Goal: Transaction & Acquisition: Purchase product/service

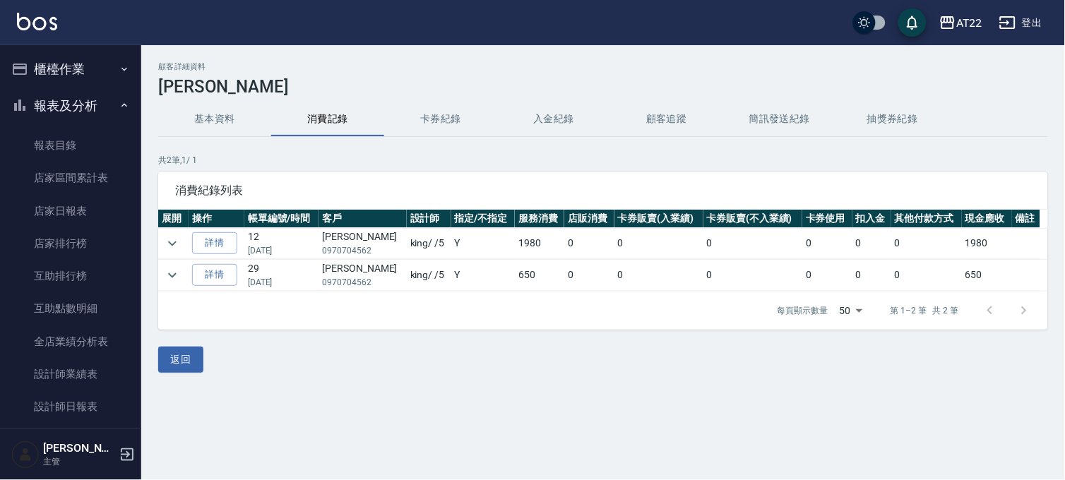
scroll to position [627, 0]
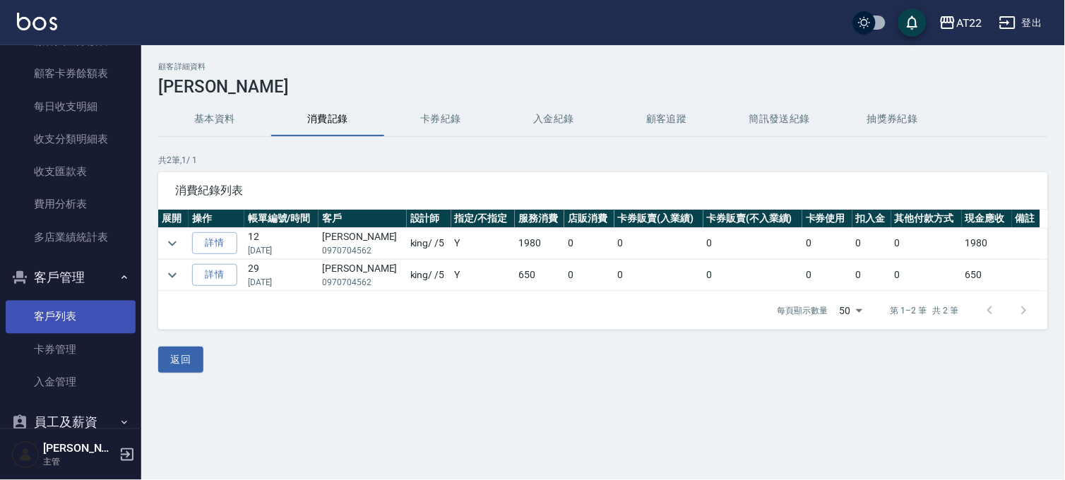
click at [68, 316] on link "客戶列表" at bounding box center [71, 317] width 130 height 32
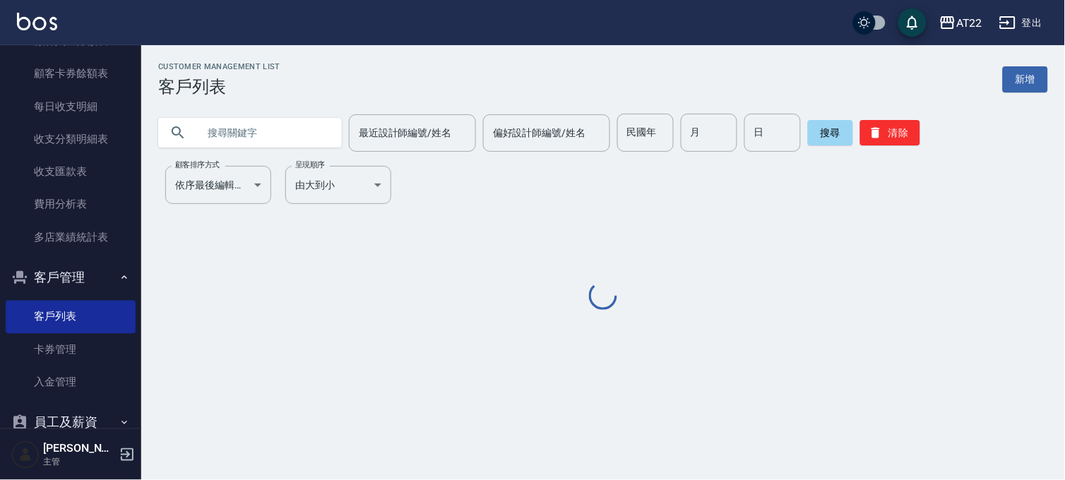
click at [273, 132] on input "text" at bounding box center [264, 133] width 133 height 38
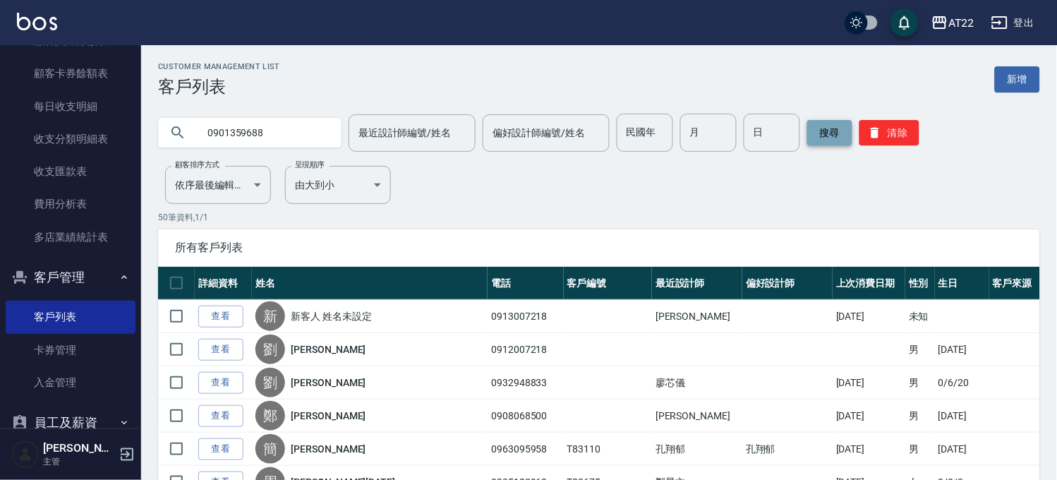
click at [828, 138] on button "搜尋" at bounding box center [830, 132] width 45 height 25
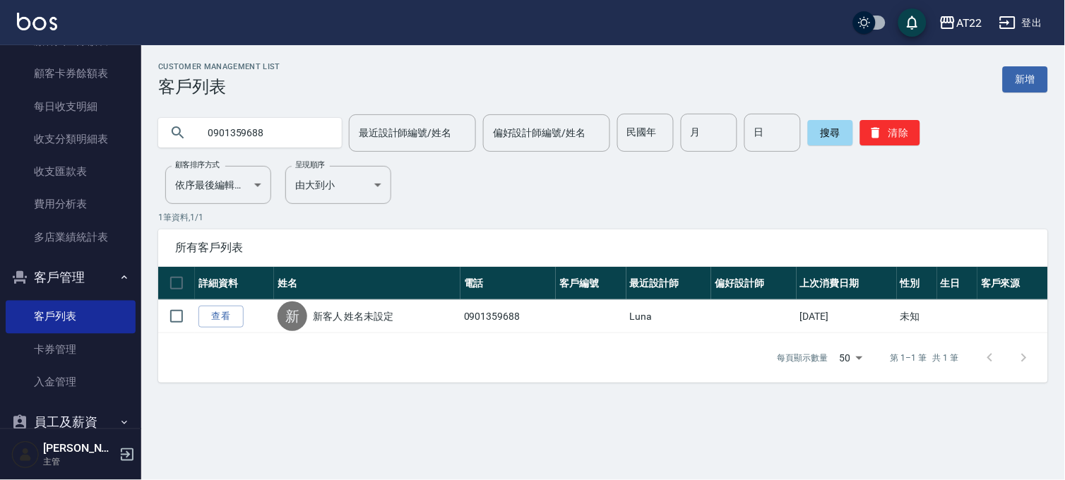
click at [273, 119] on input "0901359688" at bounding box center [264, 133] width 133 height 38
type input "0975470307"
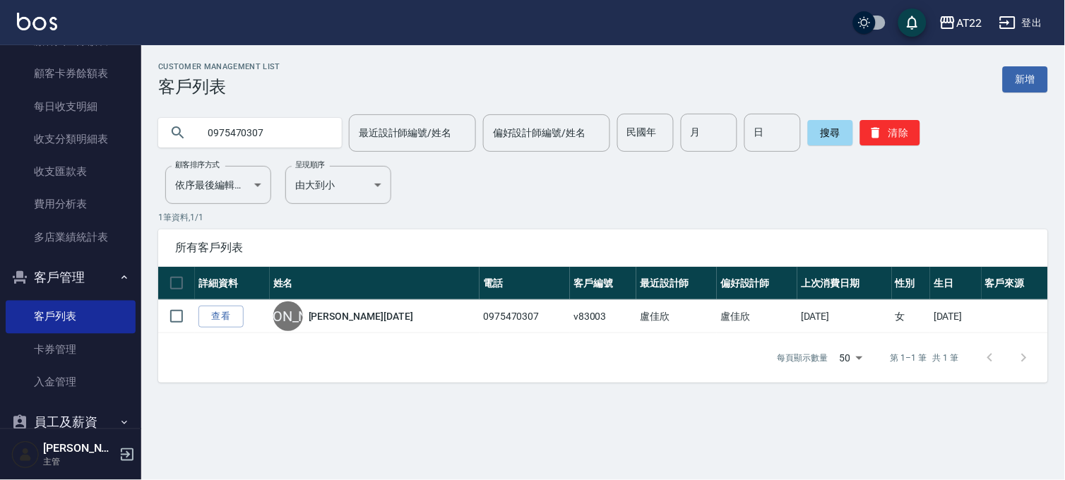
drag, startPoint x: 284, startPoint y: 133, endPoint x: 202, endPoint y: 124, distance: 82.3
click at [202, 124] on input "0975470307" at bounding box center [264, 133] width 133 height 38
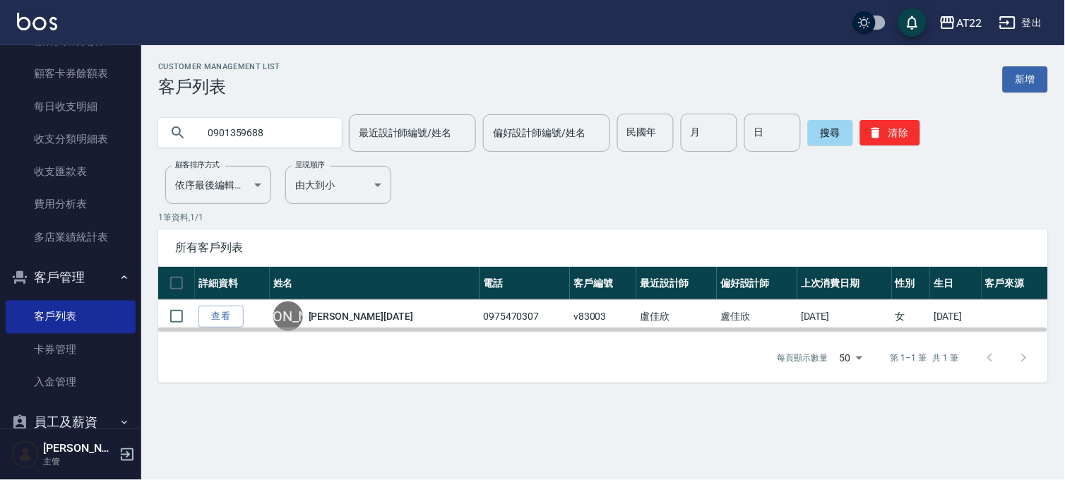
type input "0901359688"
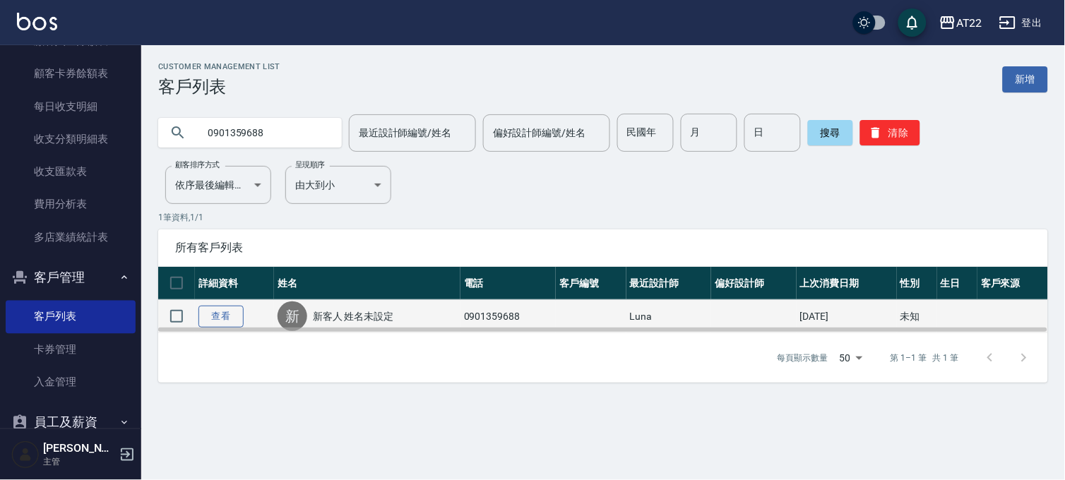
click at [219, 316] on link "查看" at bounding box center [220, 317] width 45 height 22
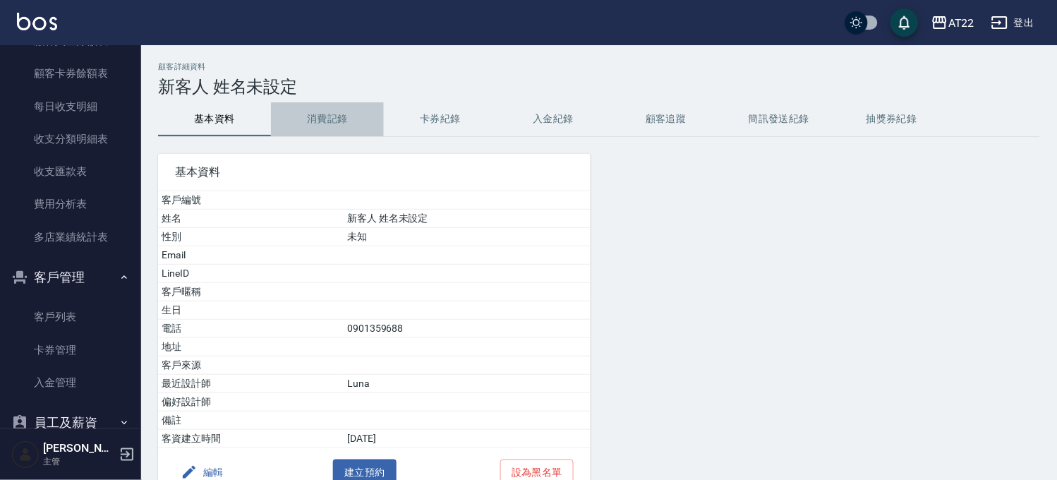
click at [318, 128] on button "消費記錄" at bounding box center [327, 119] width 113 height 34
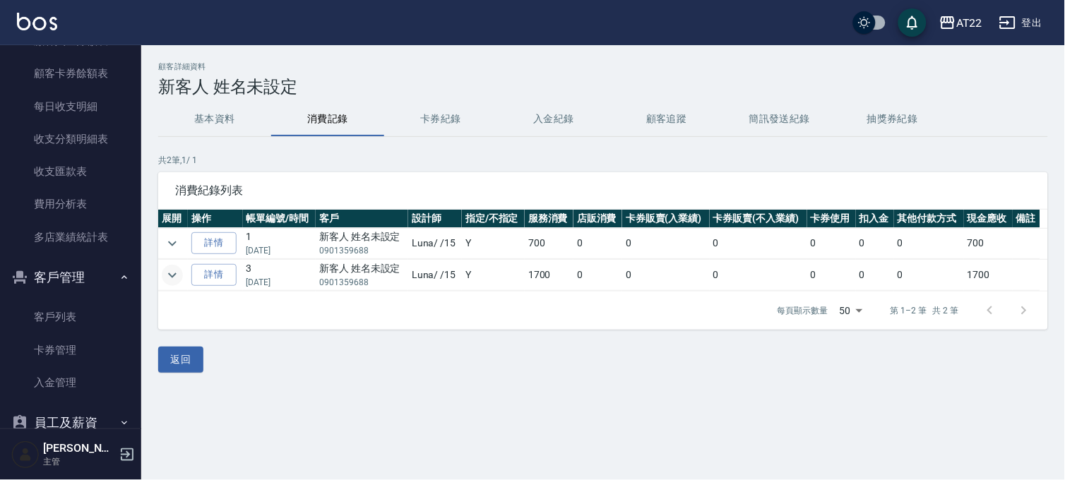
click at [165, 273] on icon "expand row" at bounding box center [172, 275] width 17 height 17
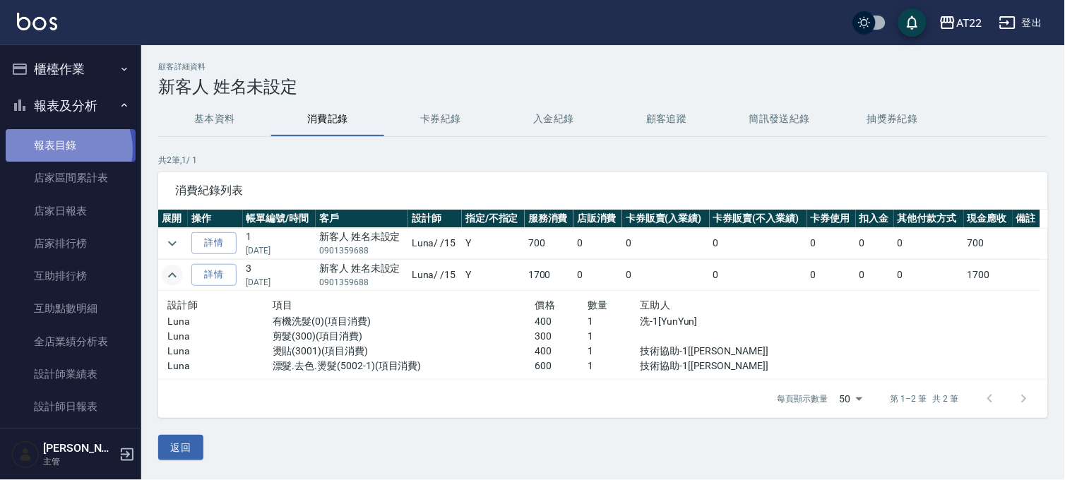
click at [64, 150] on link "報表目錄" at bounding box center [71, 145] width 130 height 32
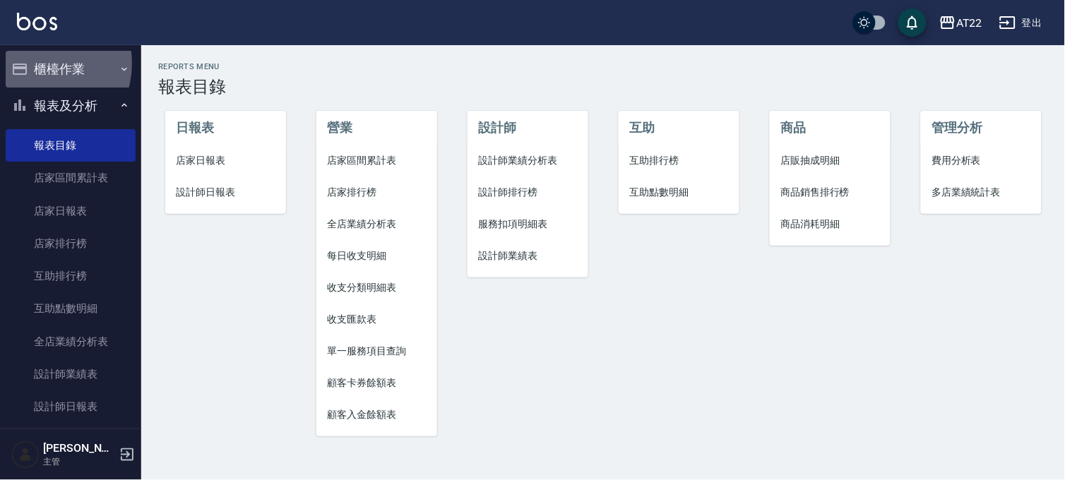
click at [36, 64] on button "櫃檯作業" at bounding box center [71, 69] width 130 height 37
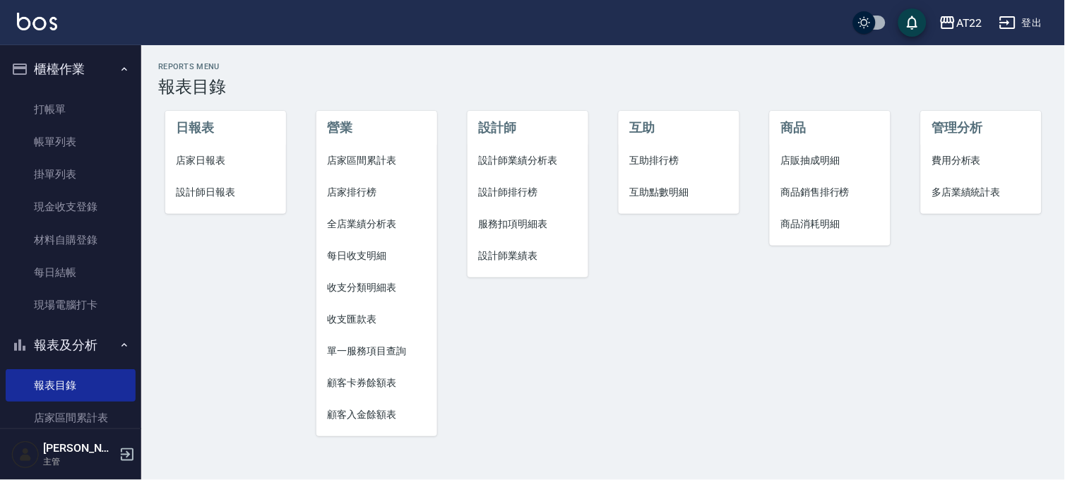
click at [64, 71] on button "櫃檯作業" at bounding box center [71, 69] width 130 height 37
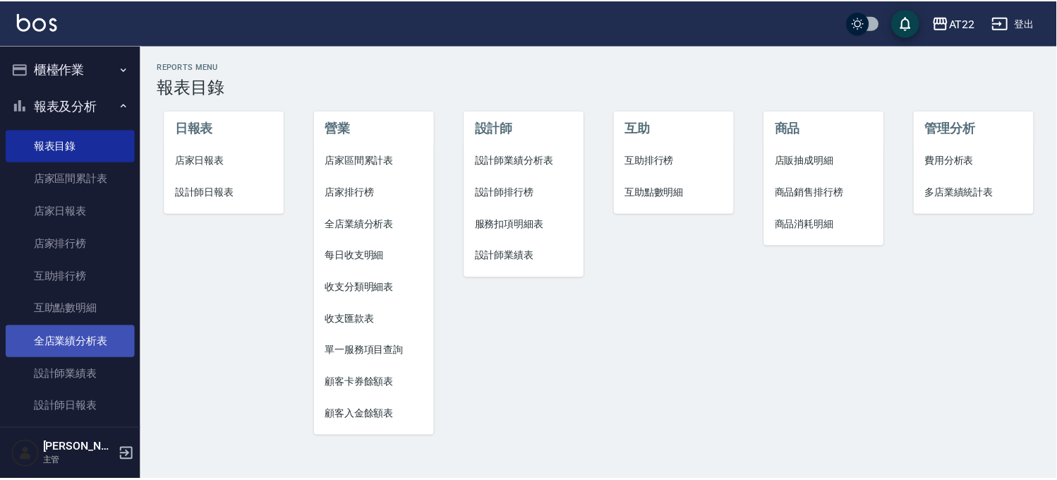
scroll to position [78, 0]
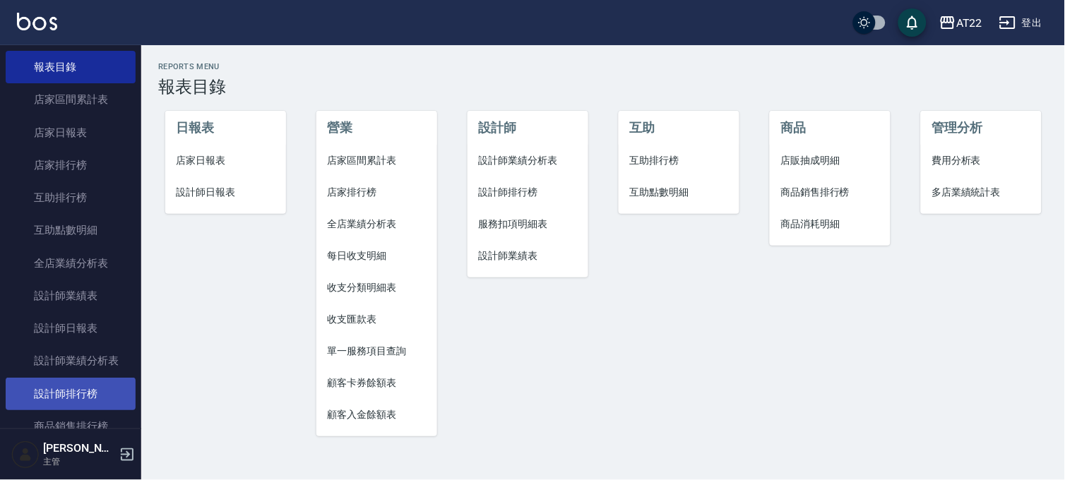
click at [79, 385] on link "設計師排行榜" at bounding box center [71, 394] width 130 height 32
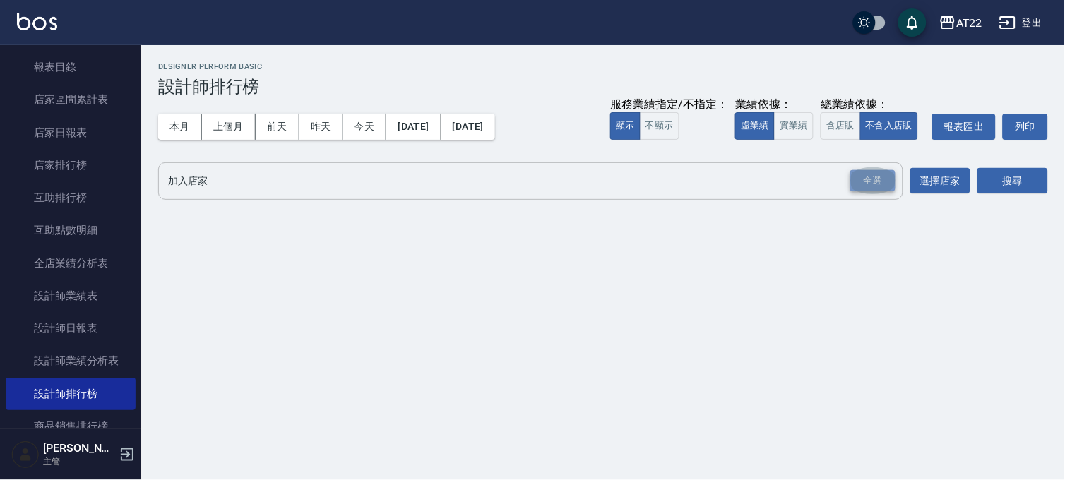
click at [861, 174] on div "全選" at bounding box center [872, 181] width 45 height 22
click at [1008, 172] on button "搜尋" at bounding box center [1012, 182] width 71 height 26
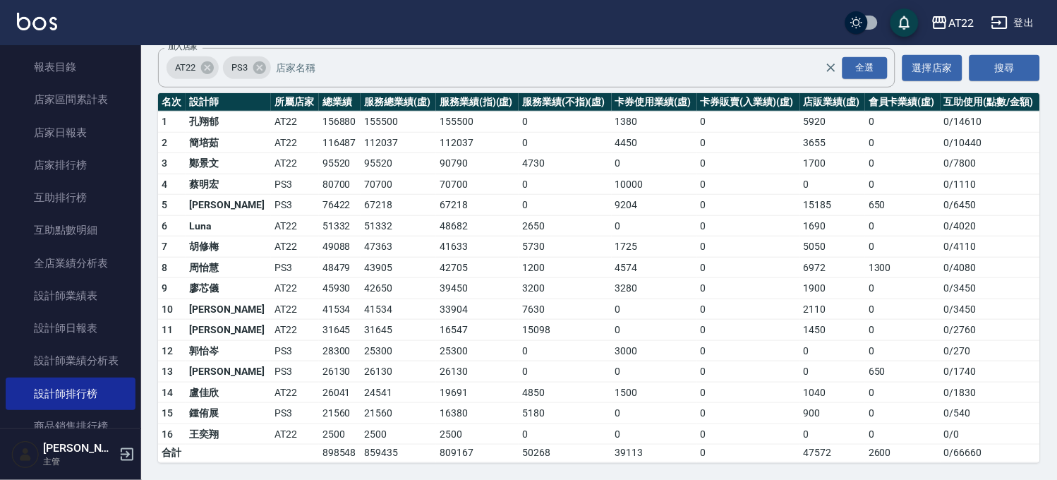
scroll to position [143, 0]
click at [49, 320] on link "設計師日報表" at bounding box center [71, 328] width 130 height 32
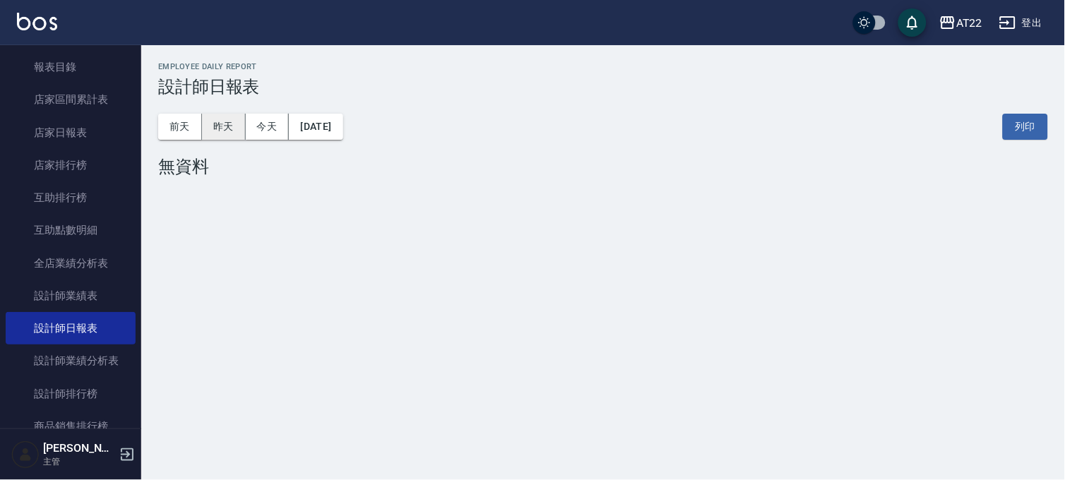
click at [233, 128] on button "昨天" at bounding box center [224, 127] width 44 height 26
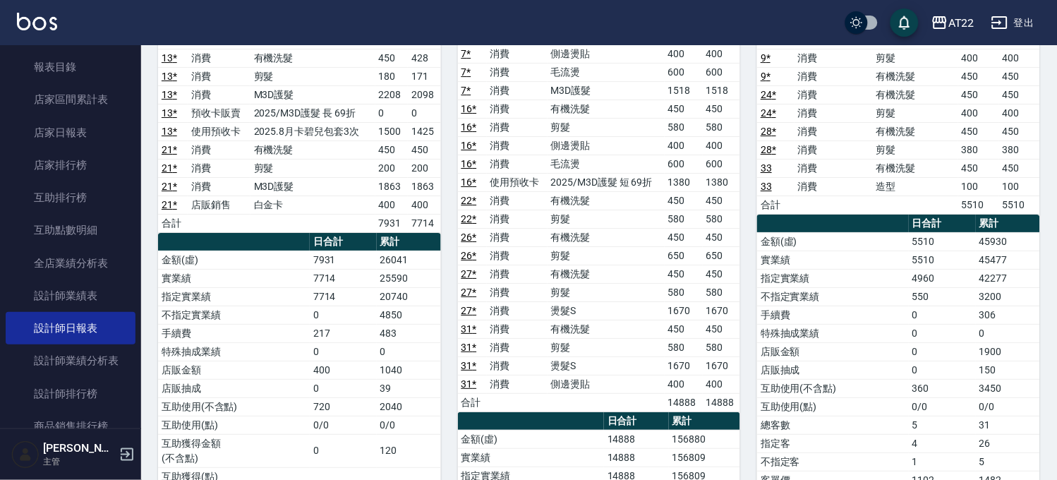
scroll to position [941, 0]
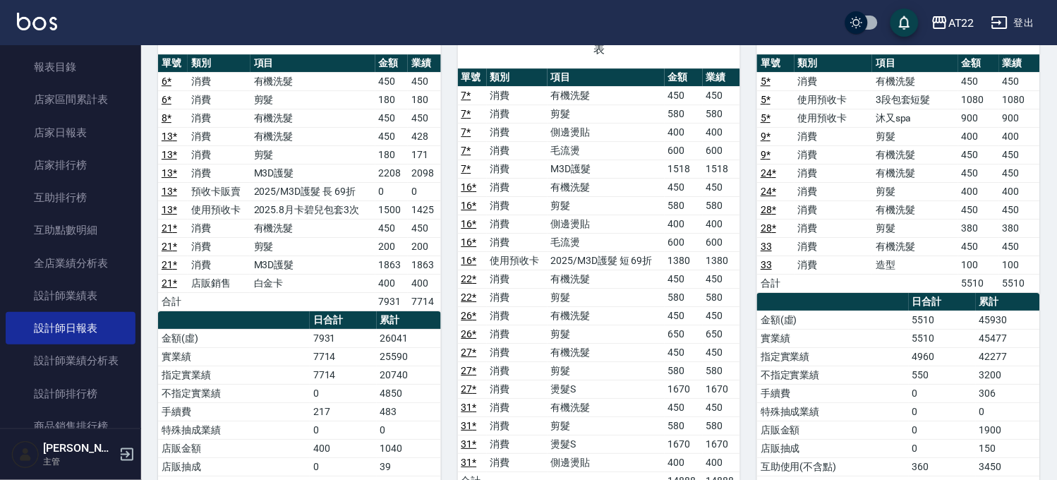
click at [162, 167] on link "13 *" at bounding box center [170, 172] width 16 height 11
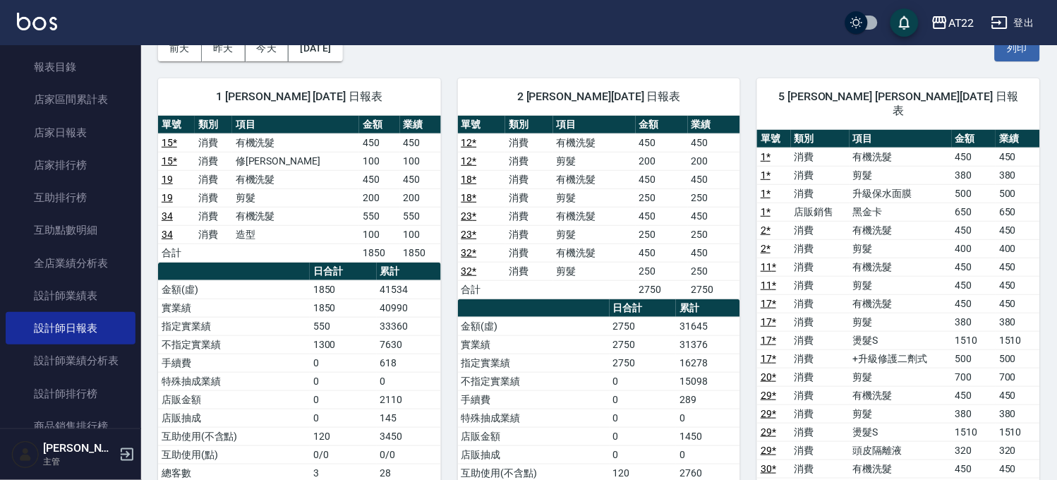
scroll to position [0, 0]
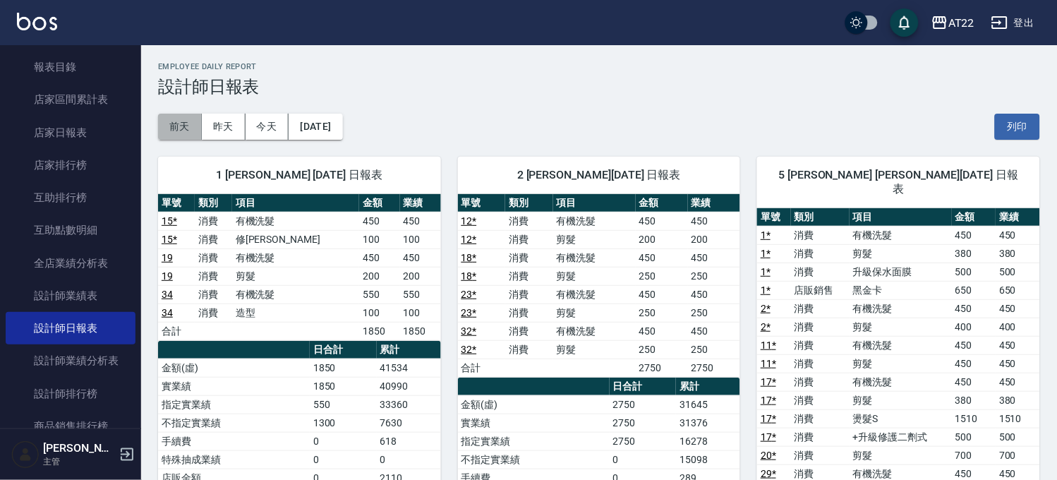
click at [186, 136] on button "前天" at bounding box center [180, 127] width 44 height 26
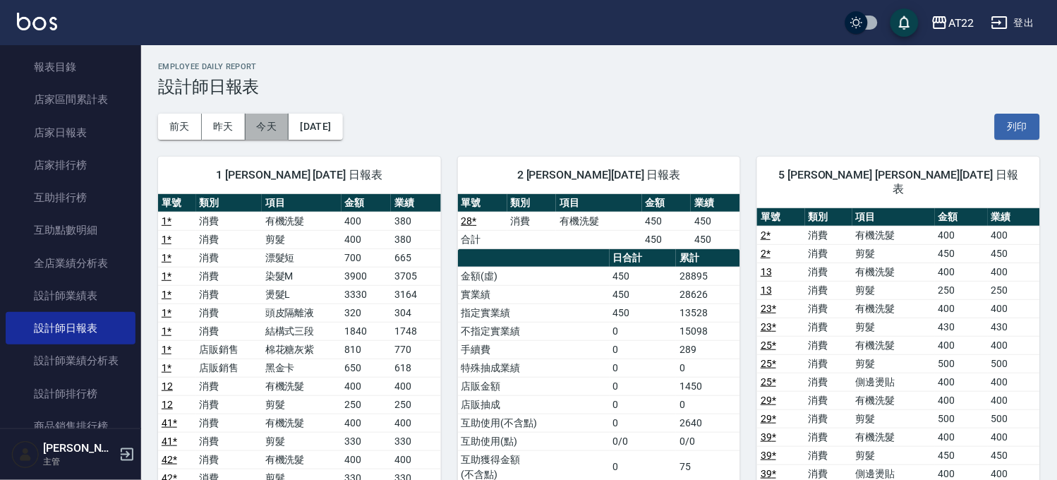
click at [277, 120] on button "今天" at bounding box center [268, 127] width 44 height 26
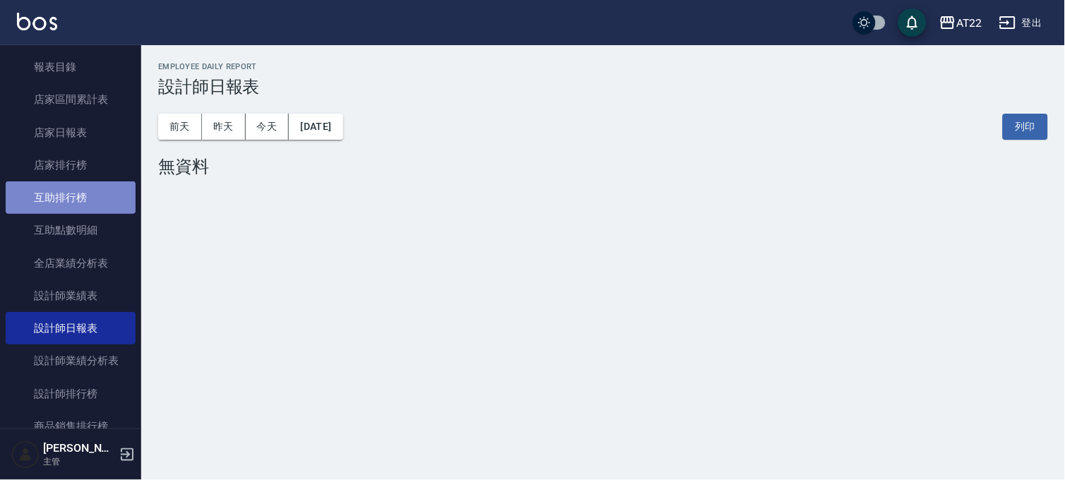
click at [103, 188] on link "互助排行榜" at bounding box center [71, 197] width 130 height 32
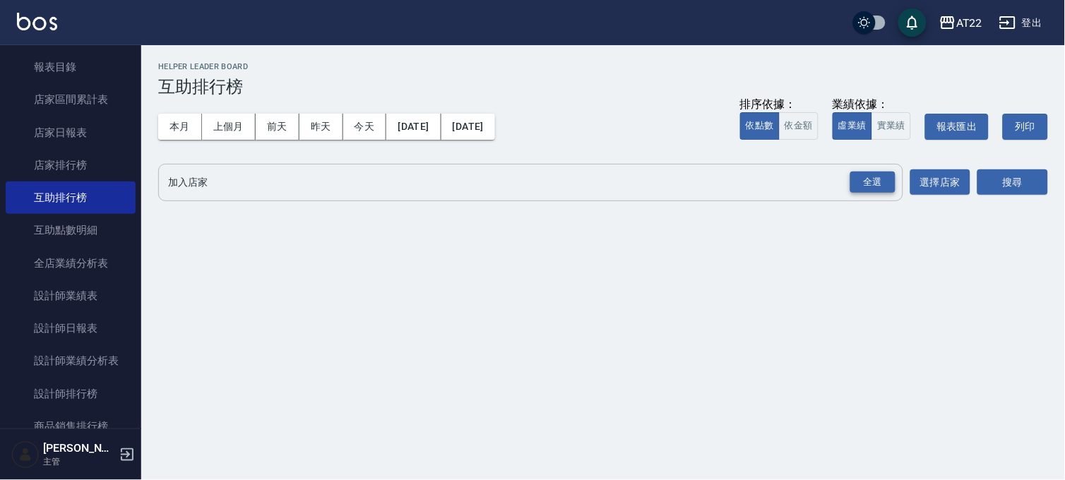
click at [863, 175] on div "全選" at bounding box center [872, 183] width 45 height 22
click at [1057, 182] on div "AT22 [DATE] - [DATE] 互助排行榜 列印時間： [DATE][PHONE_NUMBER]:40 Helper Leader Board 互助…" at bounding box center [602, 136] width 923 height 182
click at [1019, 182] on button "搜尋" at bounding box center [1012, 183] width 71 height 26
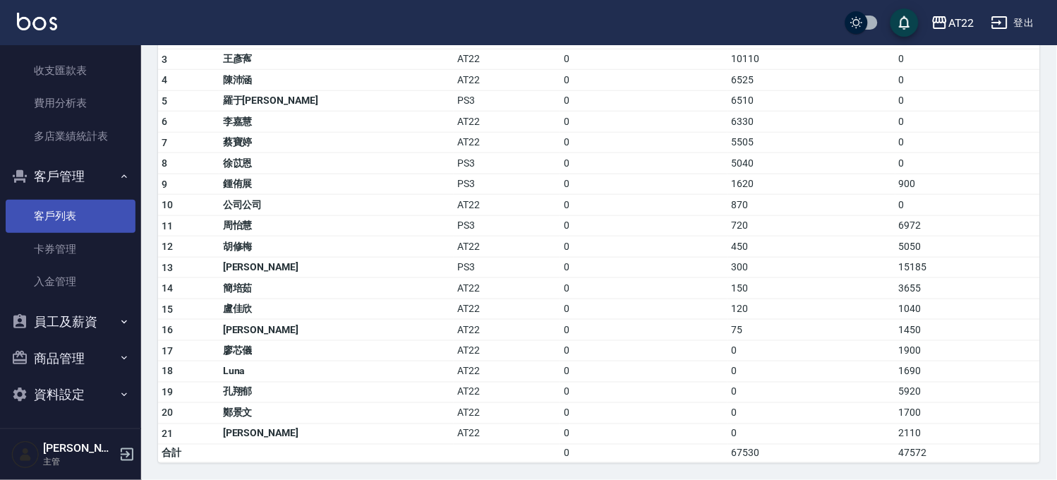
scroll to position [729, 0]
click at [89, 222] on link "客戶列表" at bounding box center [71, 215] width 130 height 32
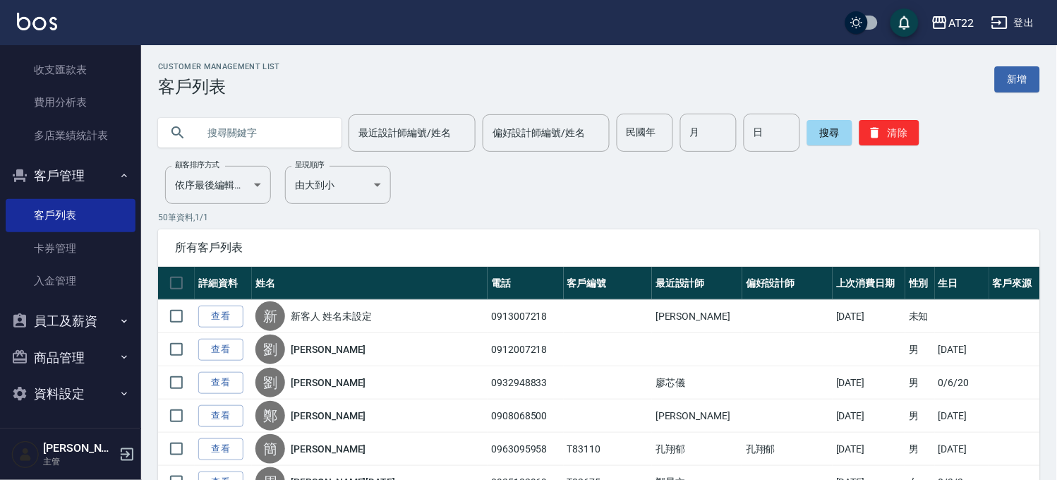
click at [277, 125] on input "text" at bounding box center [264, 133] width 133 height 38
type input "0908882766"
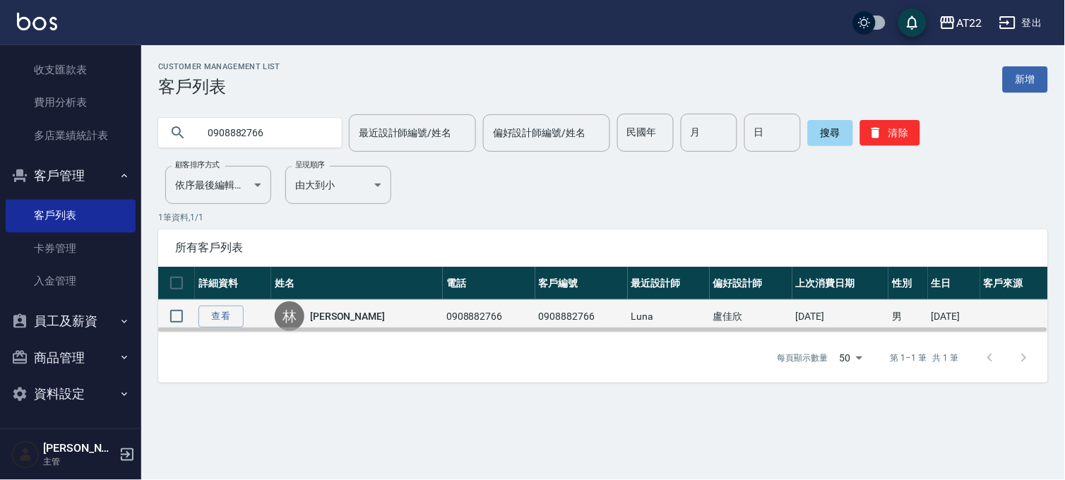
click at [336, 313] on link "[PERSON_NAME]" at bounding box center [347, 316] width 75 height 14
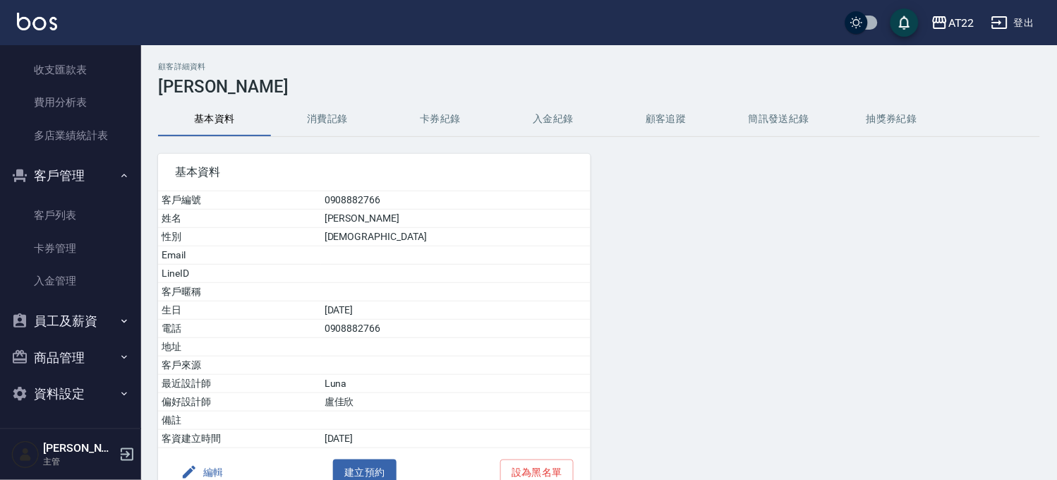
click at [363, 115] on button "消費記錄" at bounding box center [327, 119] width 113 height 34
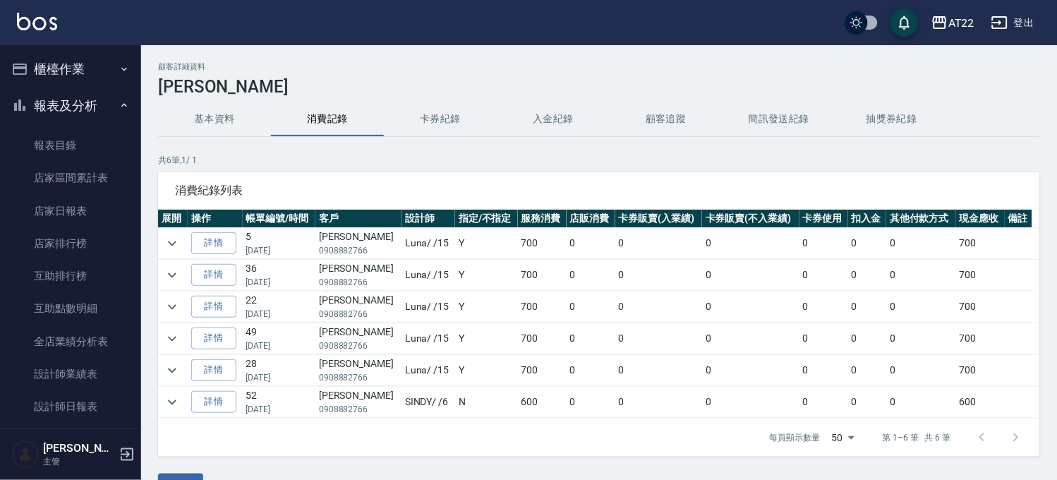
click at [64, 74] on button "櫃檯作業" at bounding box center [71, 69] width 130 height 37
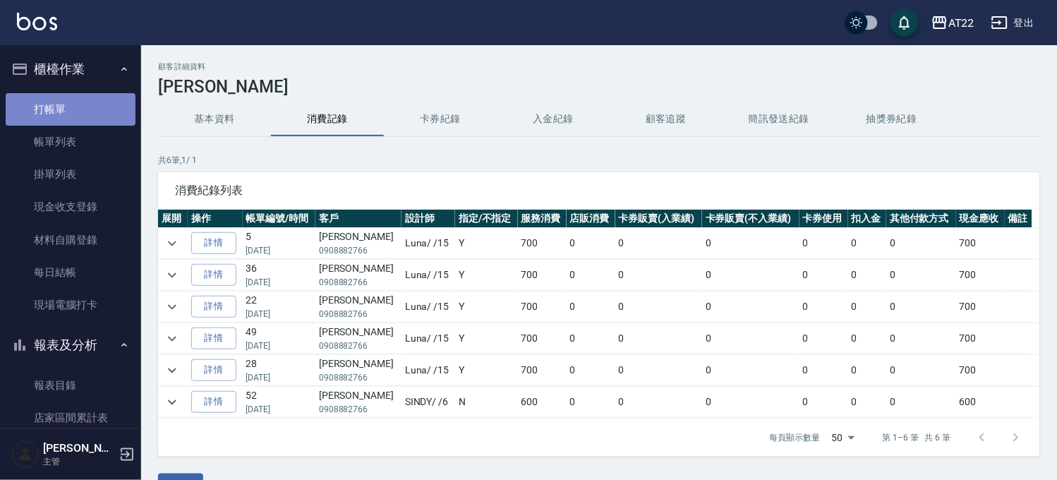
click at [78, 102] on link "打帳單" at bounding box center [71, 109] width 130 height 32
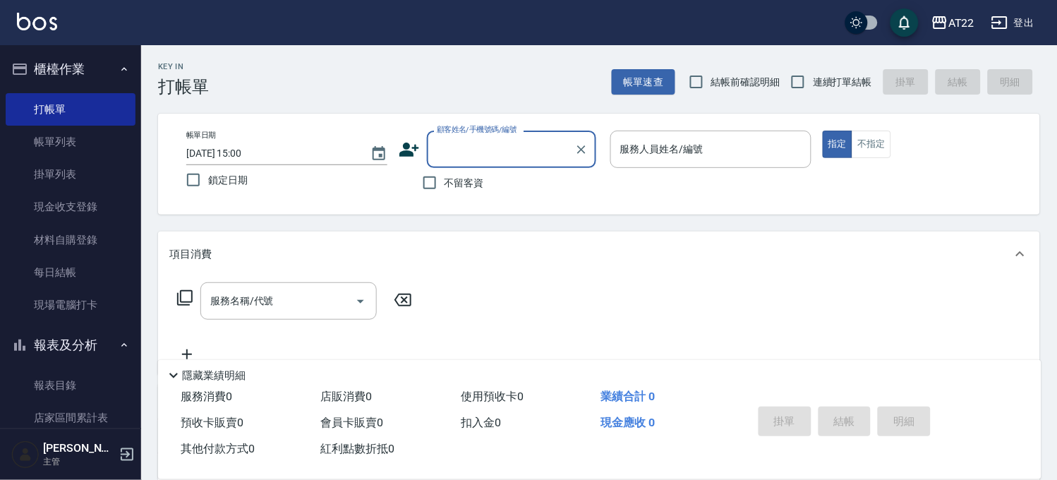
click at [819, 69] on label "連續打單結帳" at bounding box center [828, 82] width 89 height 30
click at [813, 69] on input "連續打單結帳" at bounding box center [799, 82] width 30 height 30
checkbox input "true"
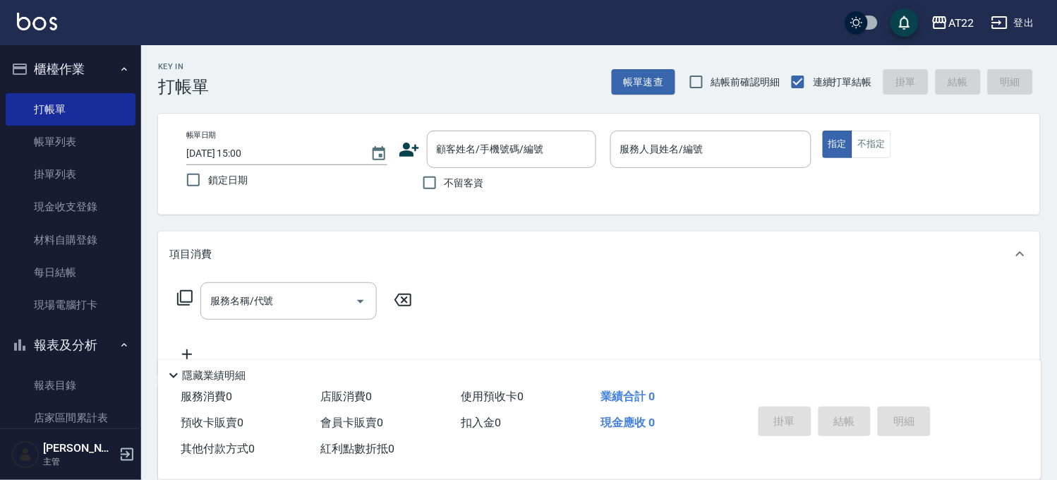
click at [397, 149] on div "帳單日期 [DATE] 15:00 鎖定日期 顧客姓名/手機號碼/編號 顧客姓名/手機號碼/編號 不留客資 服務人員姓名/編號 服務人員姓名/編號 指定 不指定" at bounding box center [599, 164] width 849 height 67
drag, startPoint x: 436, startPoint y: 153, endPoint x: 420, endPoint y: 148, distance: 17.0
click at [433, 151] on input "顧客姓名/手機號碼/編號" at bounding box center [501, 149] width 136 height 25
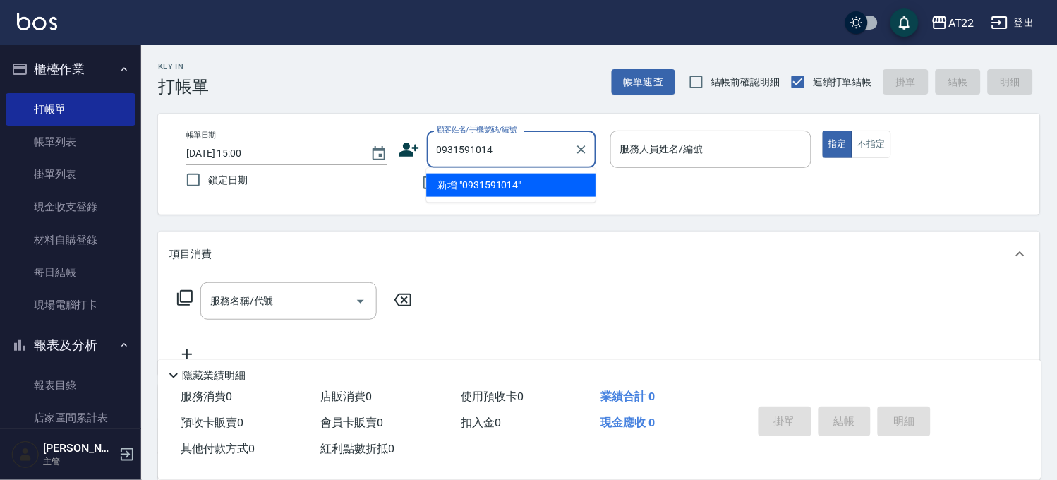
type input "0931591014"
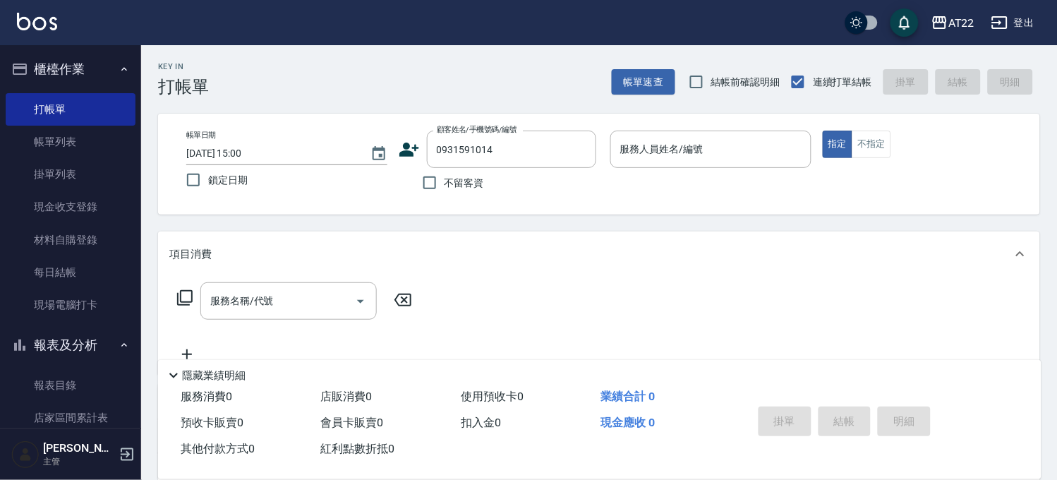
click at [408, 147] on icon at bounding box center [410, 150] width 20 height 14
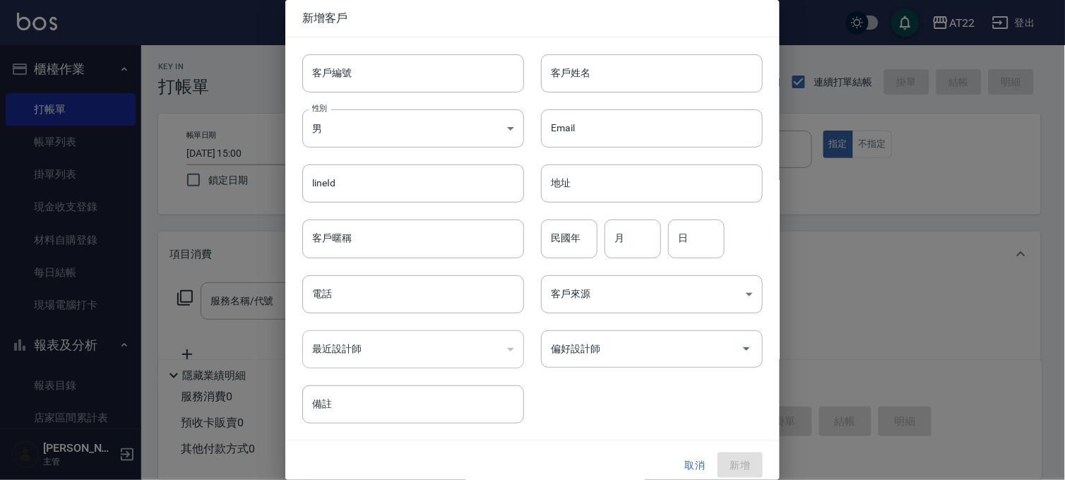
type input "0931591014"
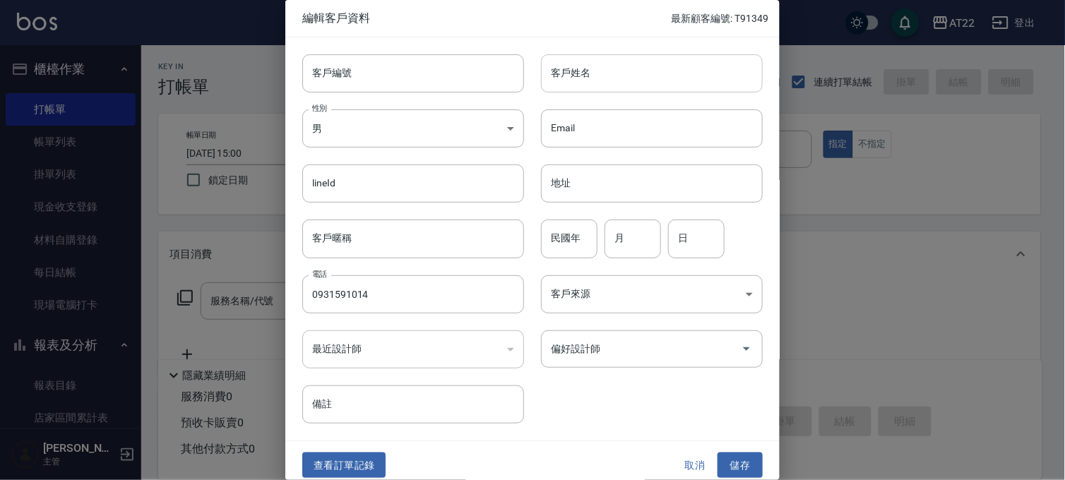
click at [572, 76] on input "客戶姓名" at bounding box center [652, 73] width 222 height 38
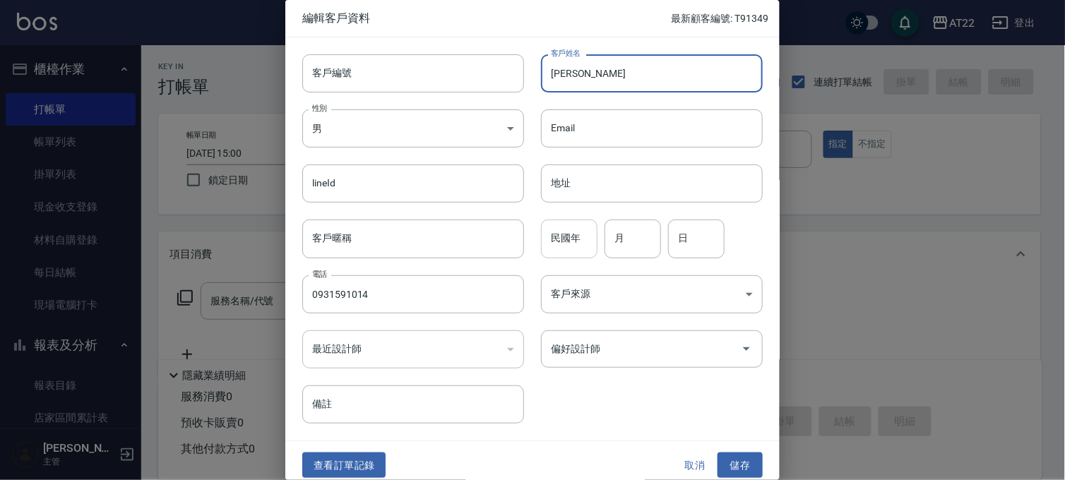
type input "[PERSON_NAME]"
click at [554, 244] on input "民國年" at bounding box center [569, 239] width 56 height 38
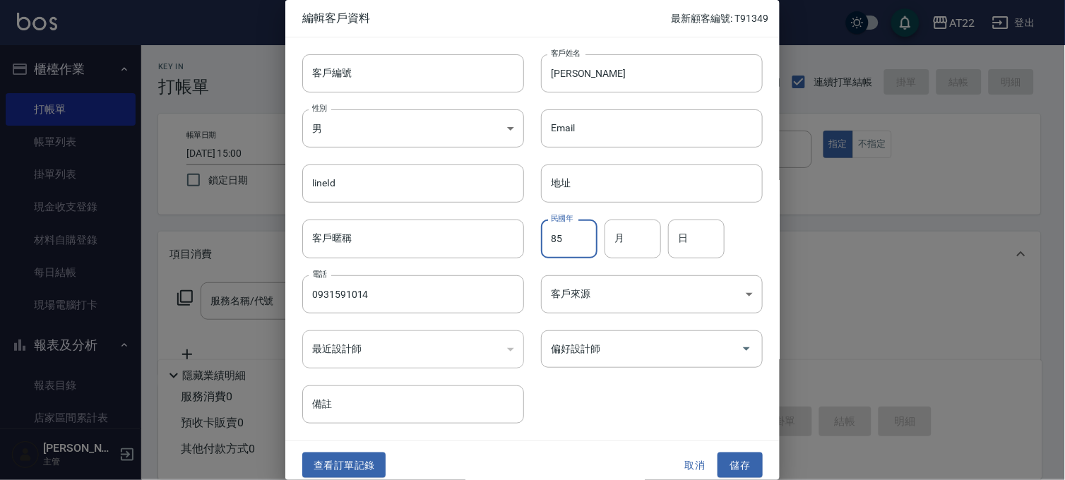
type input "85"
type input "11"
type input "17"
click at [741, 462] on button "儲存" at bounding box center [739, 465] width 45 height 26
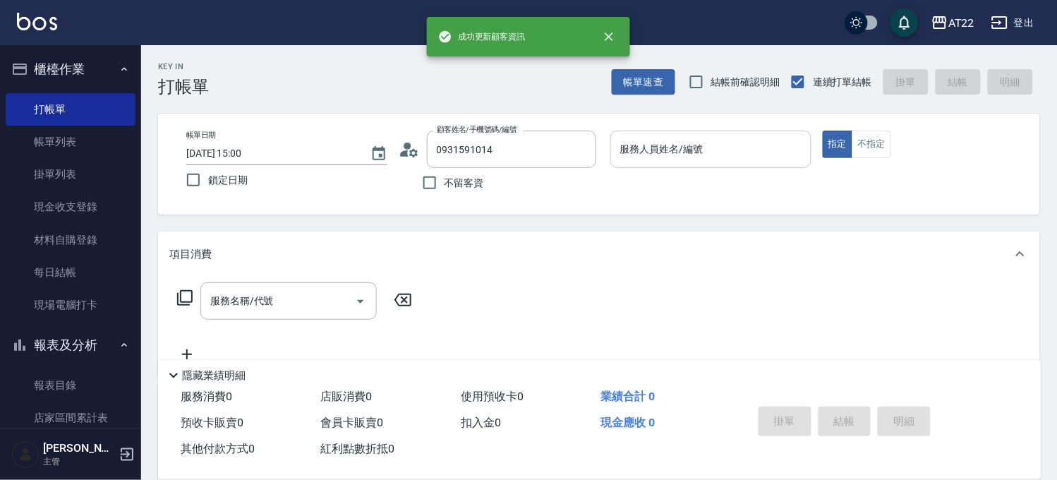
drag, startPoint x: 724, startPoint y: 163, endPoint x: 745, endPoint y: 149, distance: 25.5
click at [729, 157] on div "服務人員姓名/編號" at bounding box center [711, 149] width 201 height 37
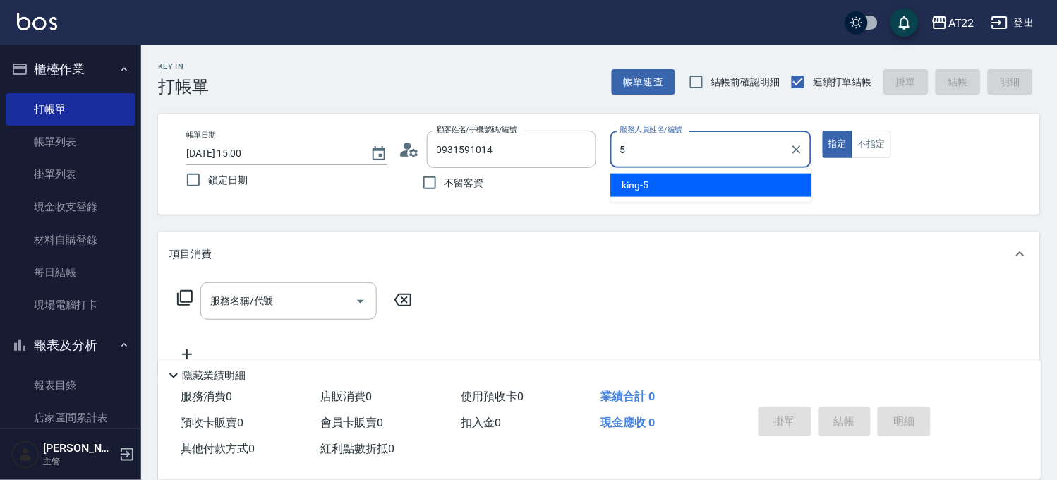
type input "king-5"
type button "true"
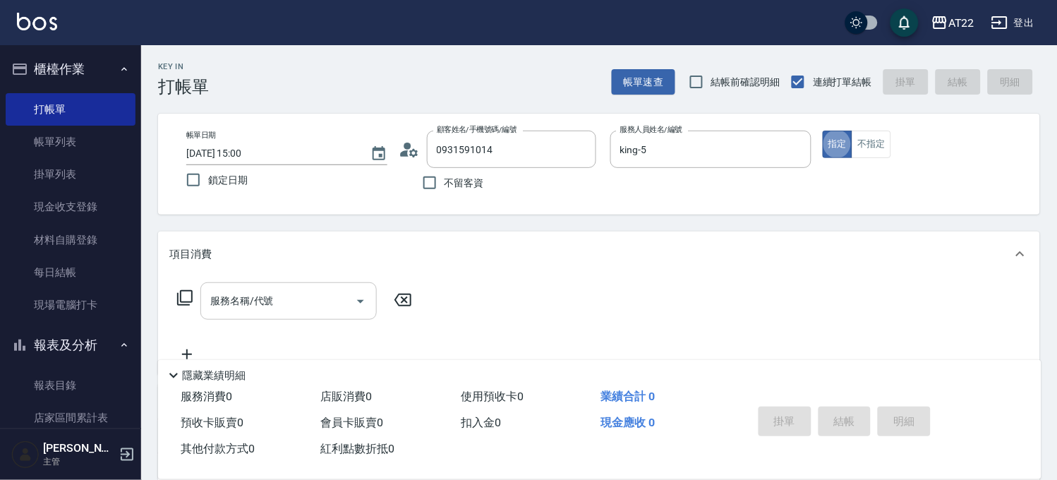
click at [342, 301] on input "服務名稱/代號" at bounding box center [278, 301] width 143 height 25
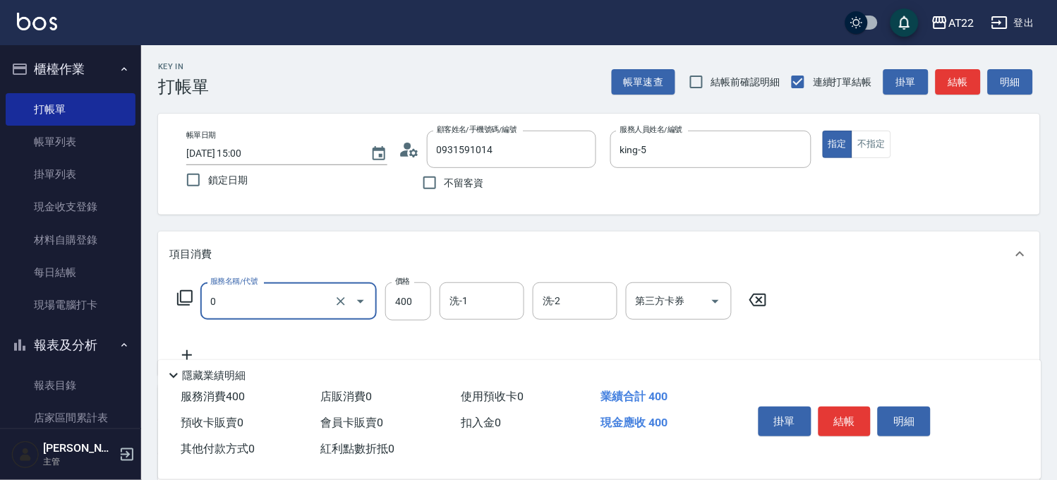
type input "有機洗髮(0)"
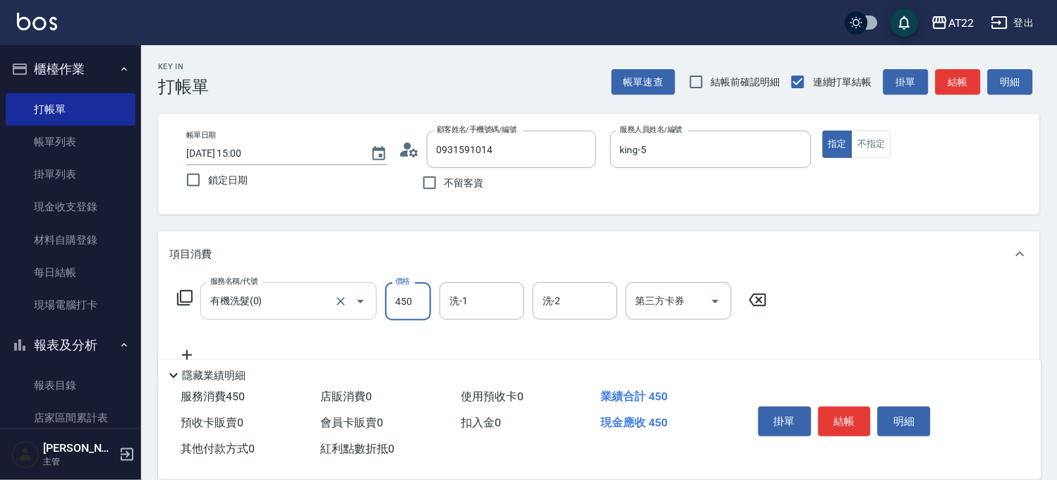
type input "450"
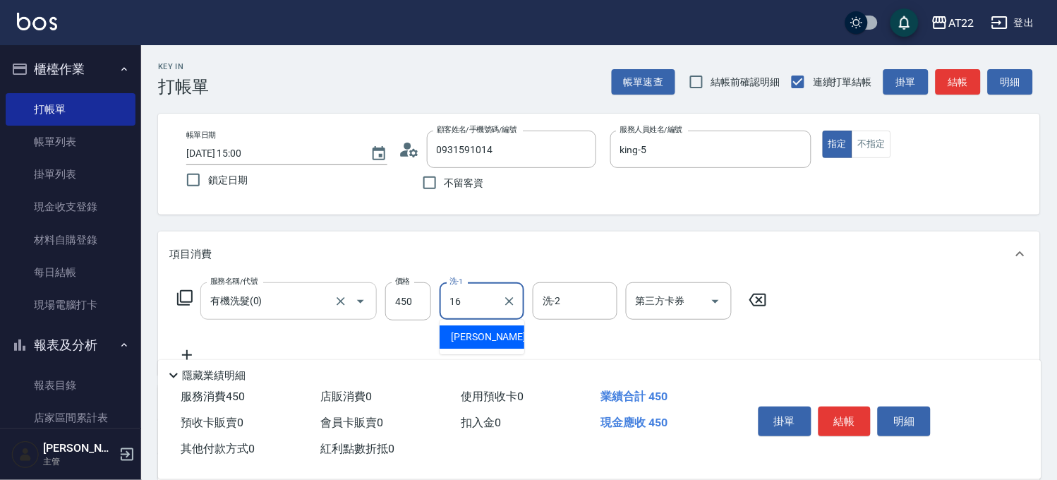
type input "[PERSON_NAME]-16"
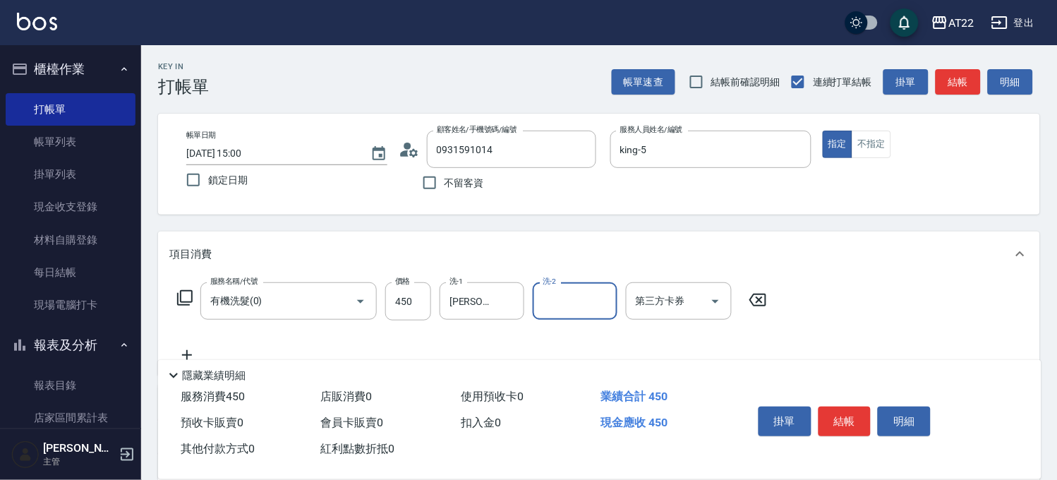
click at [188, 349] on icon at bounding box center [186, 355] width 35 height 17
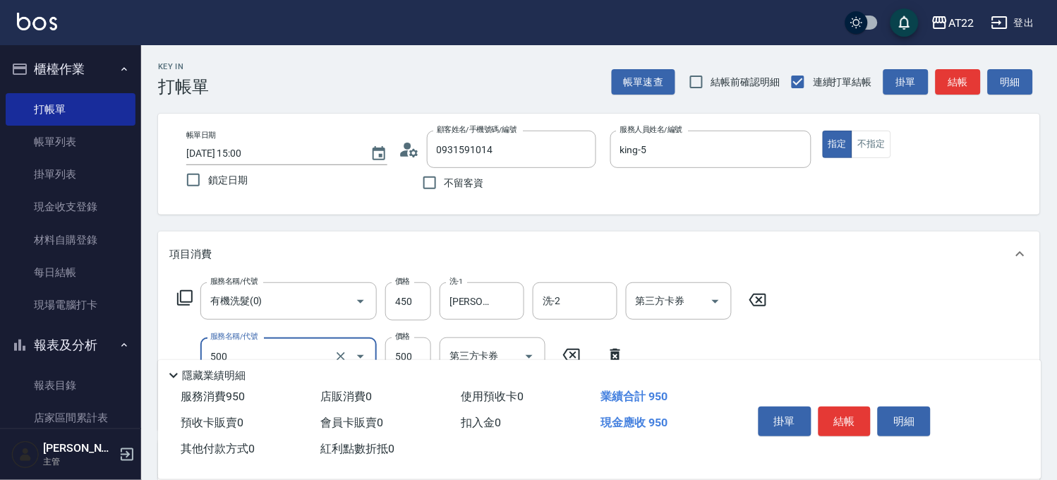
type input "剪髮(500)"
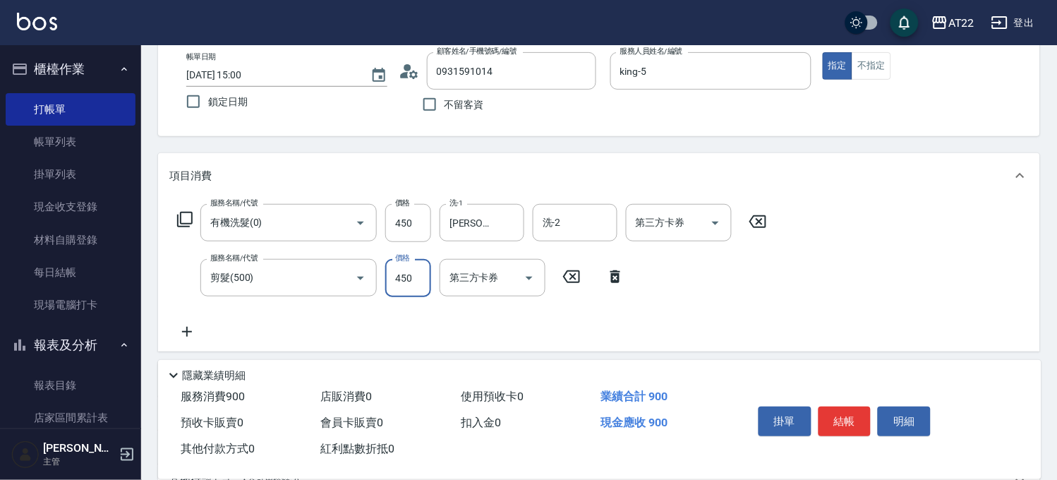
type input "450"
click at [191, 325] on icon at bounding box center [186, 331] width 35 height 17
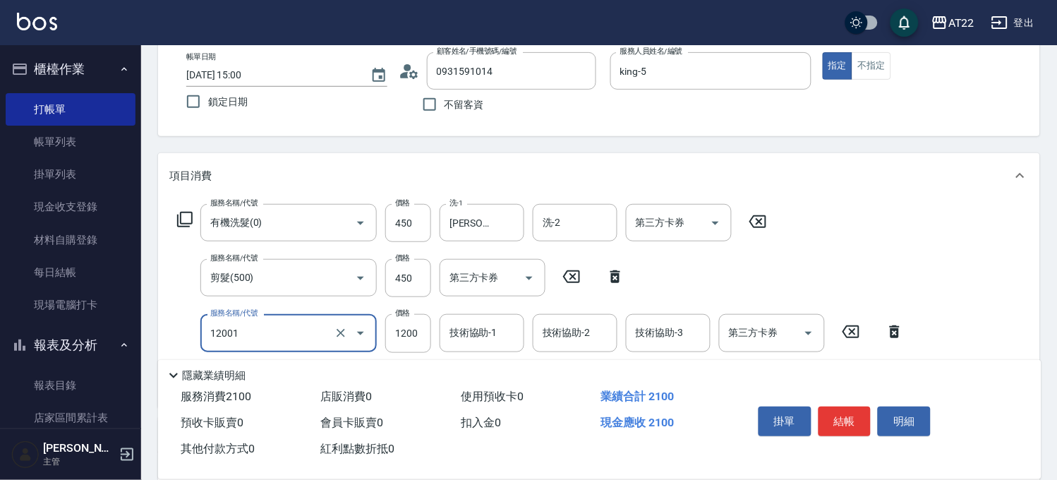
type input "燙髮S(12001)"
type input "1700"
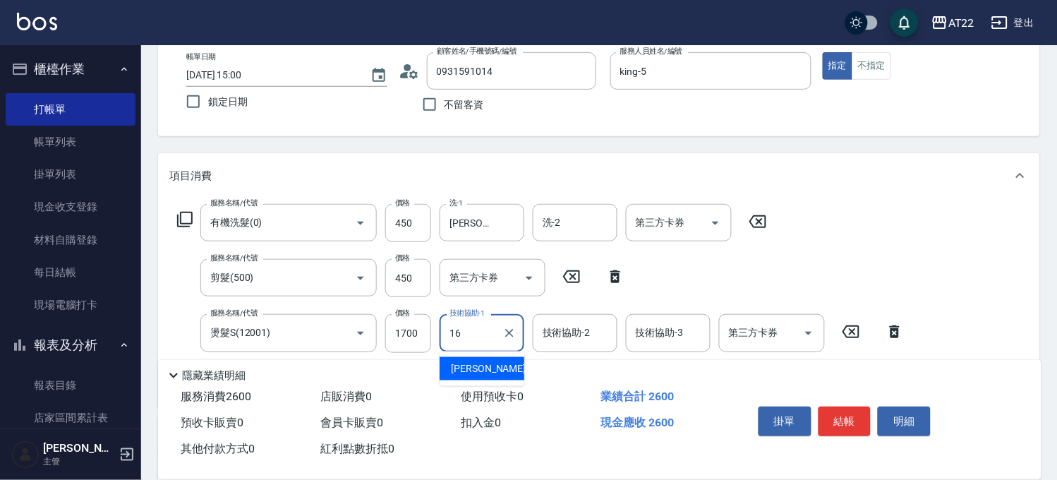
type input "[PERSON_NAME]-16"
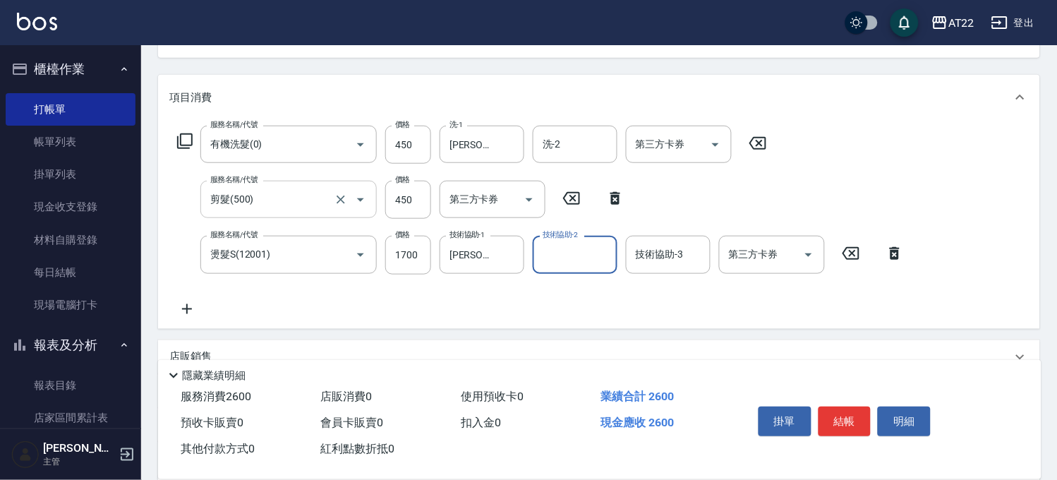
scroll to position [0, 0]
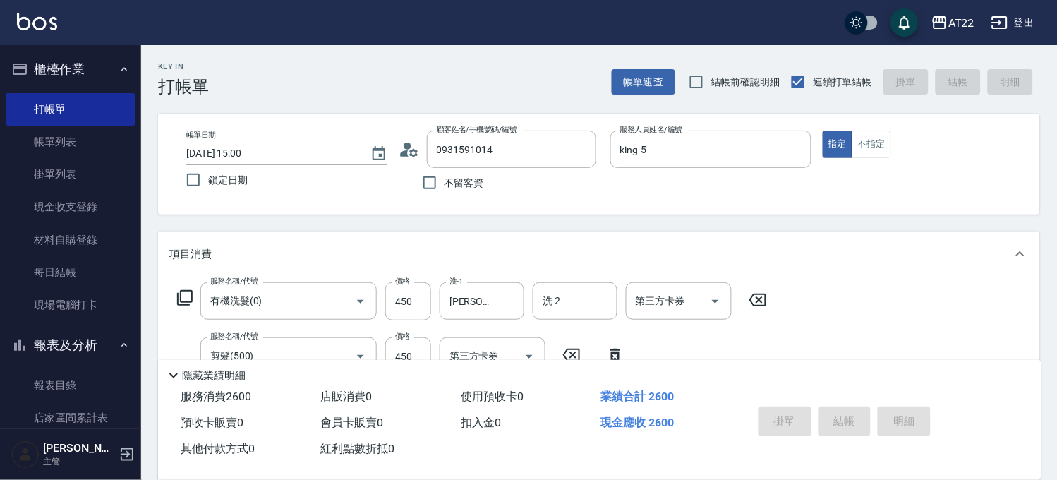
type input "[DATE] 15:01"
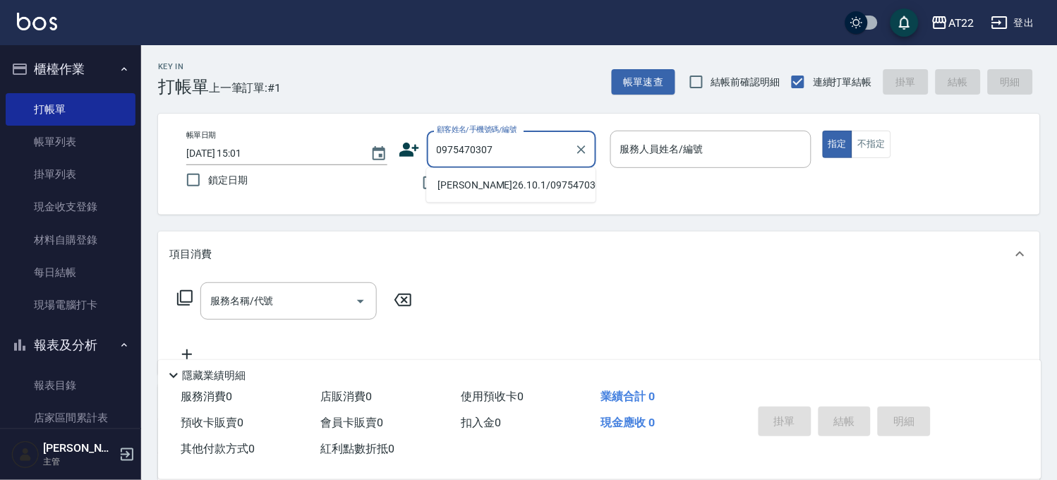
click at [479, 197] on li "[PERSON_NAME]26.10.1/0975470307/v83003" at bounding box center [510, 185] width 169 height 23
type input "[PERSON_NAME]26.10.1/0975470307/v83003"
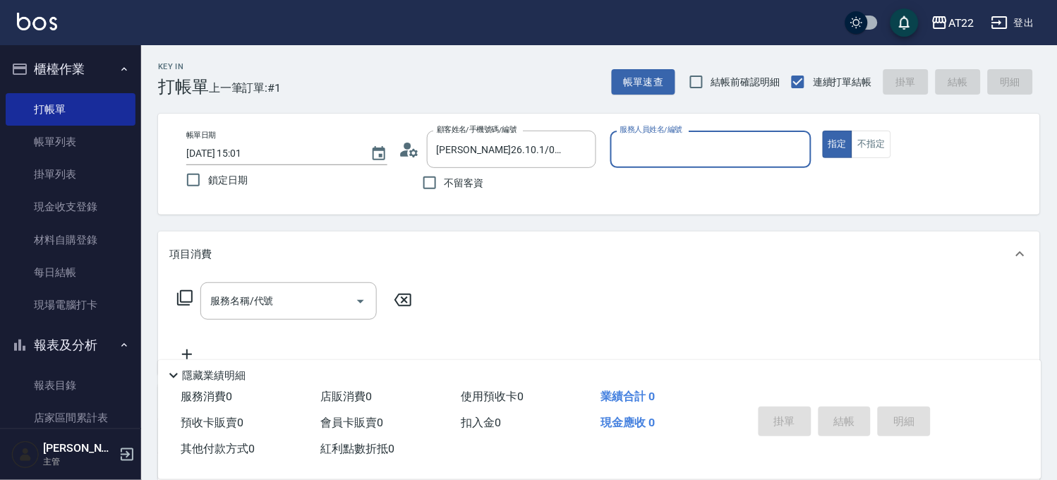
type input "SINDY-6"
click at [250, 284] on div "服務名稱/代號" at bounding box center [288, 300] width 176 height 37
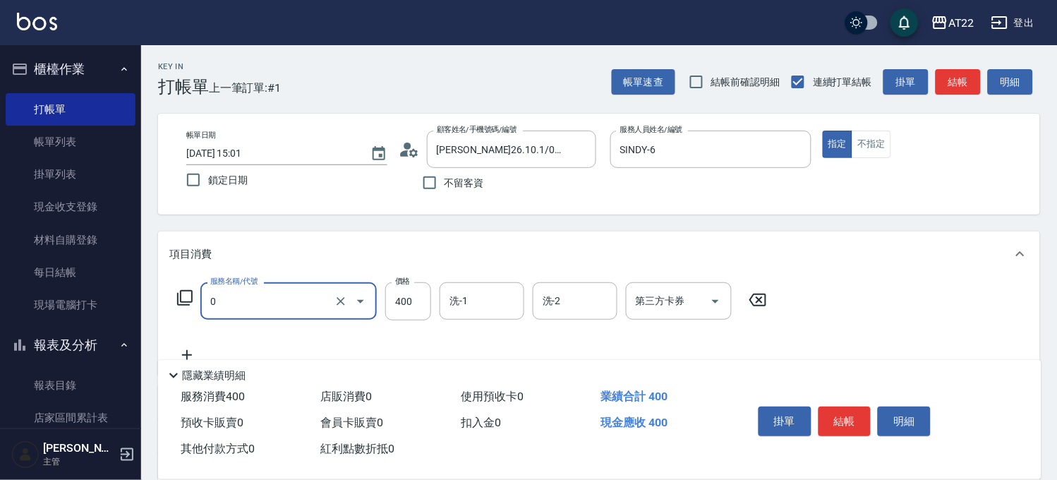
type input "有機洗髮(0)"
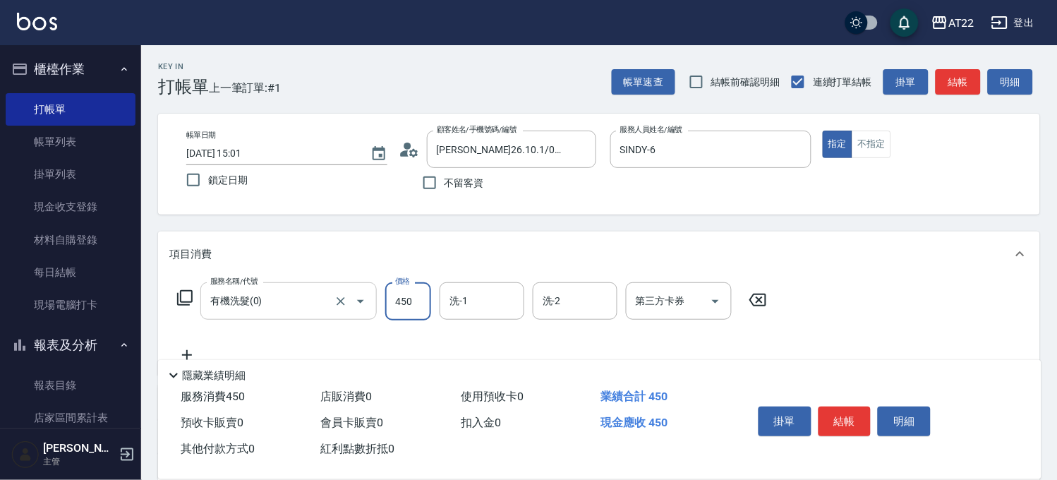
type input "450"
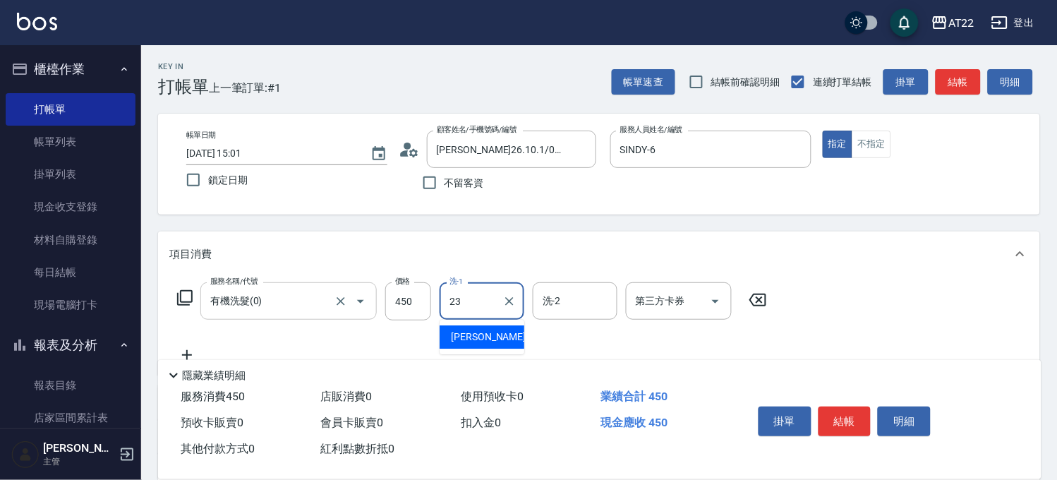
type input "[PERSON_NAME]-23"
click at [187, 350] on icon at bounding box center [187, 355] width 10 height 10
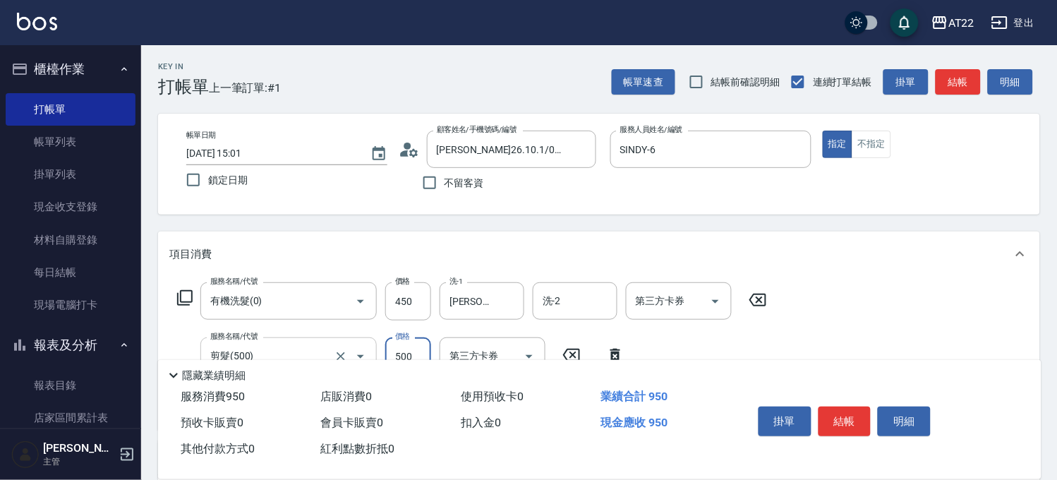
scroll to position [78, 0]
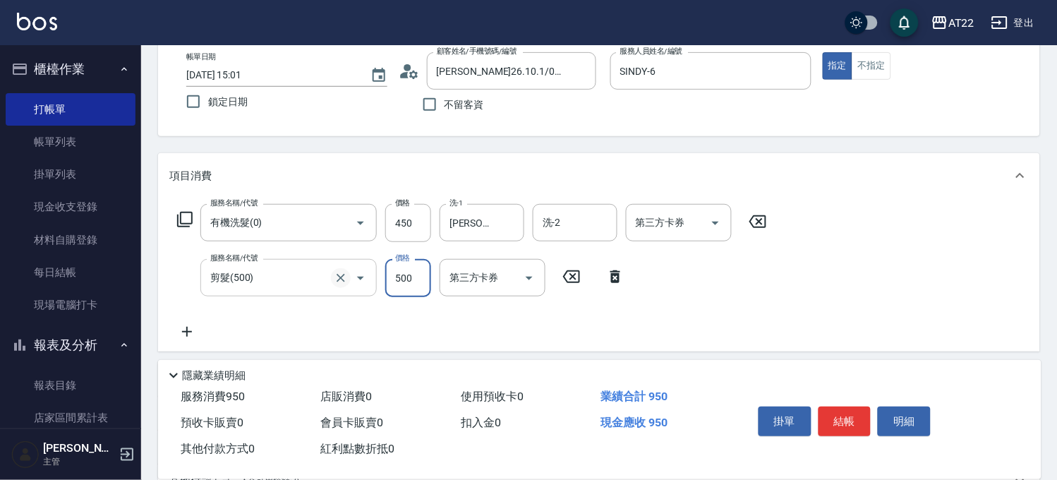
click at [337, 272] on icon "Clear" at bounding box center [341, 278] width 14 height 14
type input "剪髮(500)"
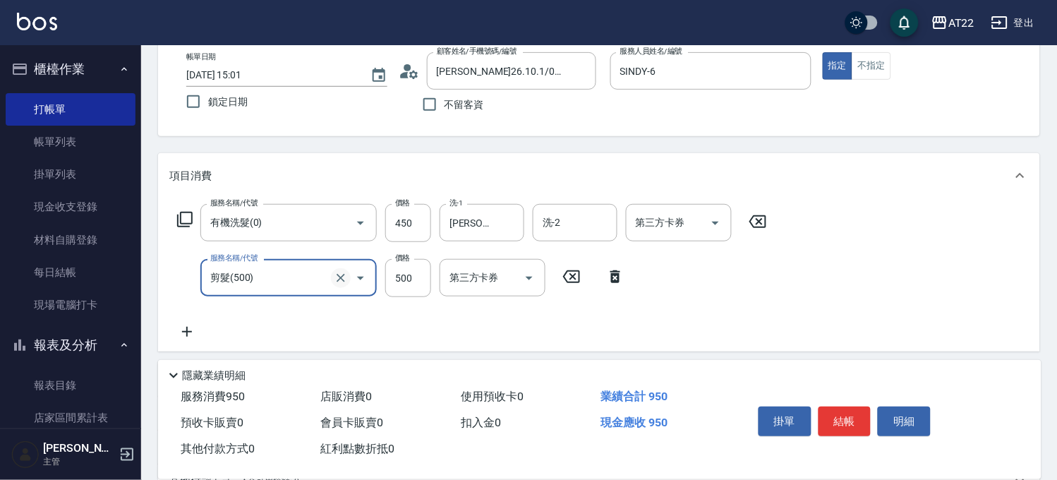
click at [337, 272] on icon "Clear" at bounding box center [341, 278] width 14 height 14
type input "修[PERSON_NAME](100)"
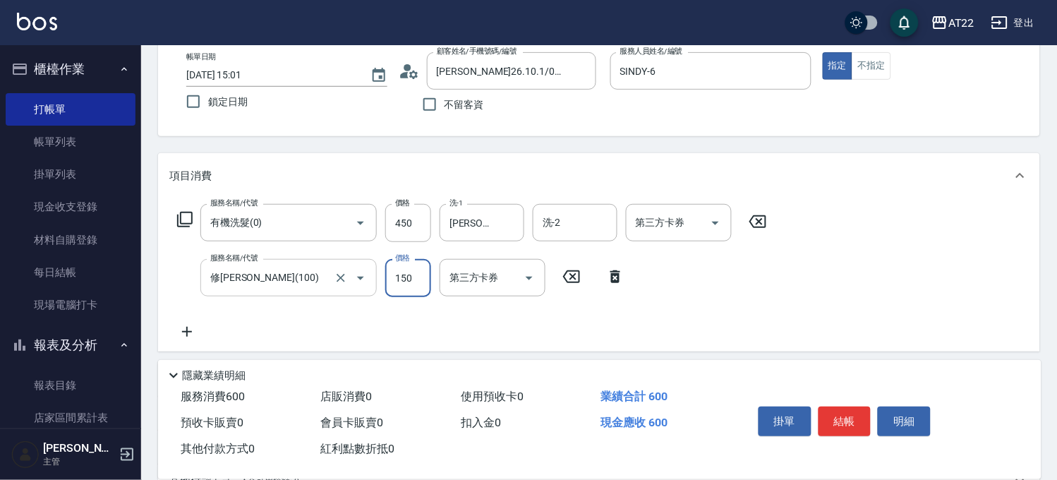
type input "150"
click at [194, 328] on icon at bounding box center [186, 331] width 35 height 17
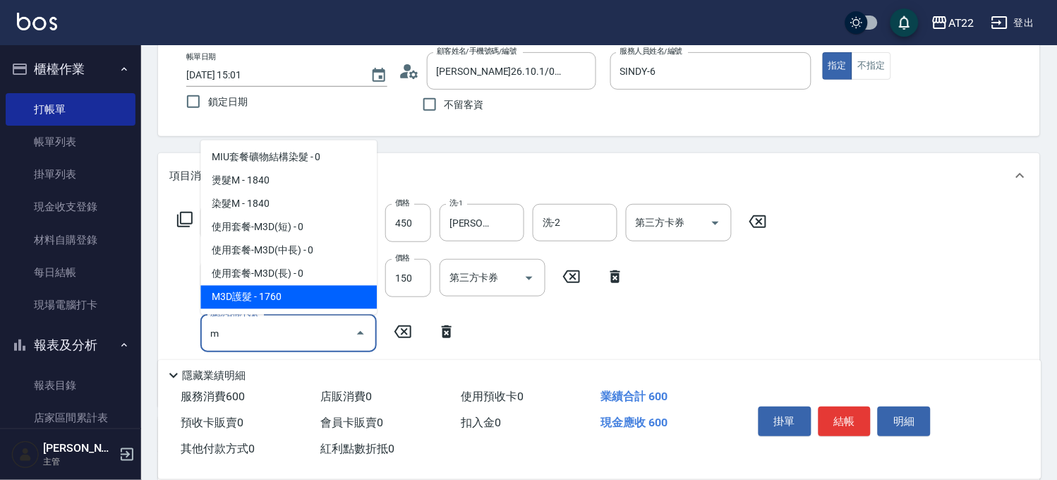
click at [248, 304] on span "M3D護髮 - 1760" at bounding box center [288, 297] width 176 height 23
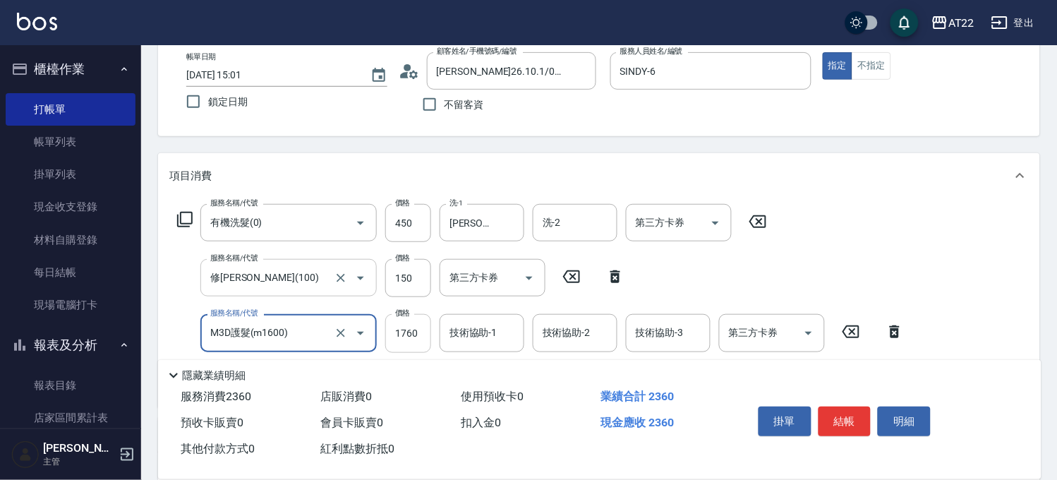
type input "M3D護髮(m1600)"
click at [404, 340] on input "1760" at bounding box center [408, 333] width 46 height 38
type input "2208"
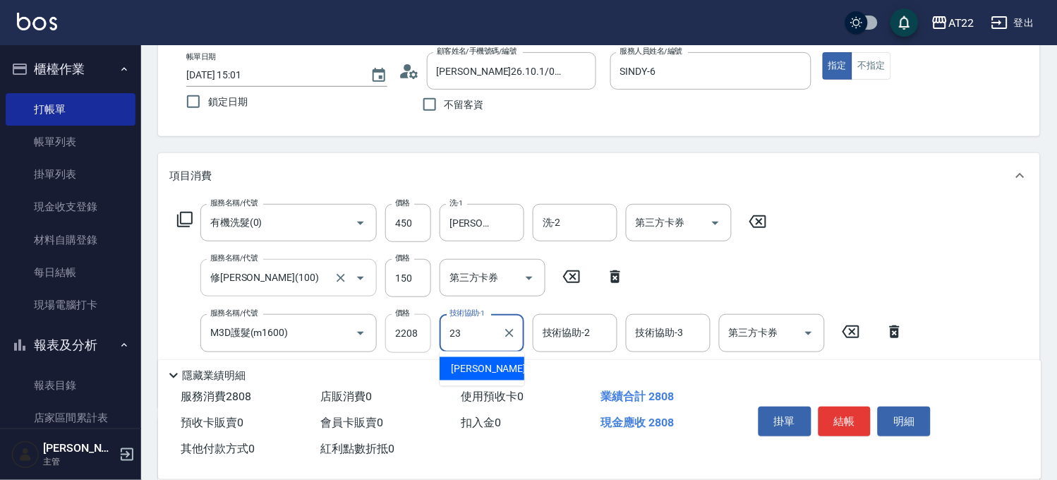
type input "[PERSON_NAME]-23"
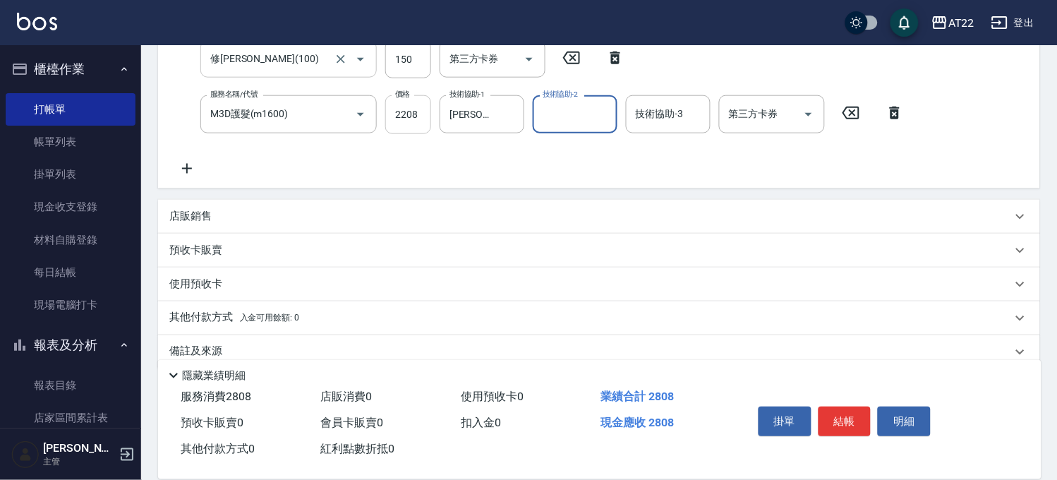
scroll to position [313, 0]
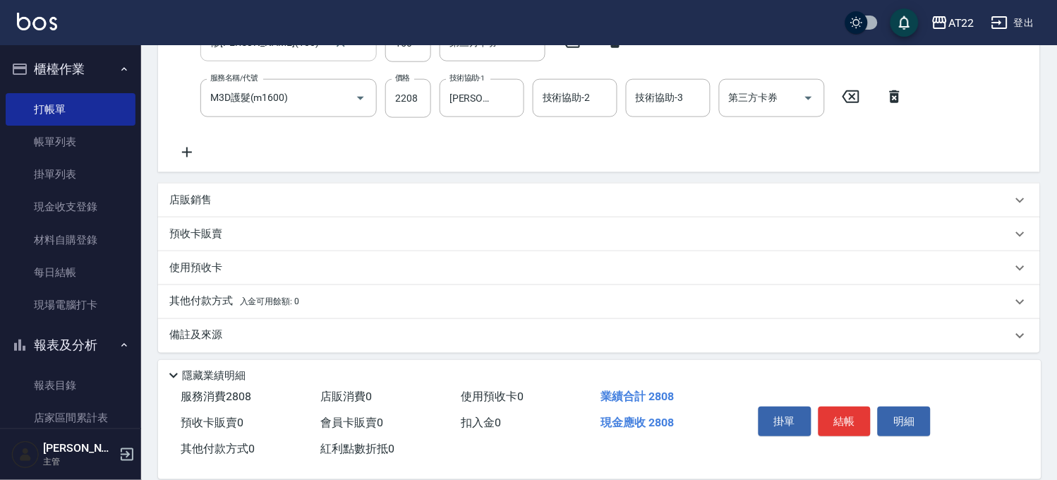
click at [206, 229] on p "預收卡販賣" at bounding box center [195, 234] width 53 height 15
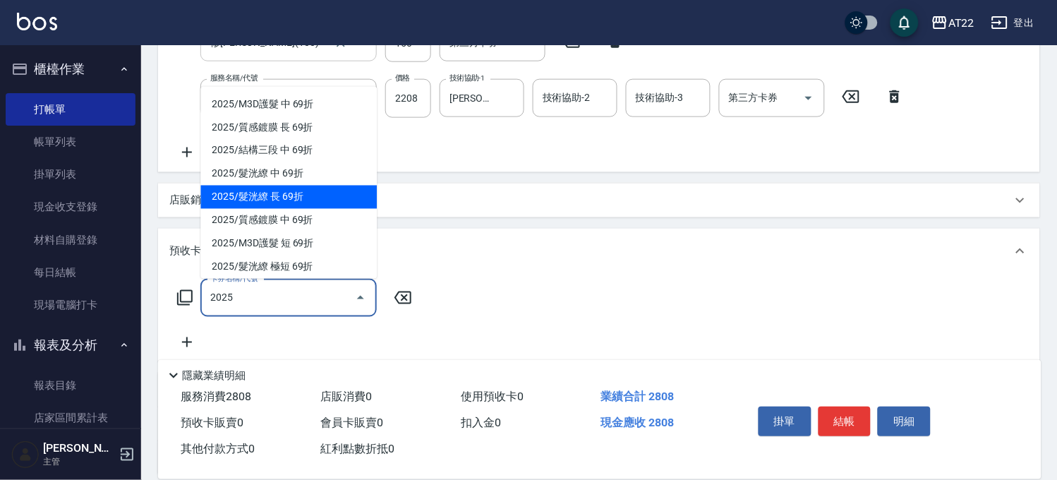
scroll to position [157, 0]
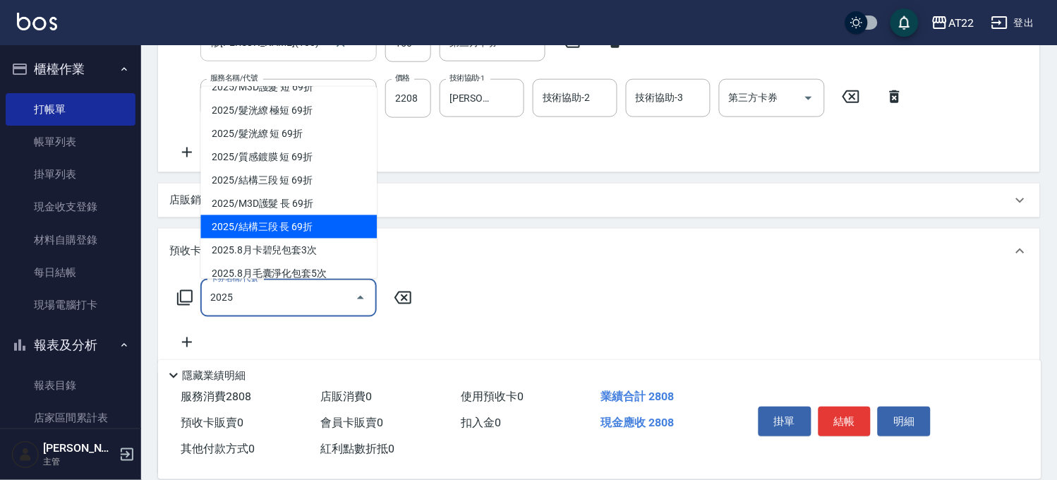
click at [323, 222] on span "2025/結構三段 長 69折" at bounding box center [288, 226] width 176 height 23
type input "2025/結構三段 長 69折"
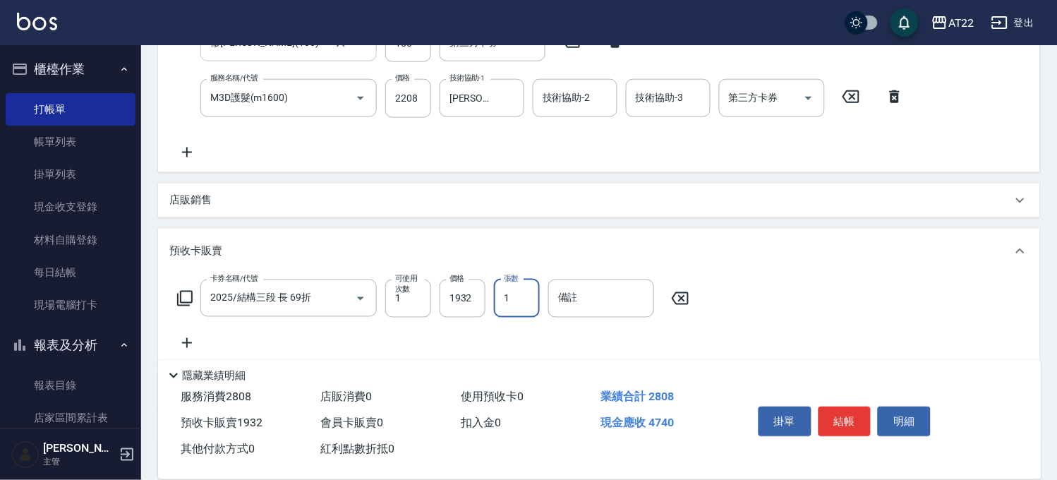
click at [503, 297] on input "1" at bounding box center [517, 299] width 46 height 38
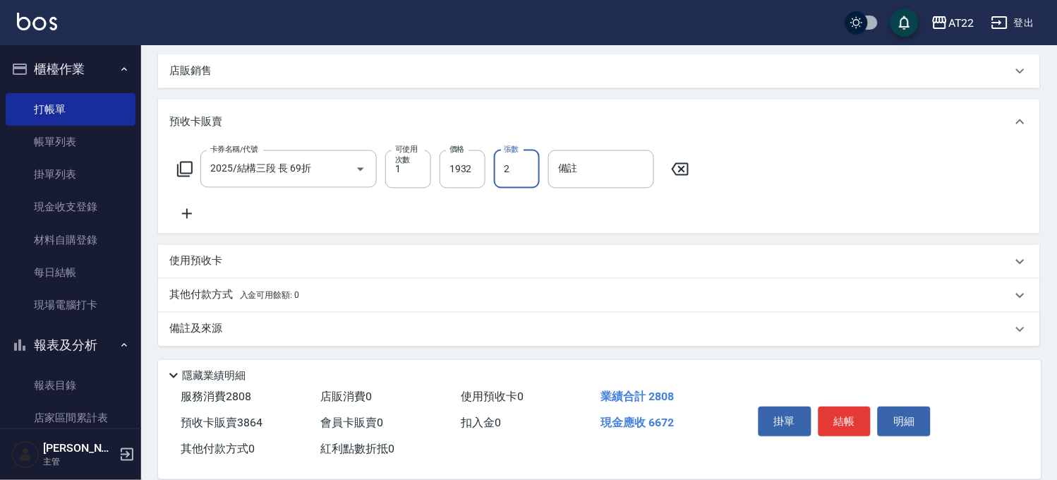
type input "2"
click at [217, 291] on p "其他付款方式 入金可用餘額: 0" at bounding box center [234, 296] width 130 height 16
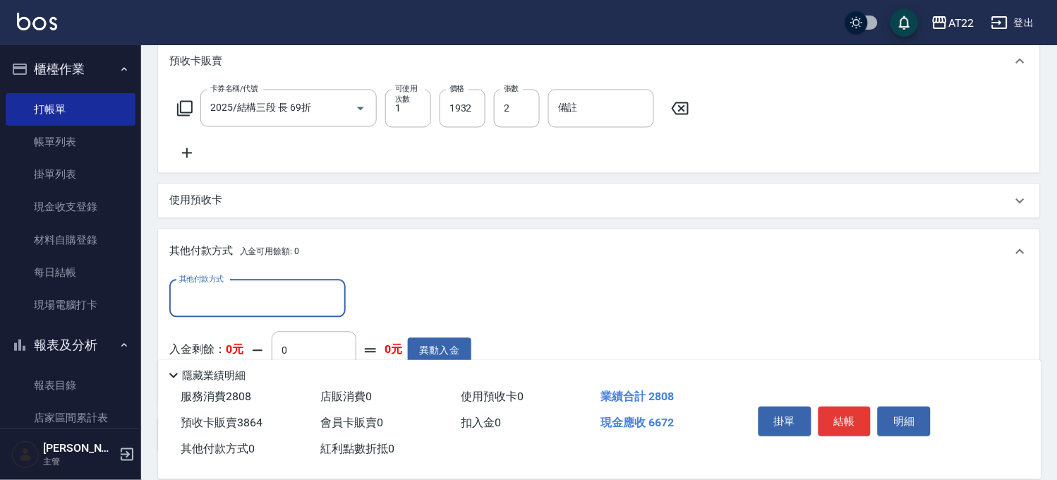
scroll to position [608, 0]
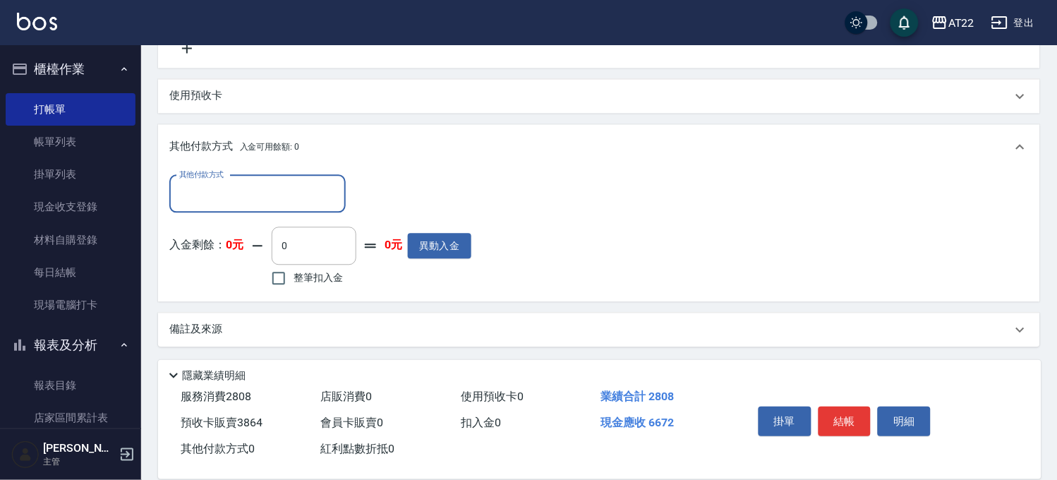
click at [233, 191] on input "其他付款方式" at bounding box center [258, 193] width 164 height 25
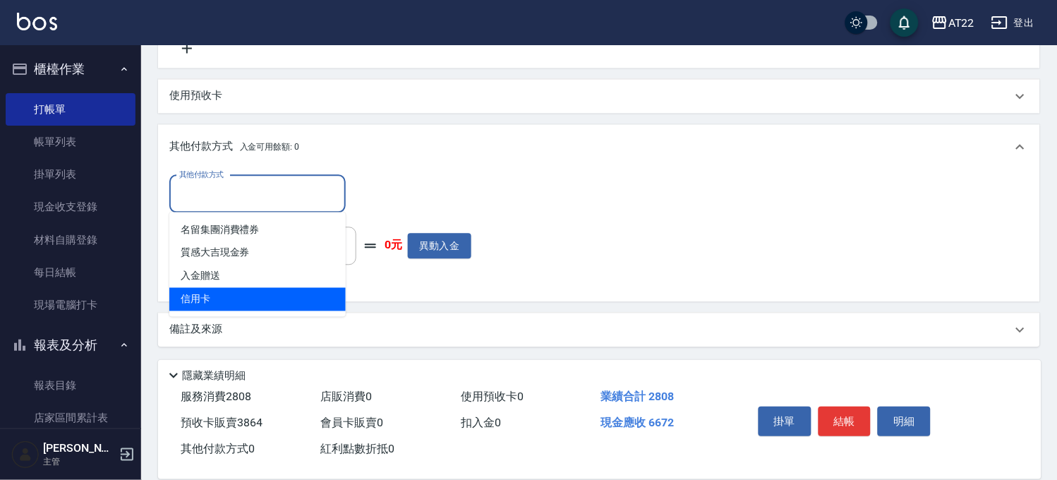
click at [254, 307] on span "信用卡" at bounding box center [257, 298] width 176 height 23
type input "信用卡"
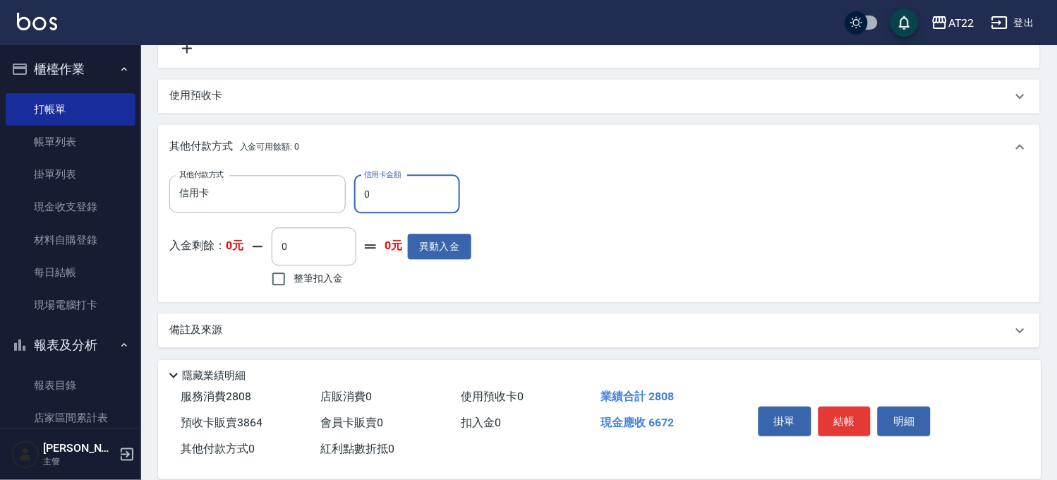
click at [385, 198] on input "0" at bounding box center [407, 194] width 106 height 38
type input "6672"
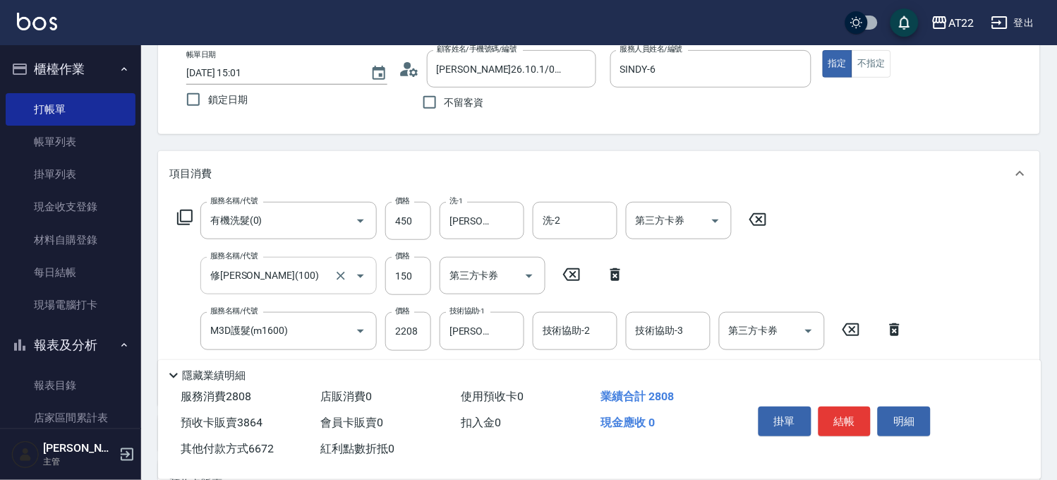
scroll to position [0, 0]
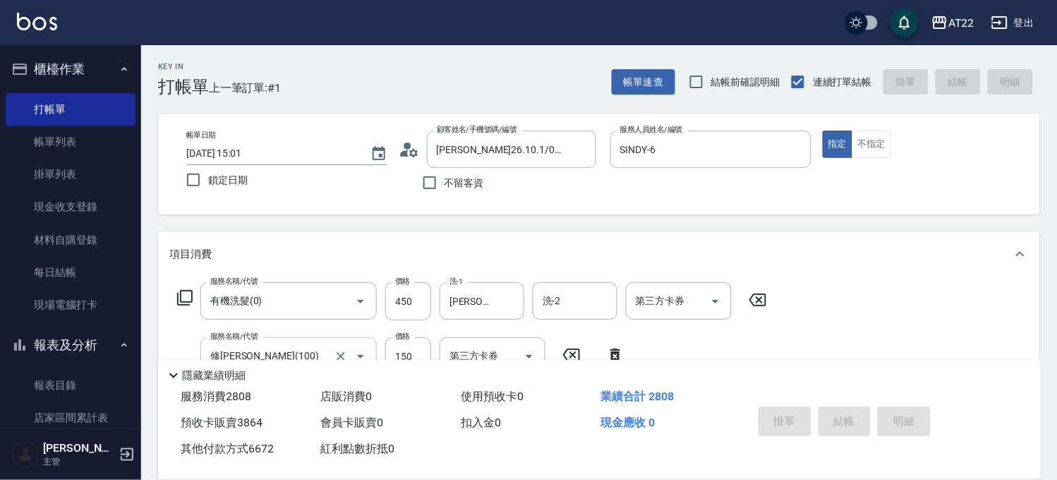
type input "[DATE] 15:02"
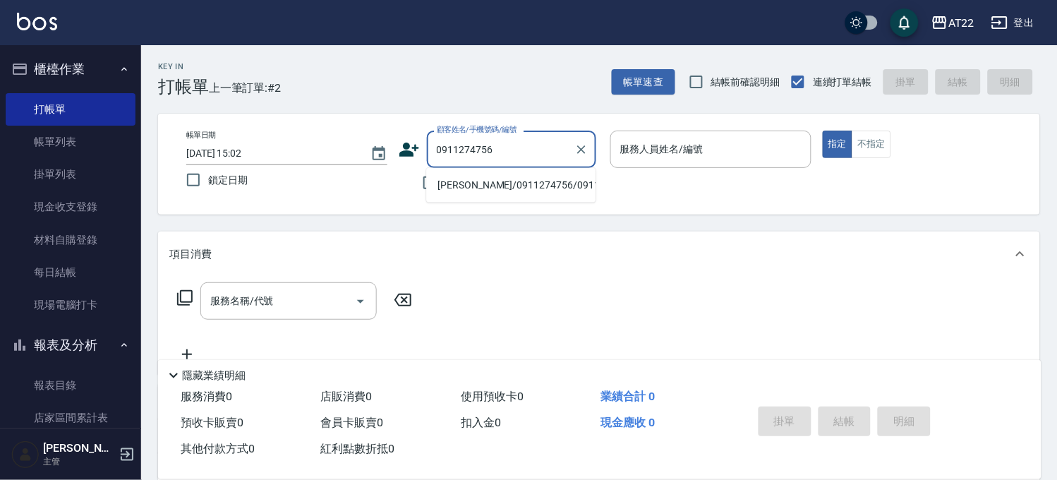
click at [551, 195] on li "[PERSON_NAME]/0911274756/0911274756" at bounding box center [510, 185] width 169 height 23
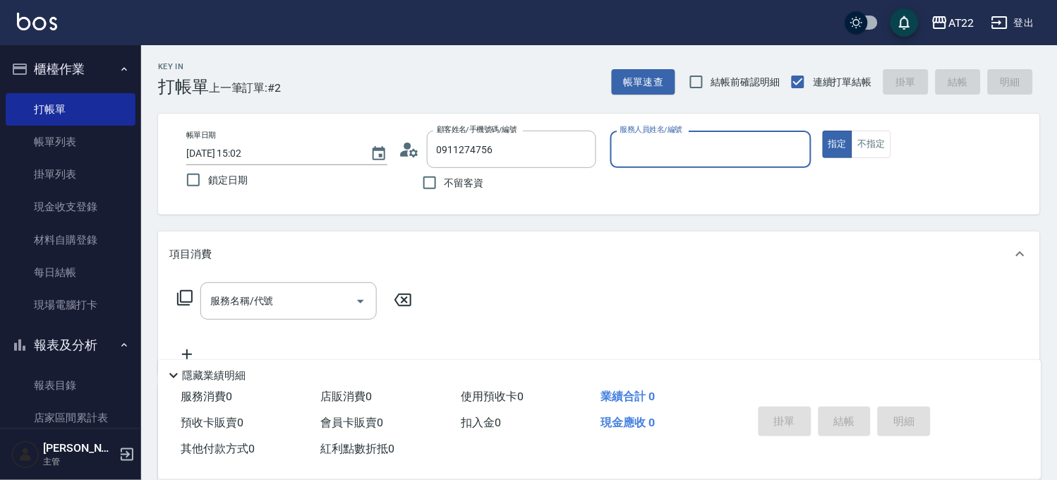
type input "[PERSON_NAME]/0911274756/0911274756"
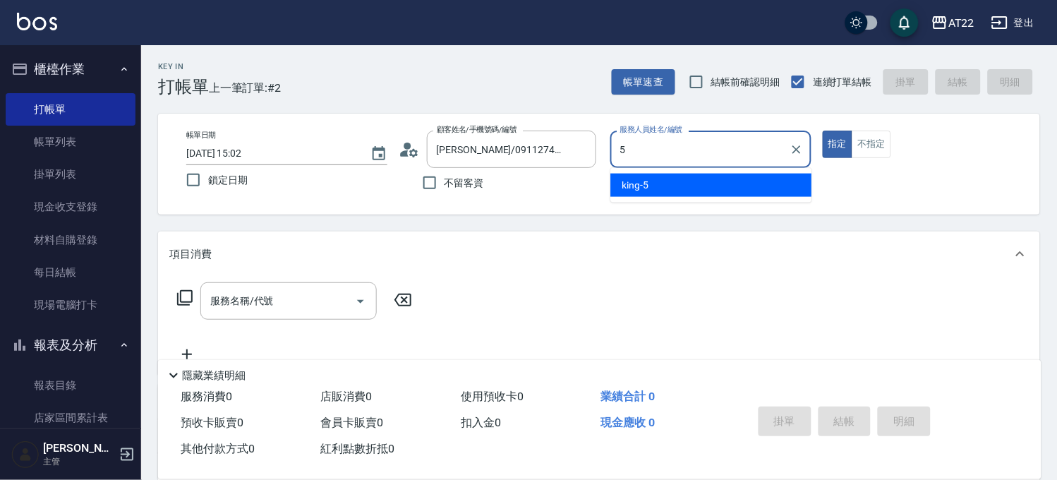
type input "king-5"
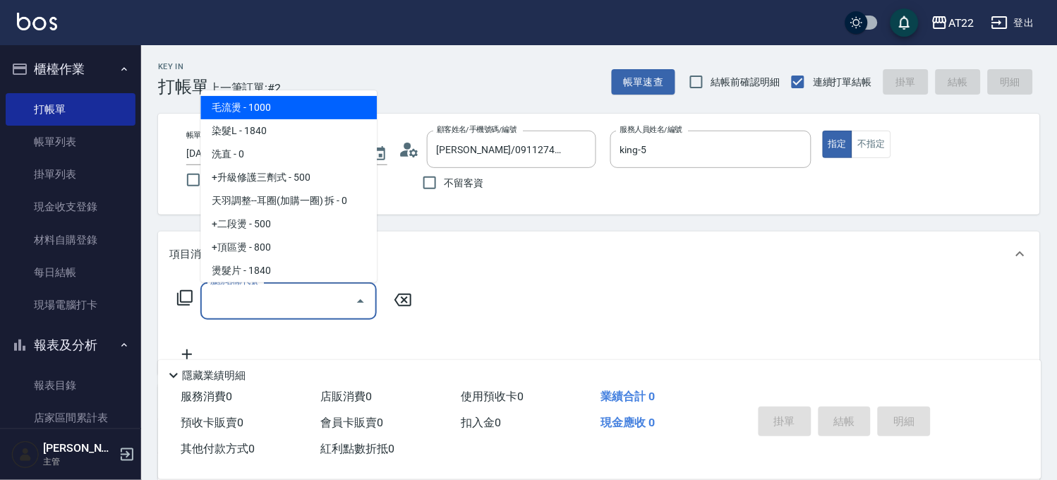
click at [306, 295] on input "服務名稱/代號" at bounding box center [278, 301] width 143 height 25
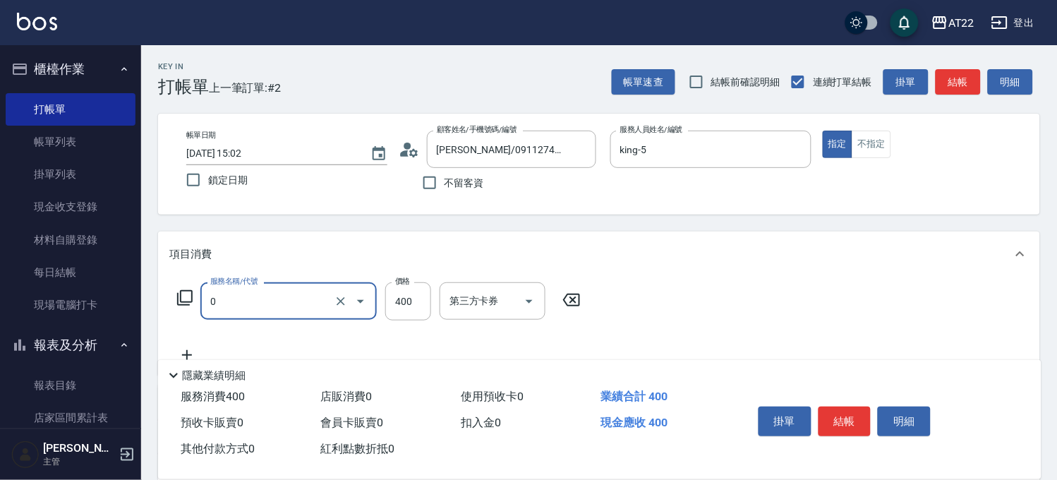
type input "有機洗髮(0)"
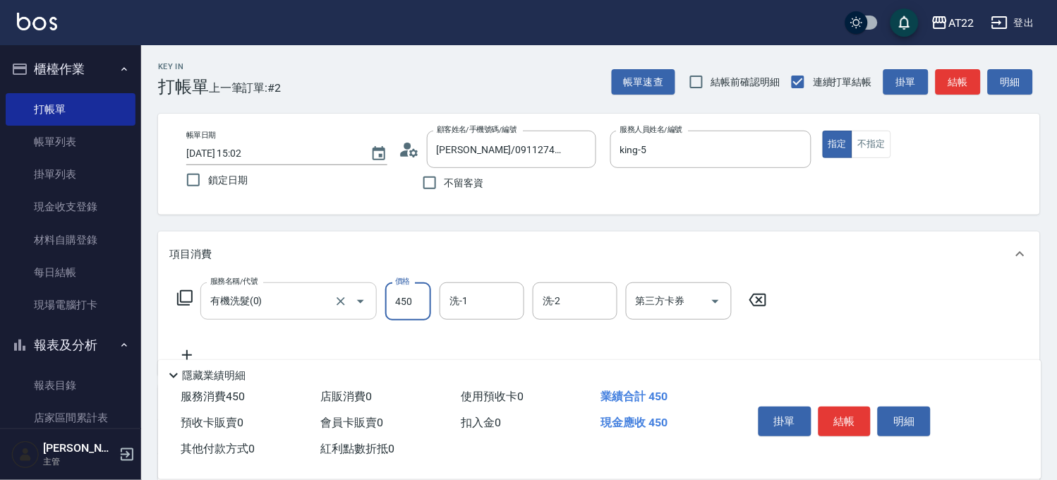
type input "450"
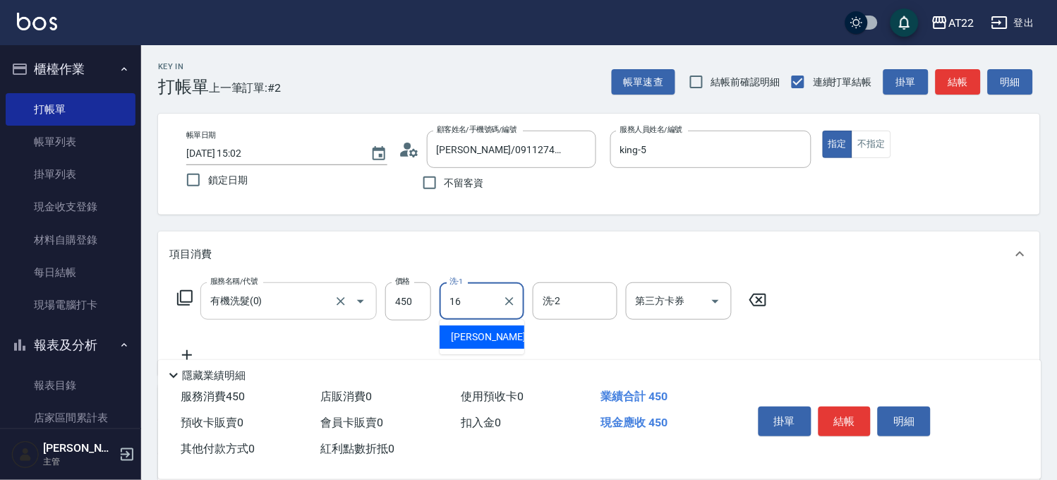
type input "[PERSON_NAME]-16"
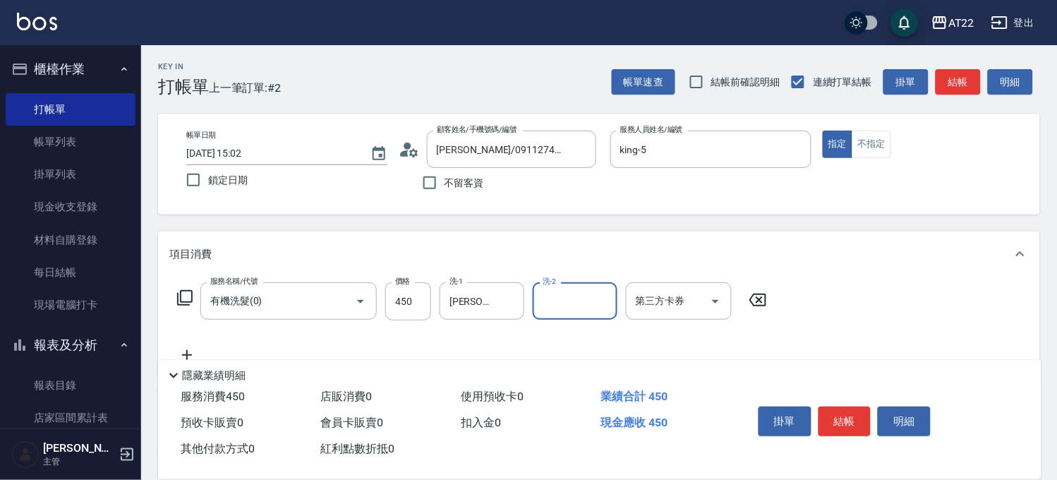
click at [193, 349] on icon at bounding box center [186, 355] width 35 height 17
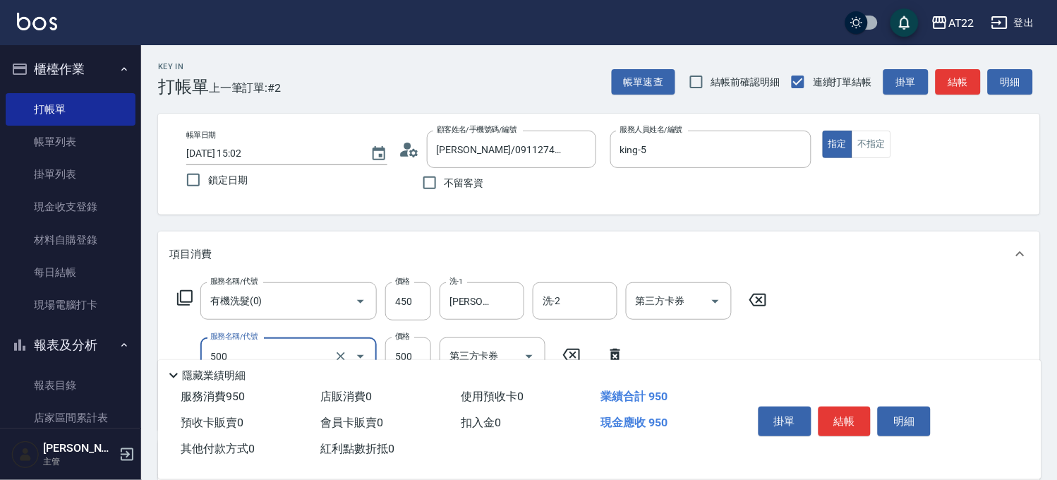
type input "剪髮(500)"
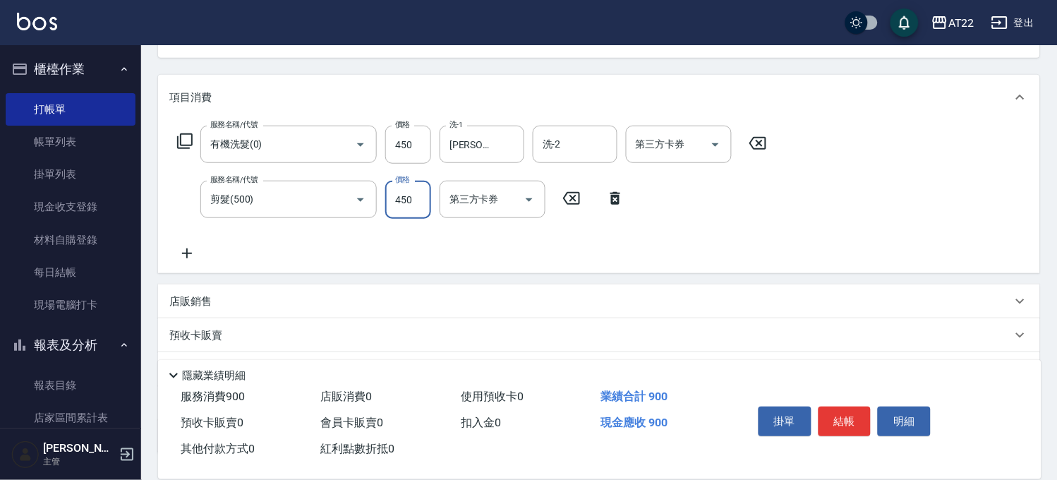
type input "450"
click at [189, 251] on icon at bounding box center [186, 253] width 35 height 17
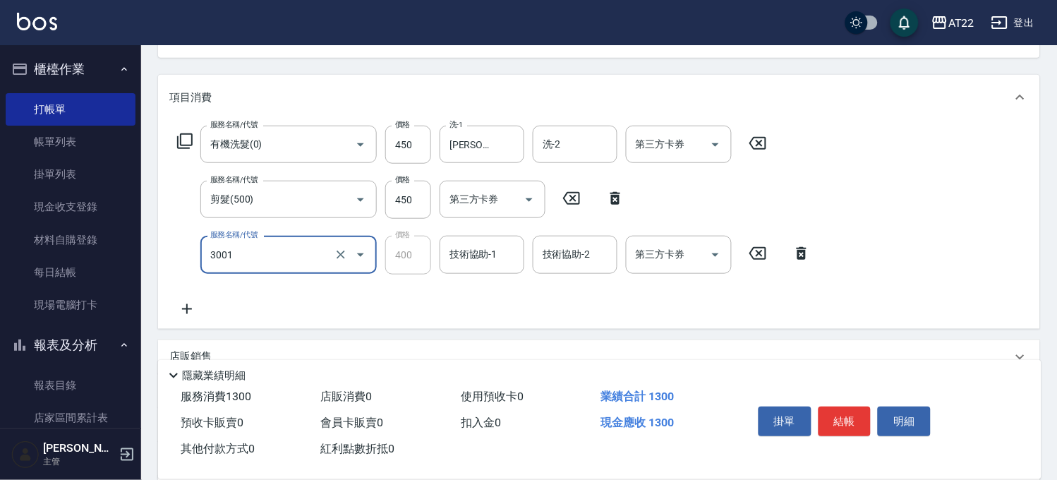
type input "側邊燙貼(3001)"
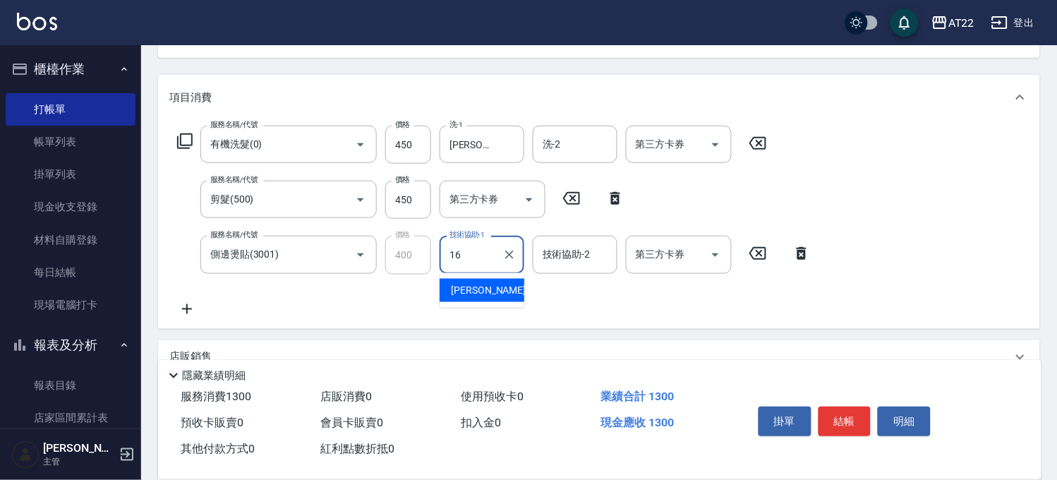
type input "[PERSON_NAME]-16"
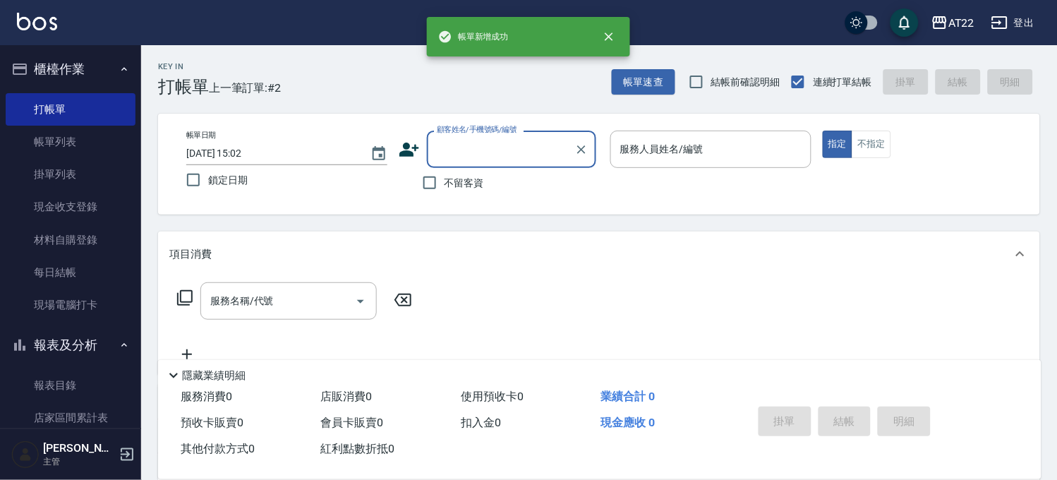
scroll to position [0, 0]
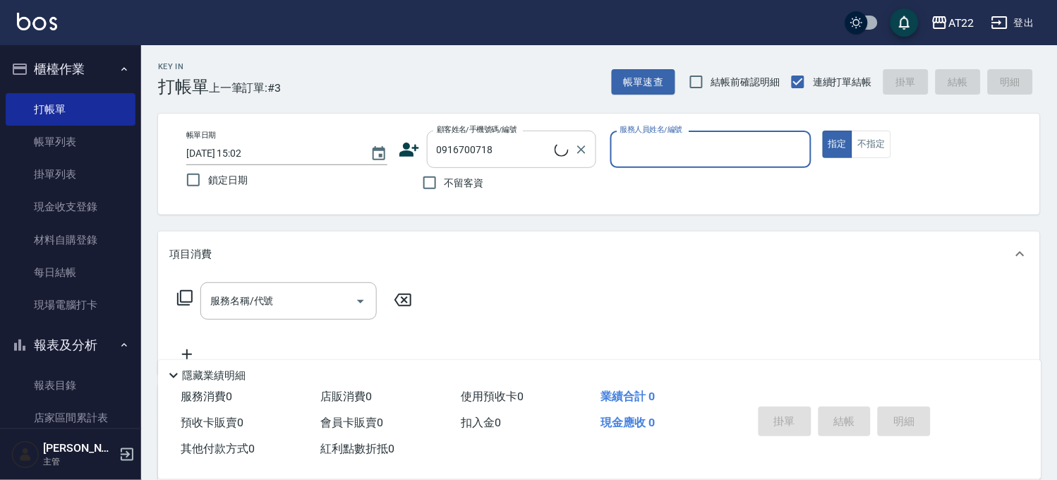
type input "[PERSON_NAME]25.6.10/0916700718/V83186"
click at [483, 155] on input "[PERSON_NAME]25.6.10/0916700718/V83186" at bounding box center [493, 149] width 121 height 25
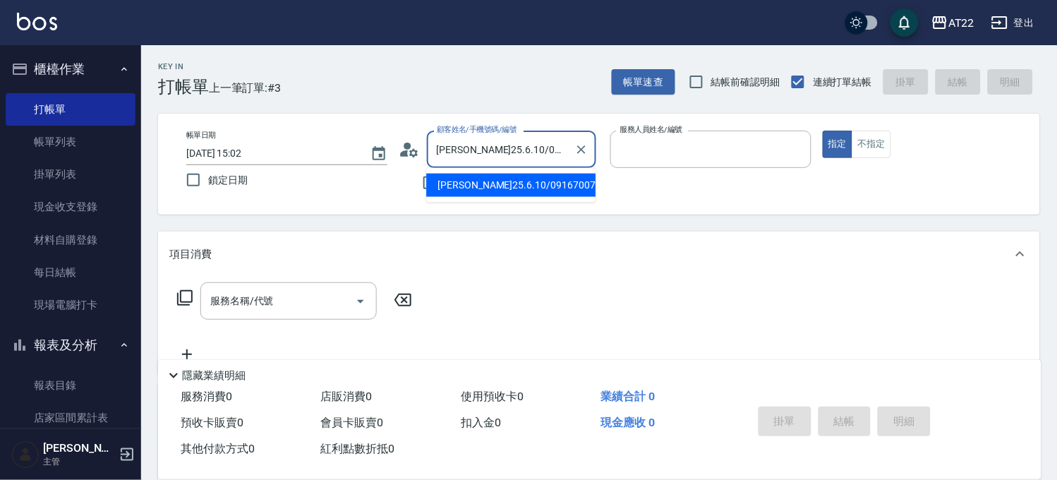
type input "Zoe-8"
click at [689, 144] on input "Zoe-8" at bounding box center [700, 149] width 167 height 25
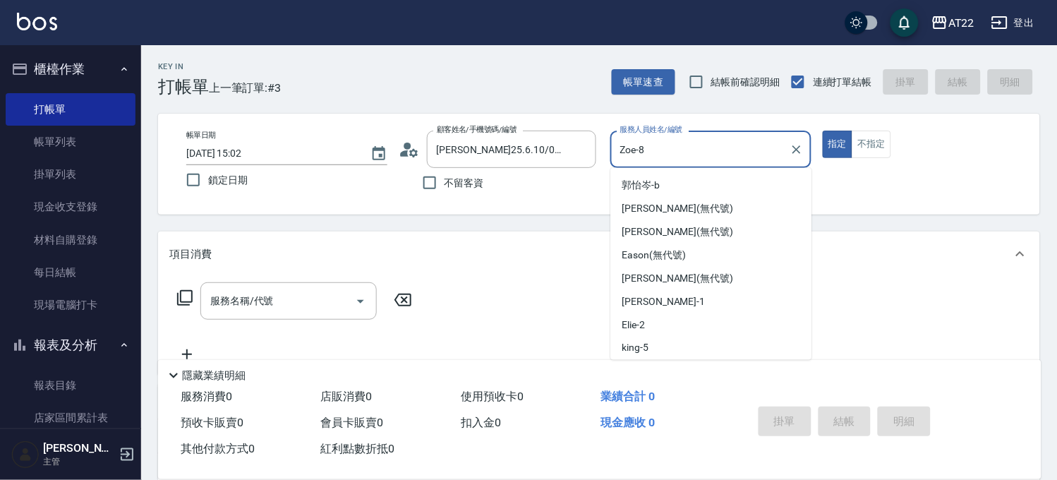
scroll to position [69, 0]
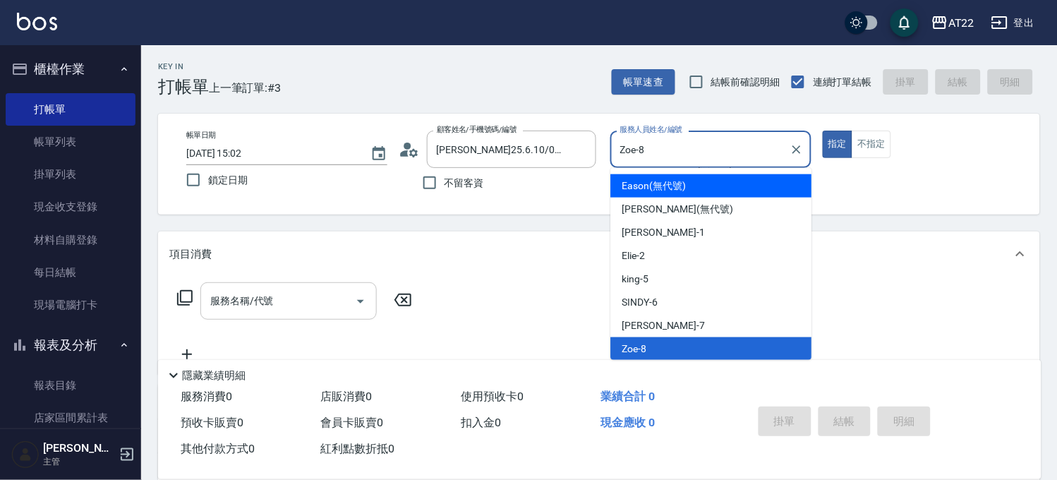
click at [328, 299] on input "服務名稱/代號" at bounding box center [278, 301] width 143 height 25
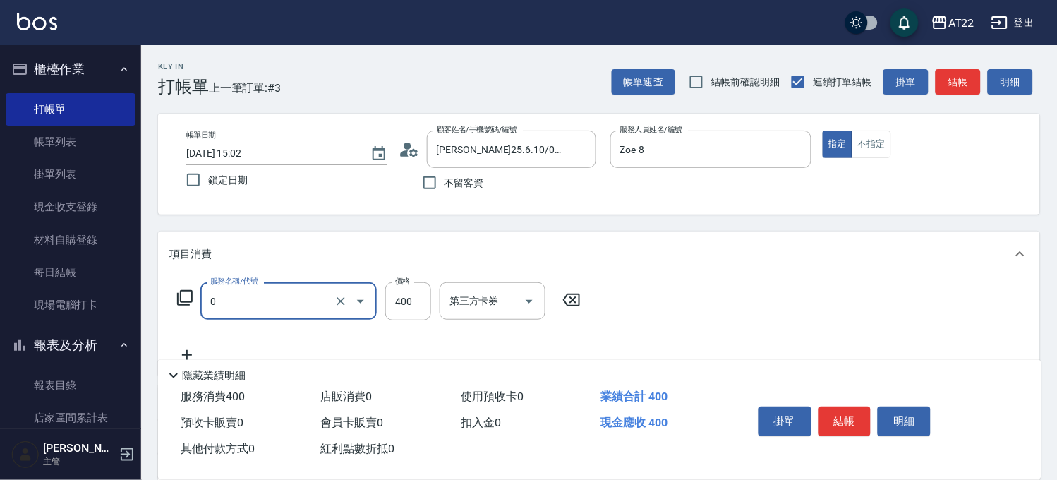
type input "有機洗髮(0)"
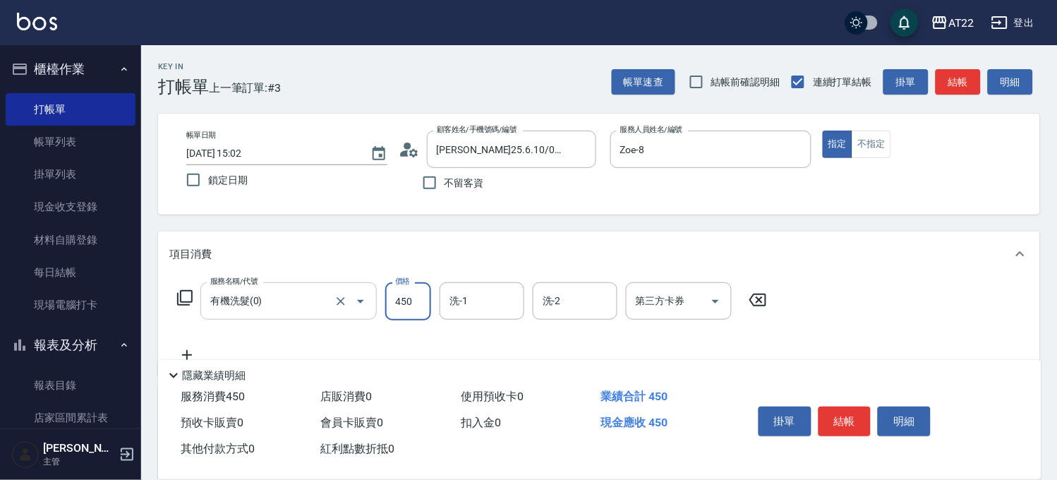
type input "450"
click at [400, 149] on icon at bounding box center [409, 149] width 21 height 21
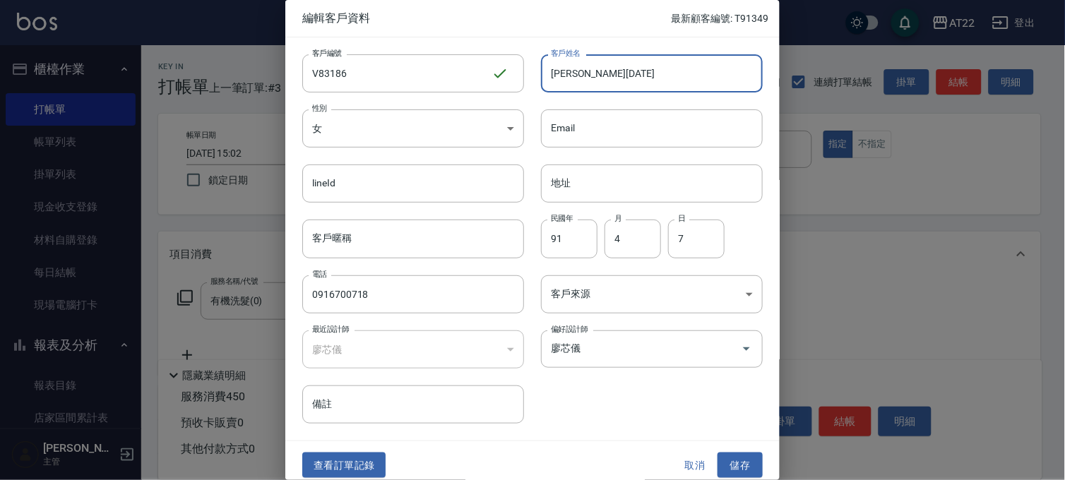
drag, startPoint x: 577, startPoint y: 74, endPoint x: 613, endPoint y: 72, distance: 35.4
click at [613, 72] on input "[PERSON_NAME][DATE]" at bounding box center [652, 73] width 222 height 38
type input "[PERSON_NAME]"
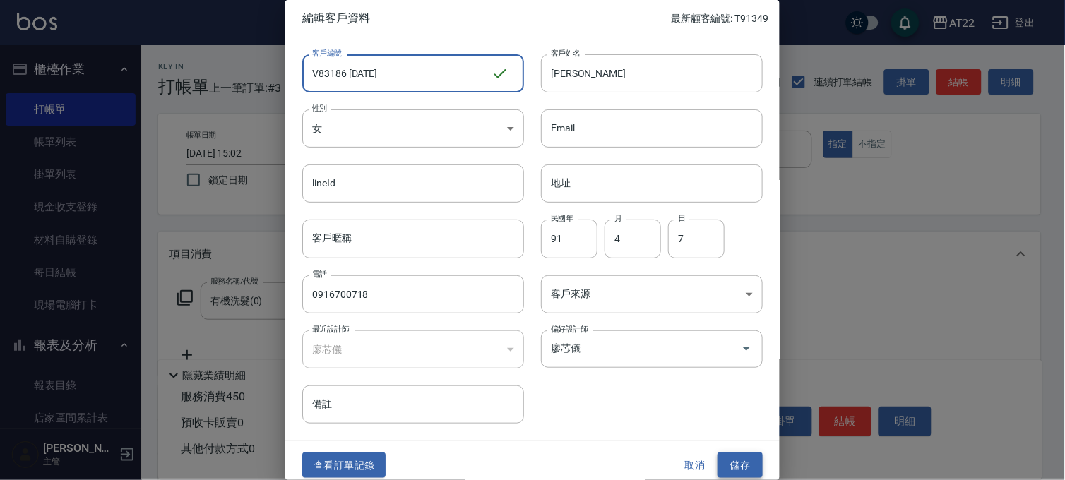
type input "V83186 [DATE]"
click at [736, 464] on button "儲存" at bounding box center [739, 465] width 45 height 26
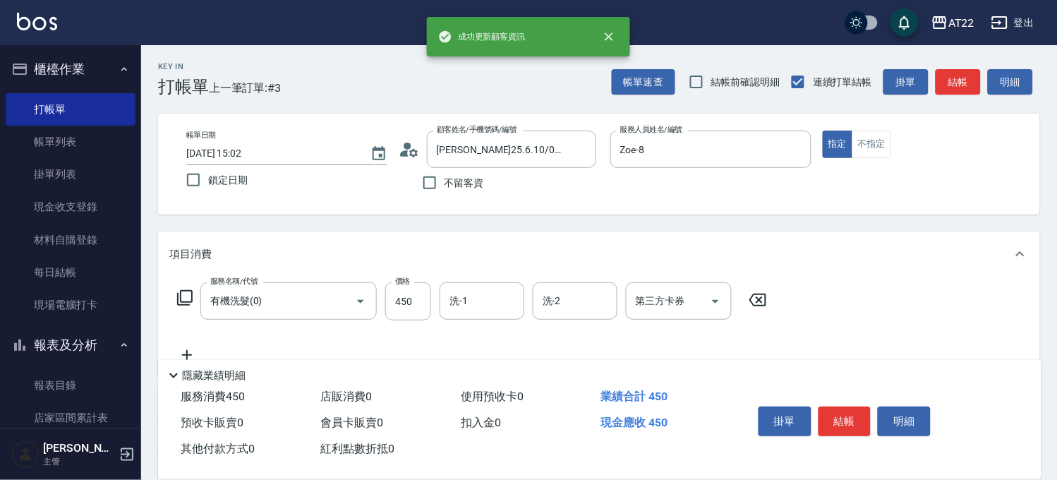
click at [184, 354] on icon at bounding box center [186, 355] width 35 height 17
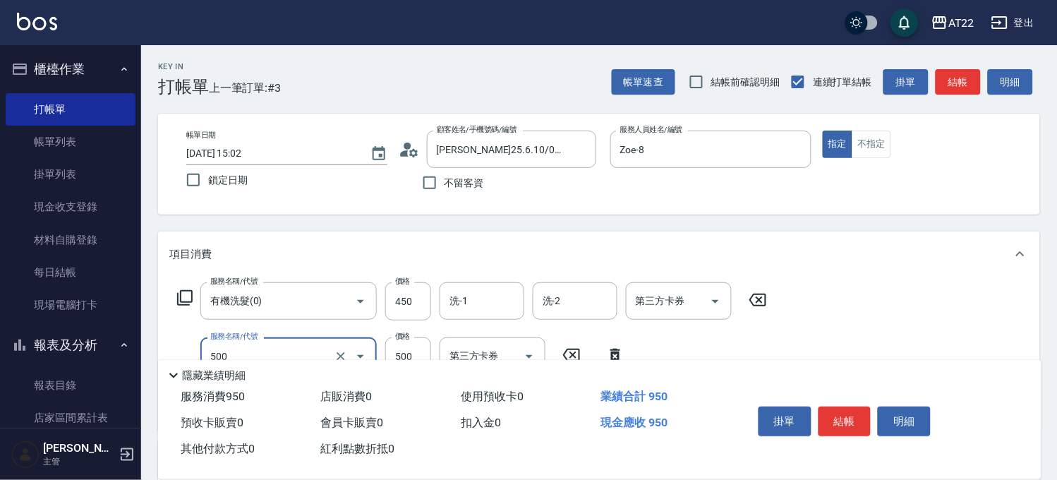
type input "剪髮(500)"
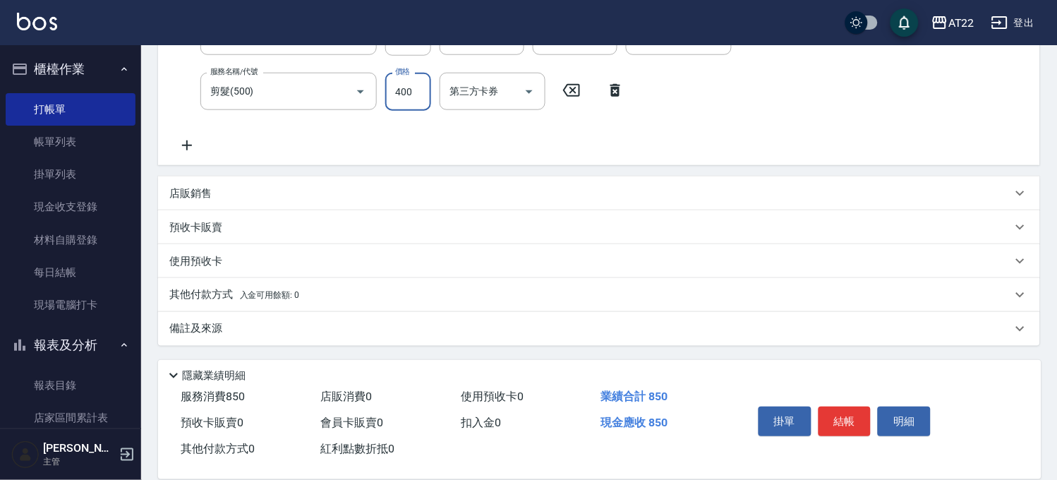
type input "400"
click at [205, 193] on p "店販銷售" at bounding box center [190, 193] width 42 height 15
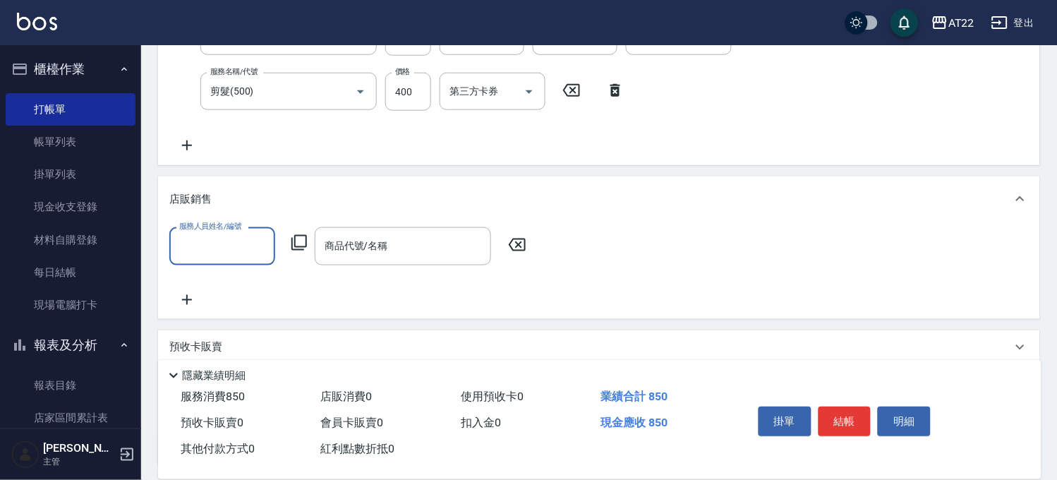
scroll to position [0, 0]
type input "Zoe-8"
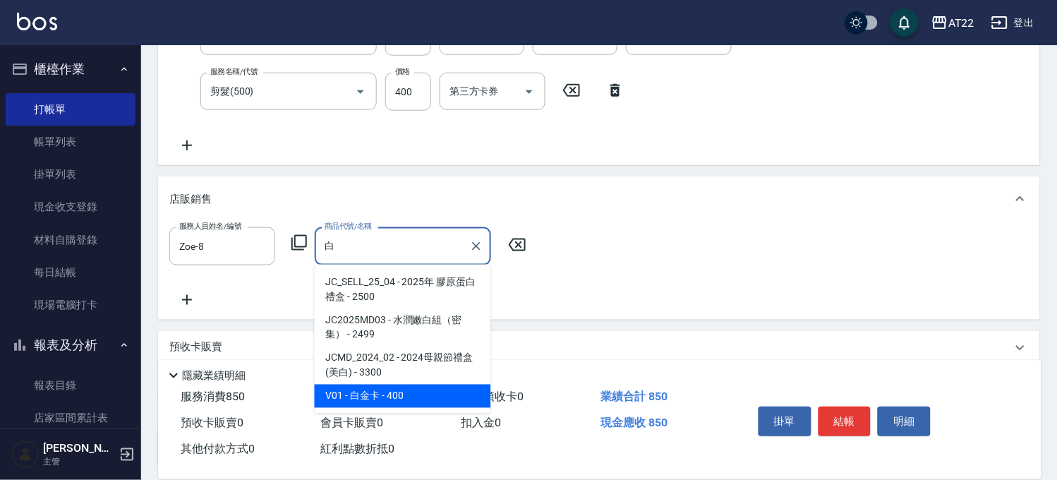
type input "白金卡"
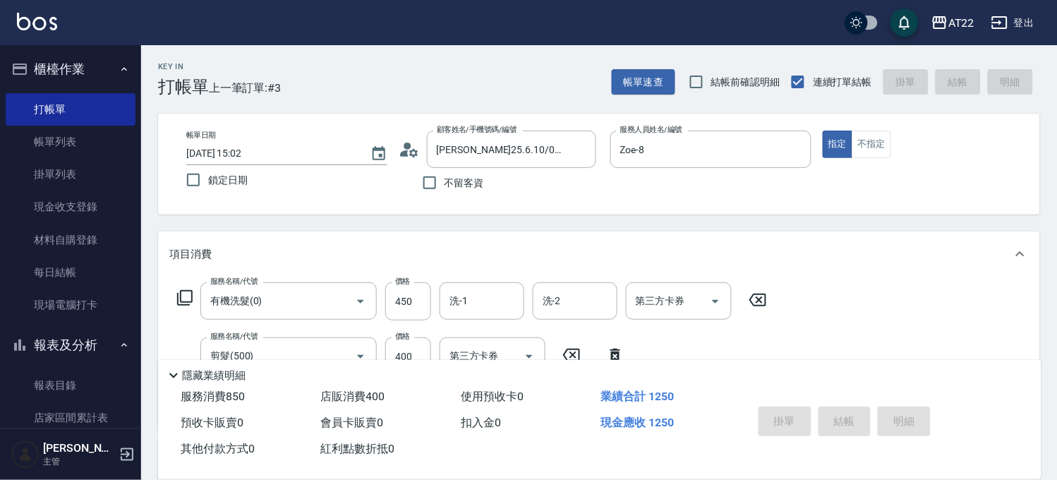
type input "[DATE] 15:03"
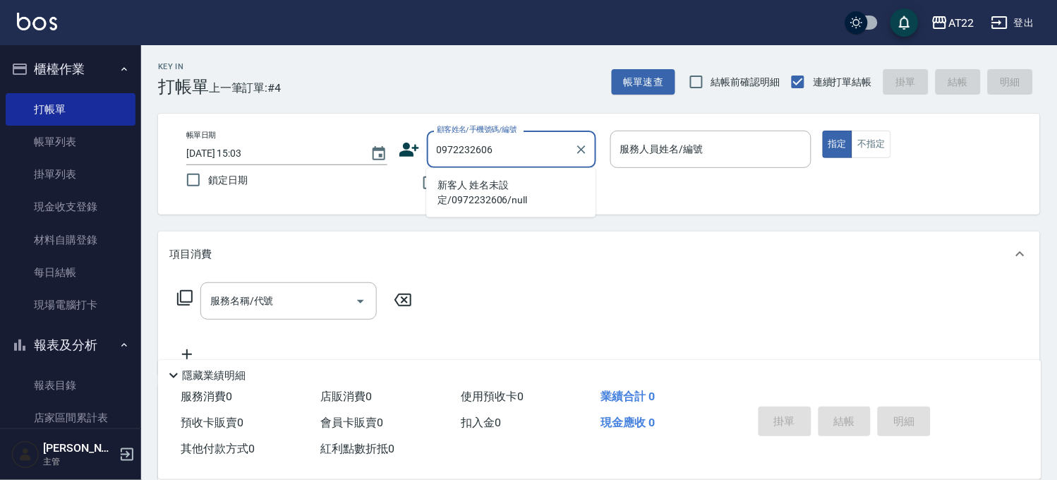
click at [549, 192] on li "新客人 姓名未設定/0972232606/null" at bounding box center [510, 193] width 169 height 38
type input "新客人 姓名未設定/0972232606/null"
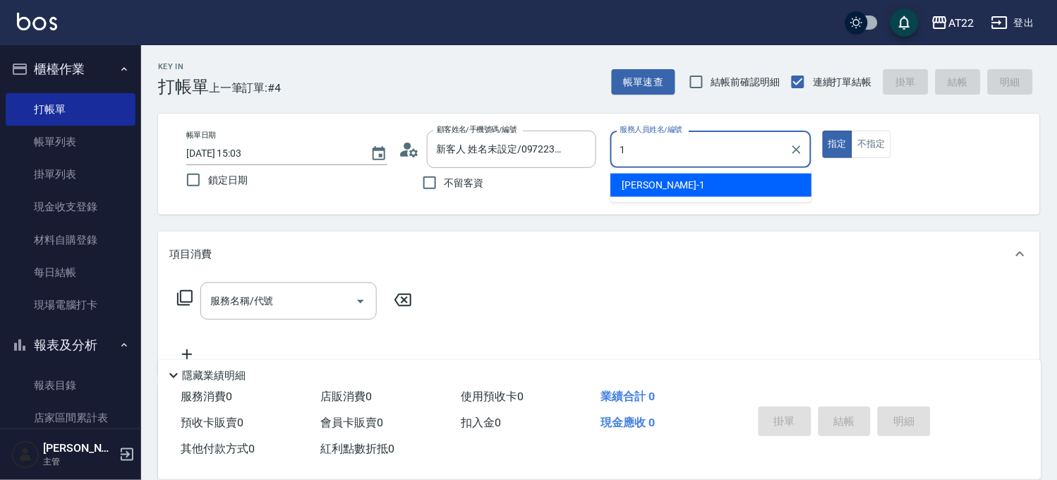
type input "[PERSON_NAME]-1"
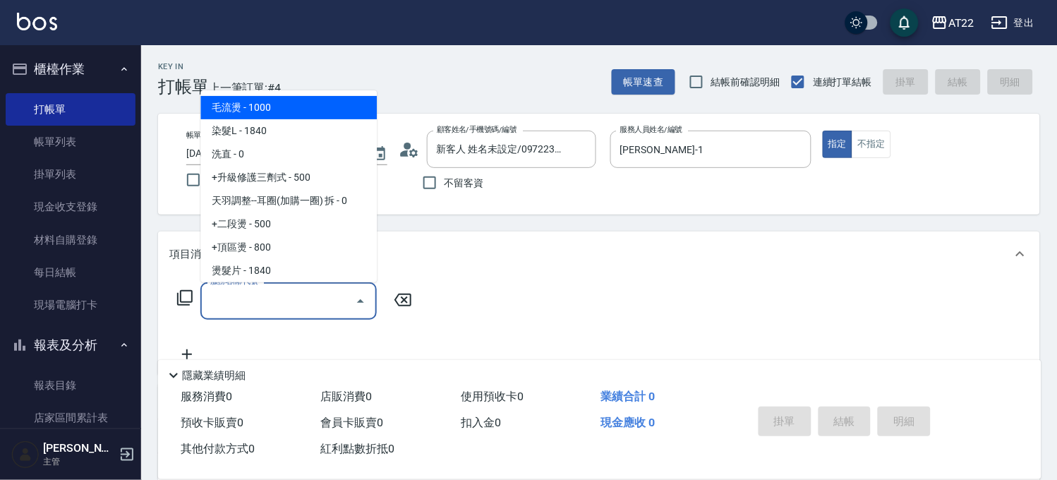
click at [335, 297] on input "服務名稱/代號" at bounding box center [278, 301] width 143 height 25
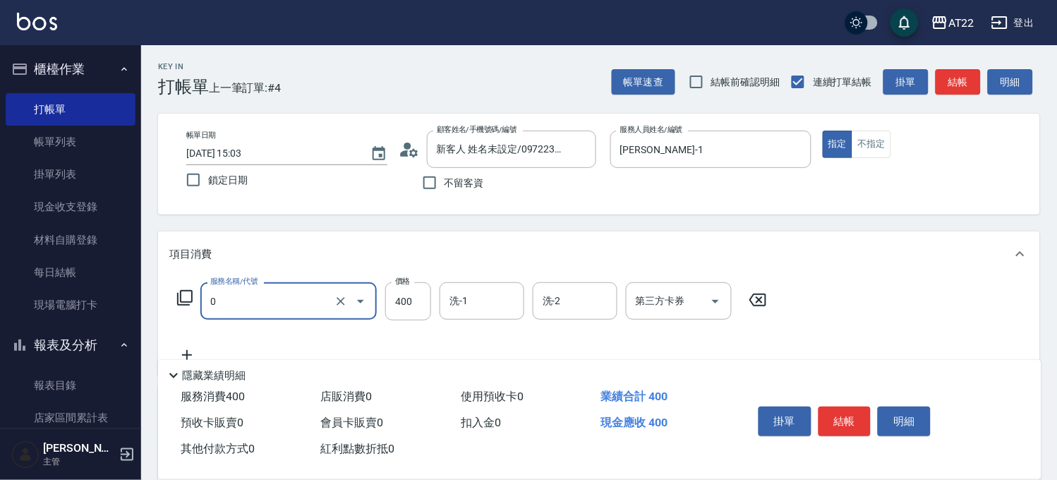
type input "有機洗髮(0)"
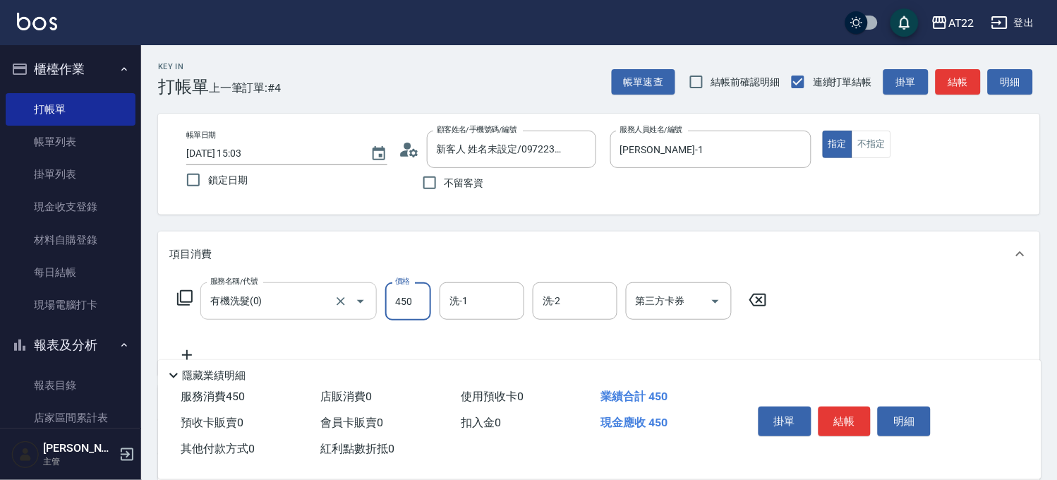
type input "450"
click at [181, 350] on icon at bounding box center [186, 355] width 35 height 17
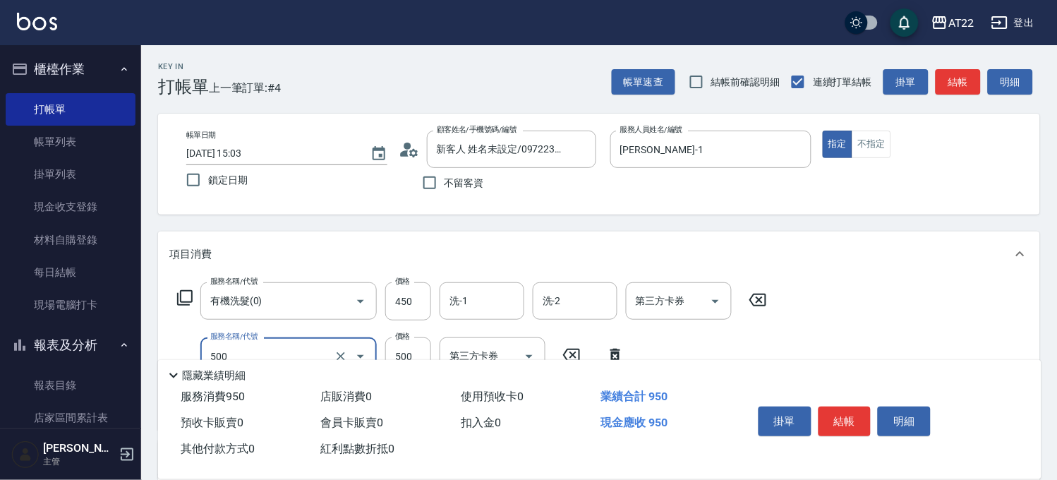
type input "剪髮(500)"
type input "350"
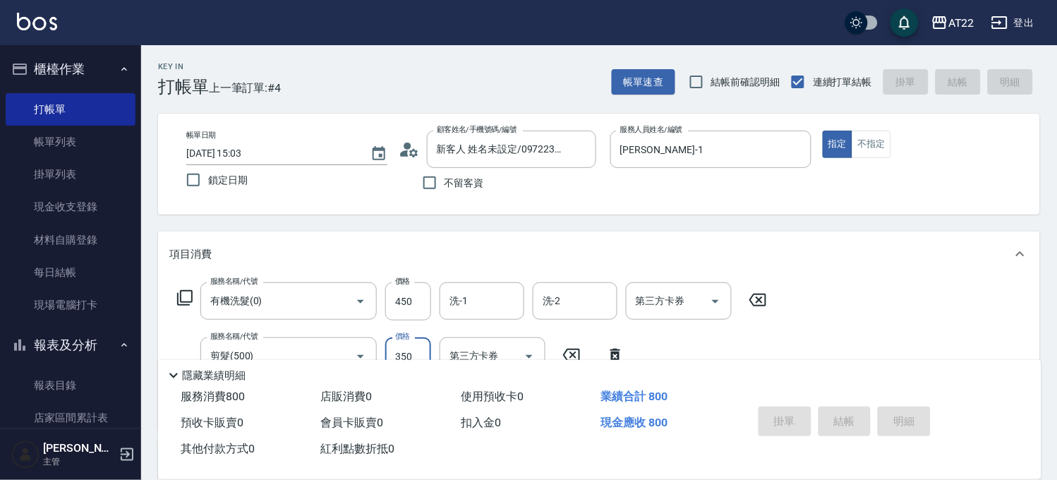
type input "[DATE] 15:04"
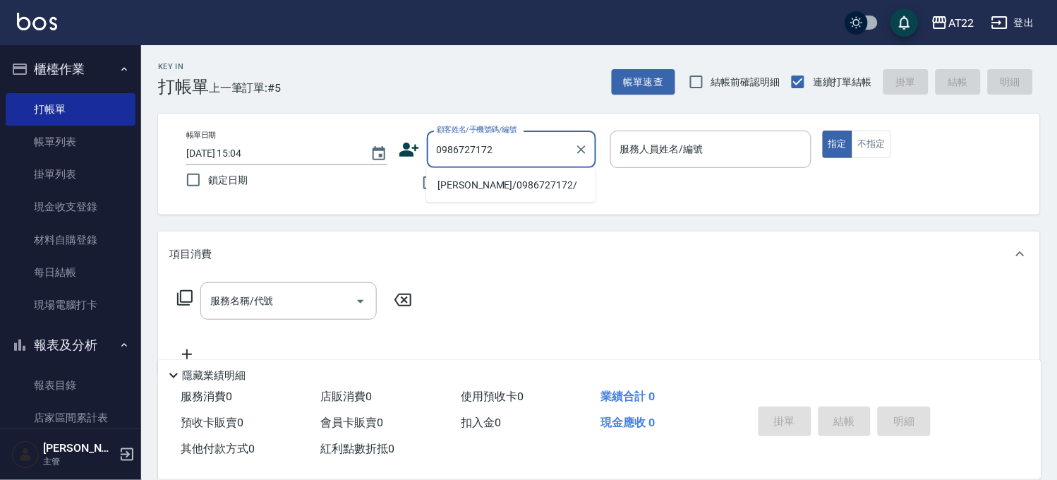
click at [517, 181] on li "[PERSON_NAME]/0986727172/" at bounding box center [510, 185] width 169 height 23
type input "[PERSON_NAME]/0986727172/"
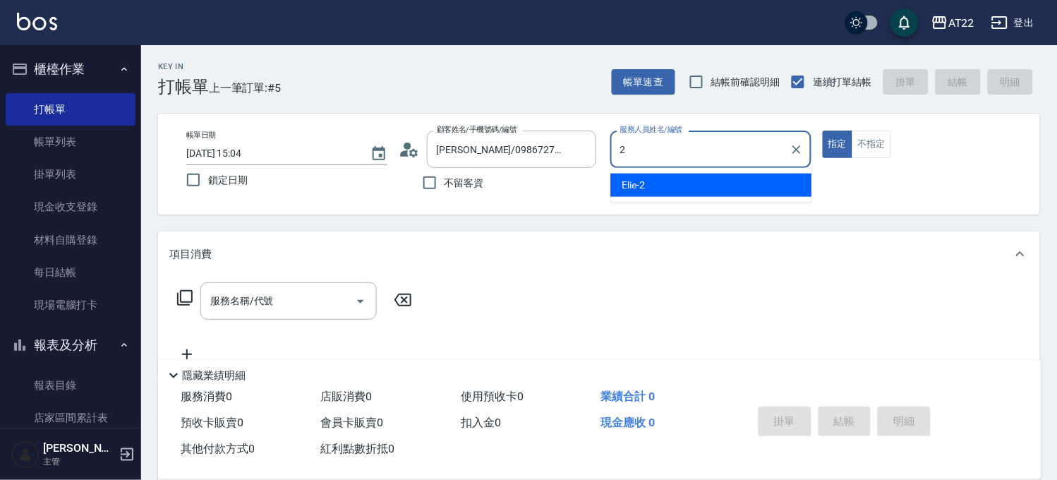
type input "Elie-2"
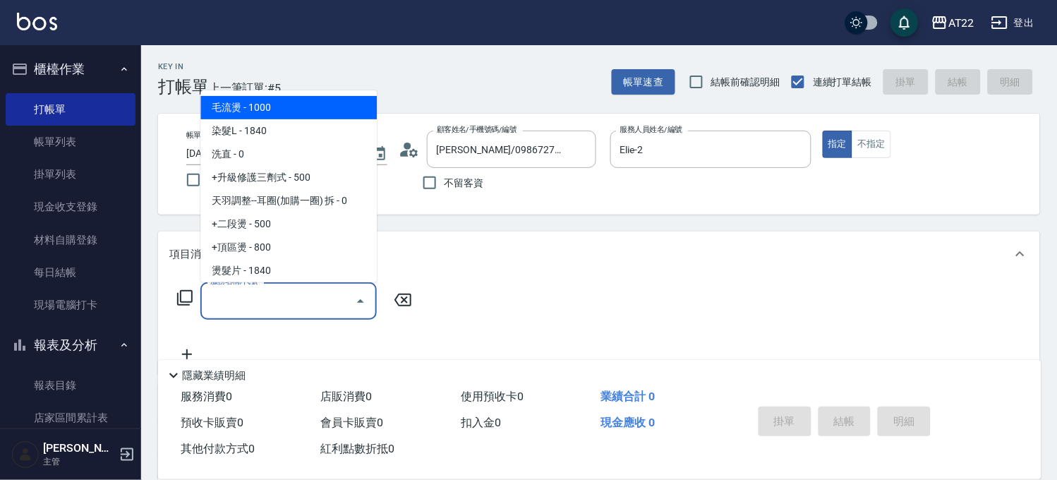
click at [322, 309] on input "服務名稱/代號" at bounding box center [278, 301] width 143 height 25
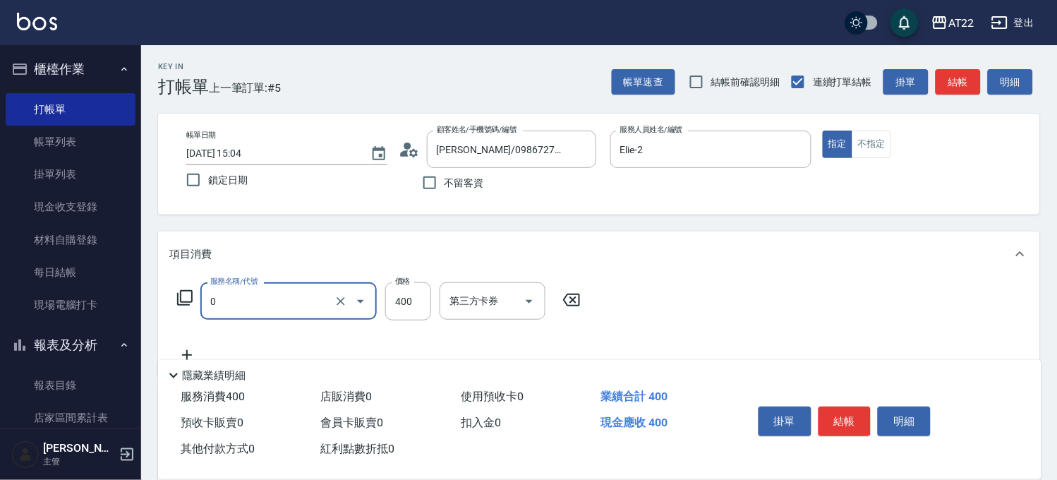
type input "有機洗髮(0)"
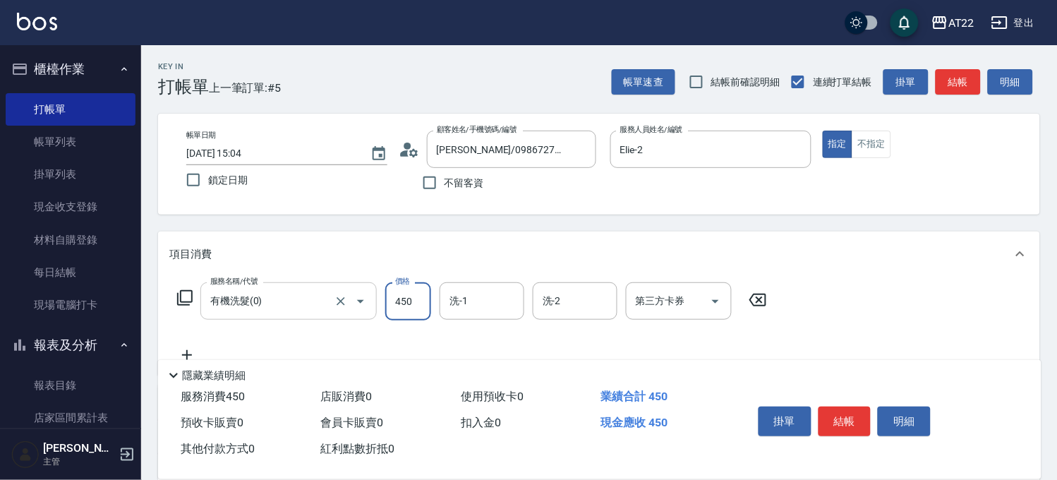
type input "450"
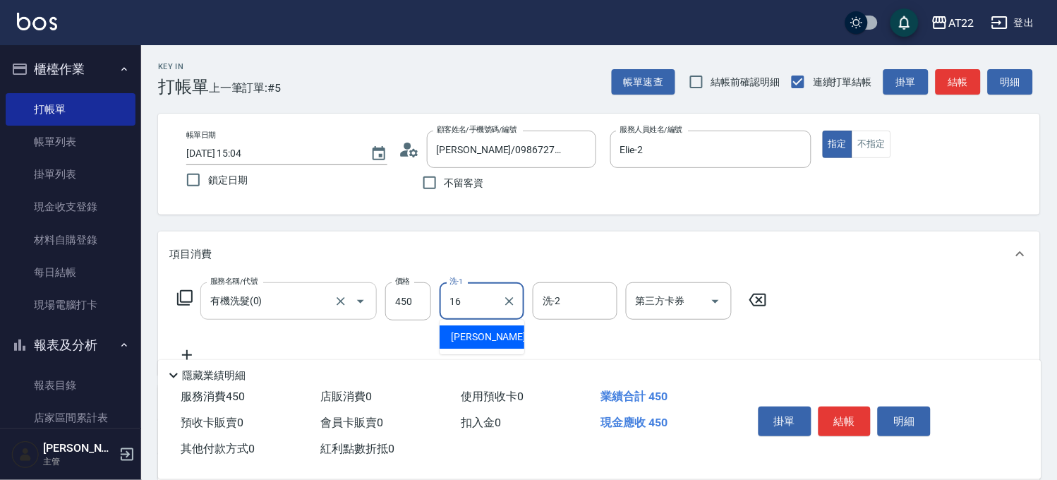
type input "[PERSON_NAME]-16"
click at [198, 353] on icon at bounding box center [186, 355] width 35 height 17
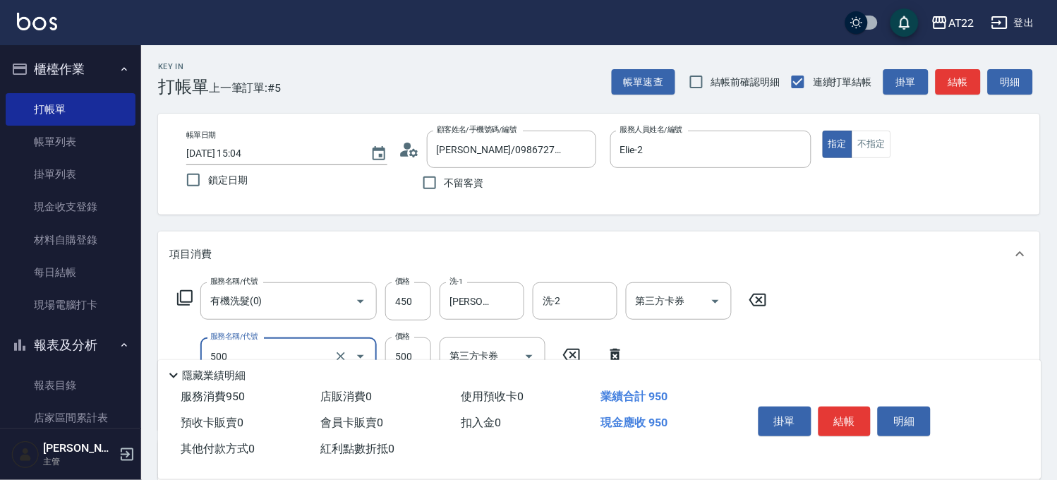
type input "剪髮(500)"
type input "250"
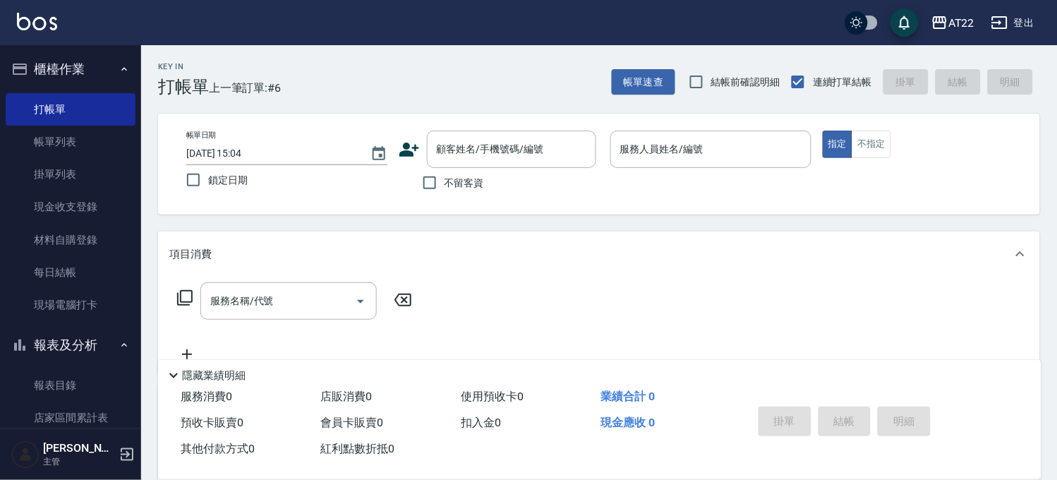
click at [408, 150] on icon at bounding box center [409, 149] width 21 height 21
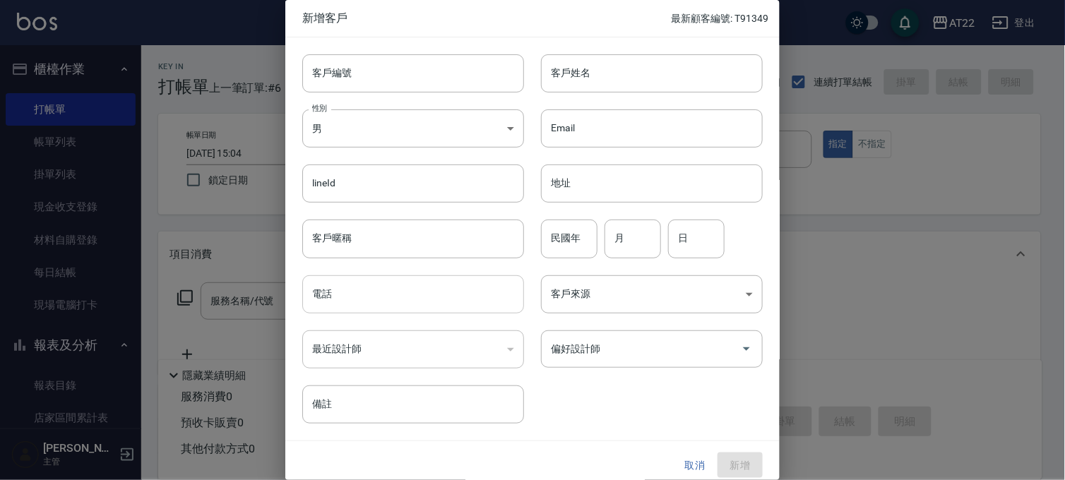
click at [378, 275] on input "電話" at bounding box center [413, 294] width 222 height 38
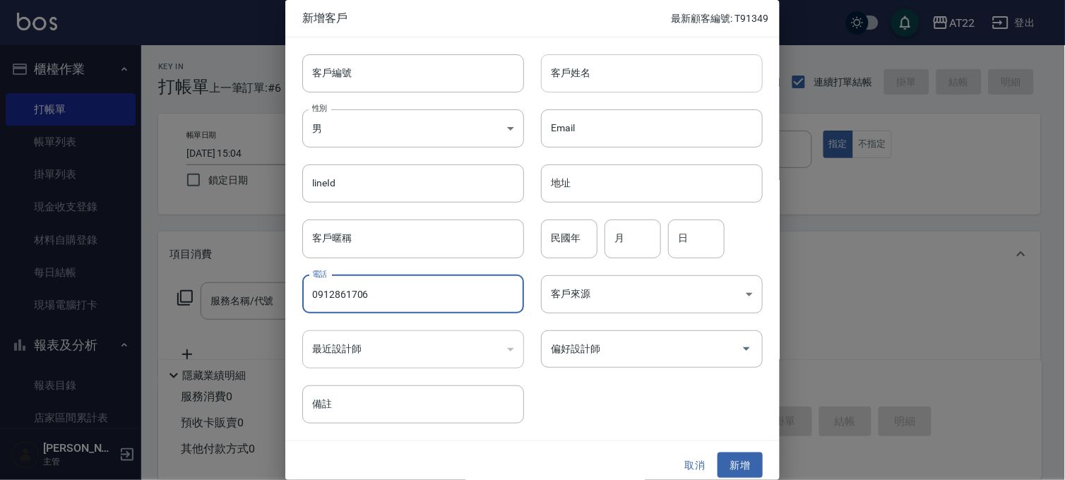
type input "0912861706"
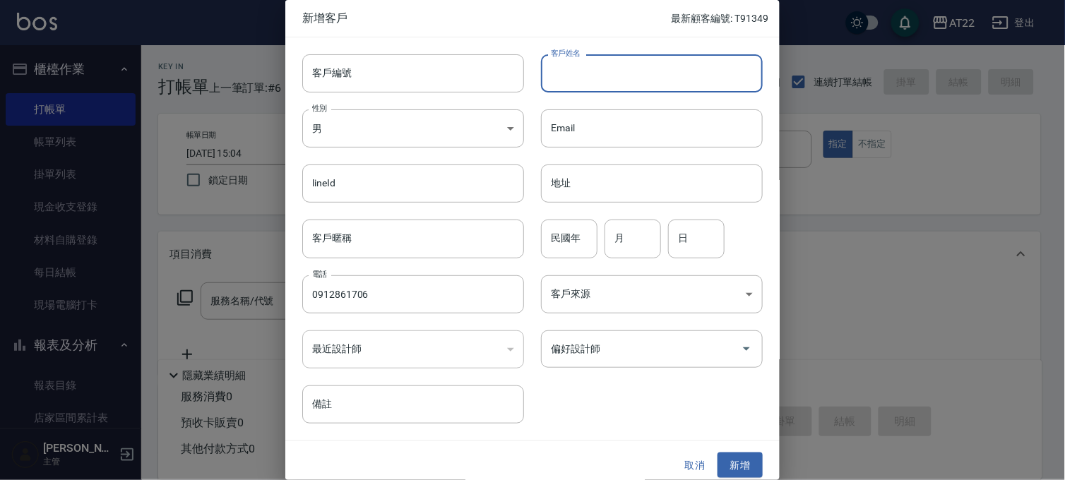
click at [597, 82] on input "客戶姓名" at bounding box center [652, 73] width 222 height 38
type input "[PERSON_NAME]"
click at [531, 254] on div "民國年 民國年 月 月 日 日" at bounding box center [643, 230] width 239 height 55
drag, startPoint x: 554, startPoint y: 243, endPoint x: 554, endPoint y: 233, distance: 9.9
click at [554, 243] on input "民國年" at bounding box center [569, 239] width 56 height 38
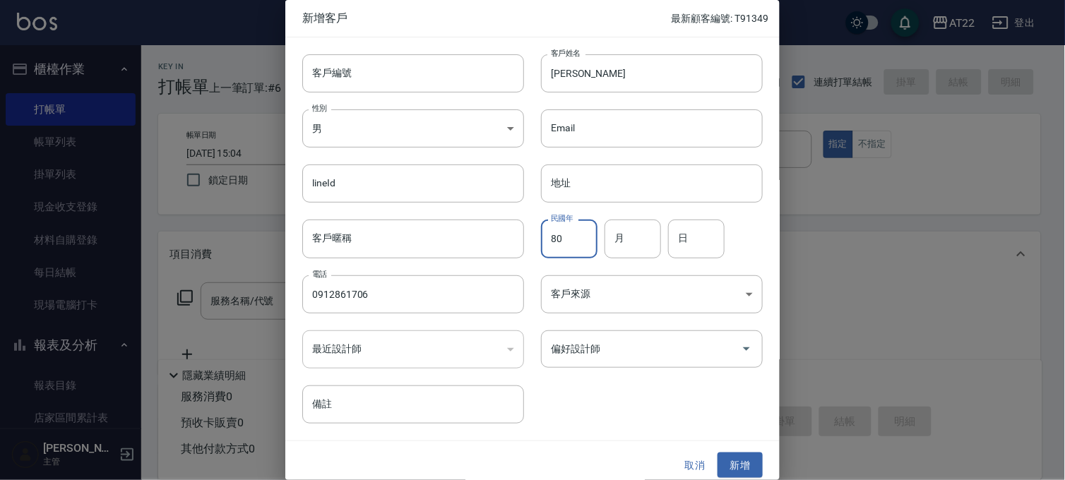
type input "80"
type input "4"
type input "10"
click at [738, 462] on button "新增" at bounding box center [739, 465] width 45 height 26
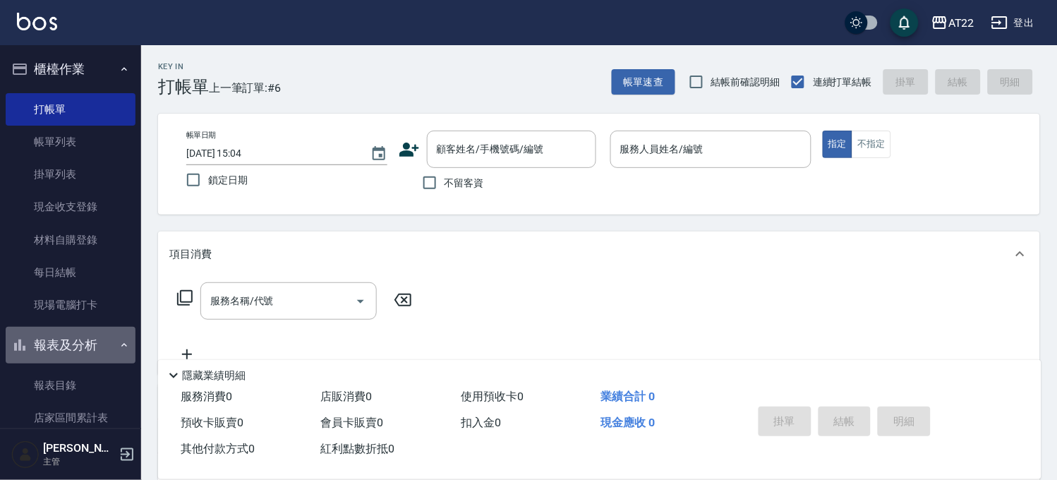
click at [97, 354] on button "報表及分析" at bounding box center [71, 345] width 130 height 37
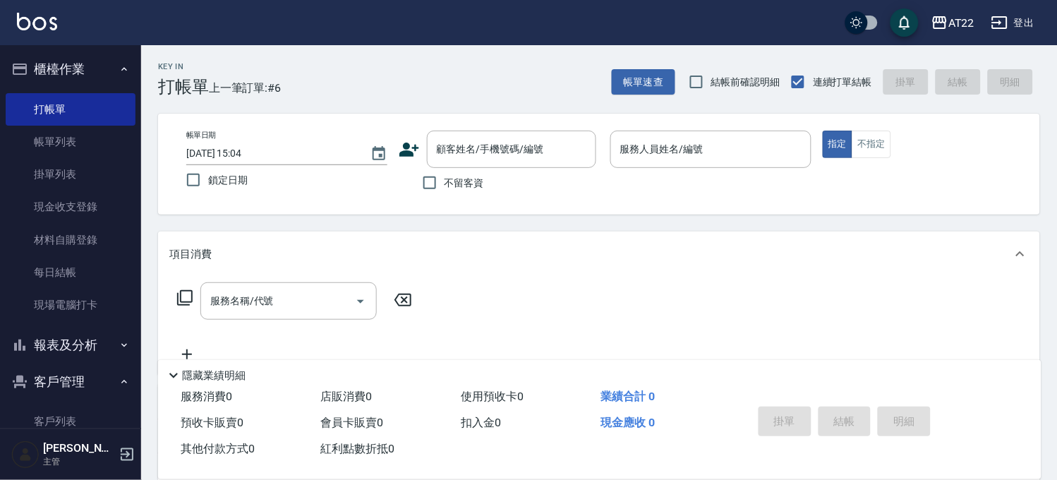
click at [74, 435] on div "[PERSON_NAME] 主管" at bounding box center [70, 454] width 141 height 51
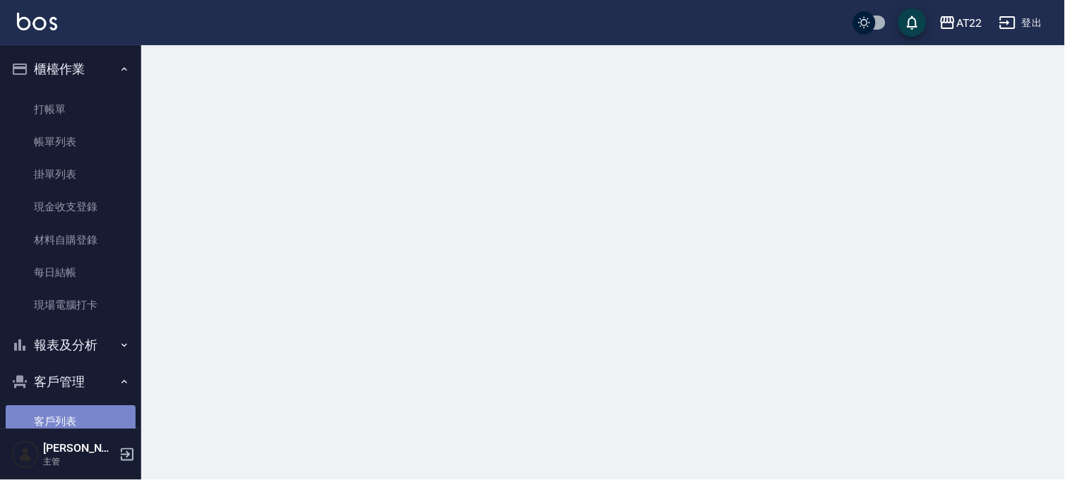
click at [78, 414] on link "客戶列表" at bounding box center [71, 421] width 130 height 32
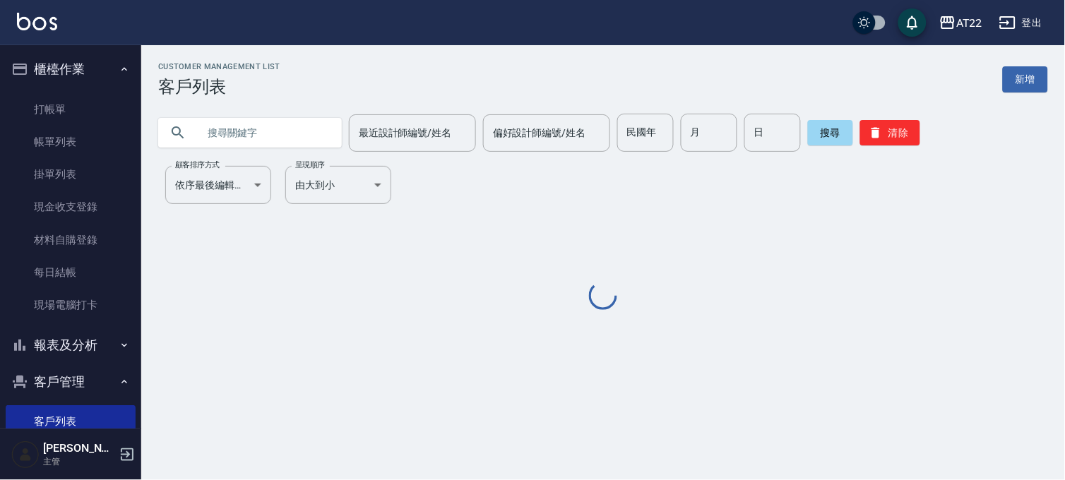
click at [239, 136] on input "text" at bounding box center [264, 133] width 133 height 38
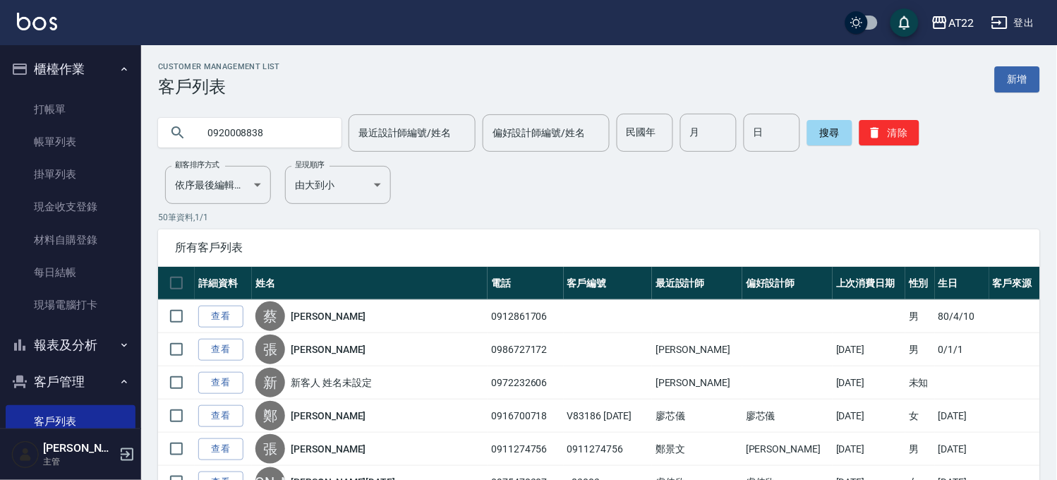
type input "0920008838"
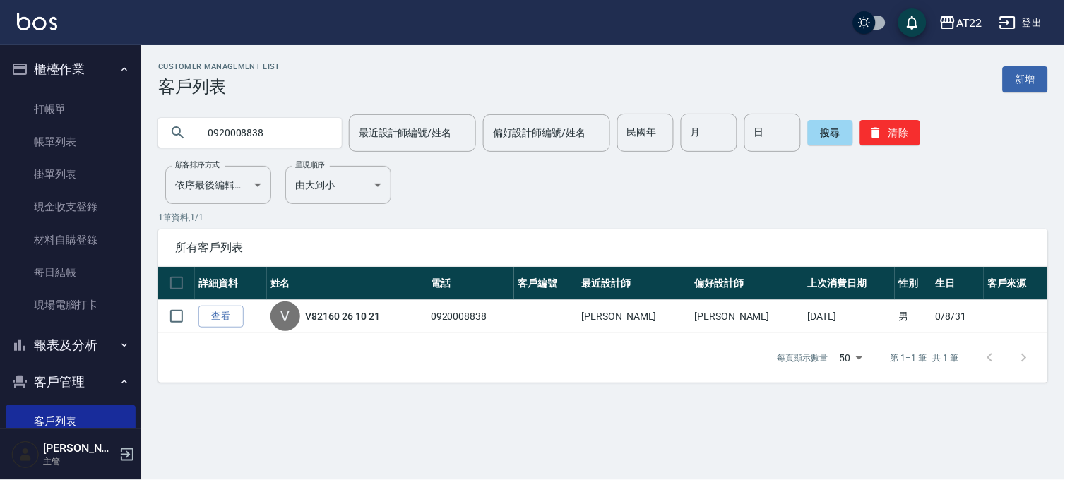
click at [360, 320] on link "V82160 26 10 21" at bounding box center [343, 316] width 74 height 14
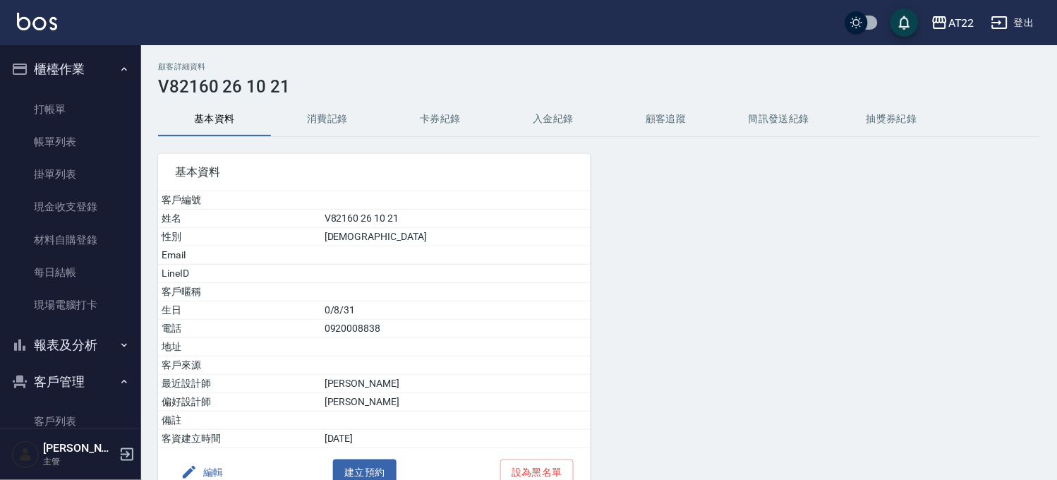
click at [342, 127] on button "消費記錄" at bounding box center [327, 119] width 113 height 34
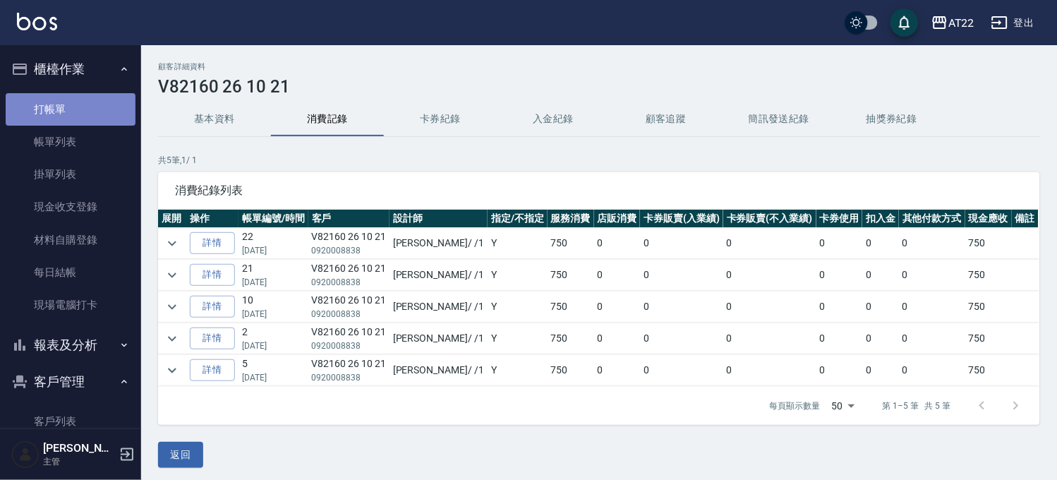
click at [75, 120] on link "打帳單" at bounding box center [71, 109] width 130 height 32
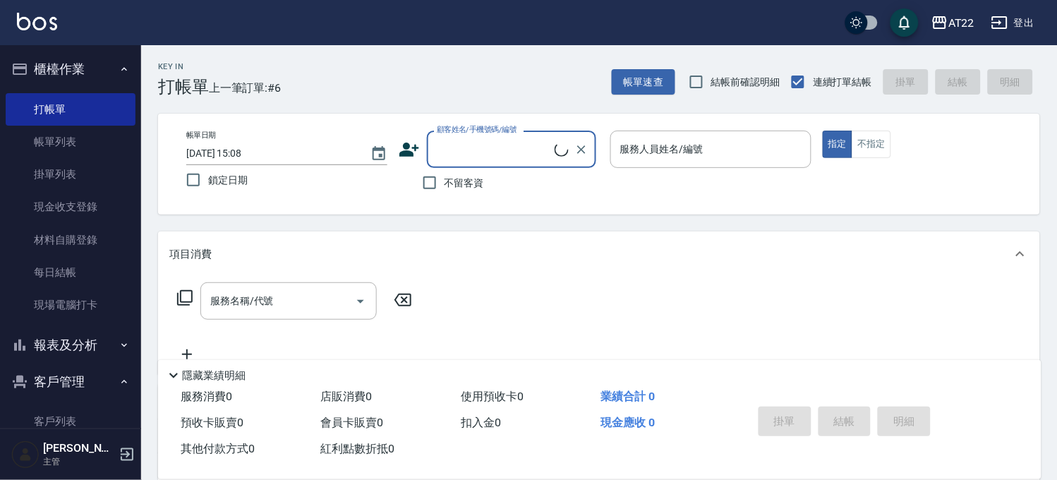
click at [460, 140] on input "顧客姓名/手機號碼/編號" at bounding box center [493, 149] width 121 height 25
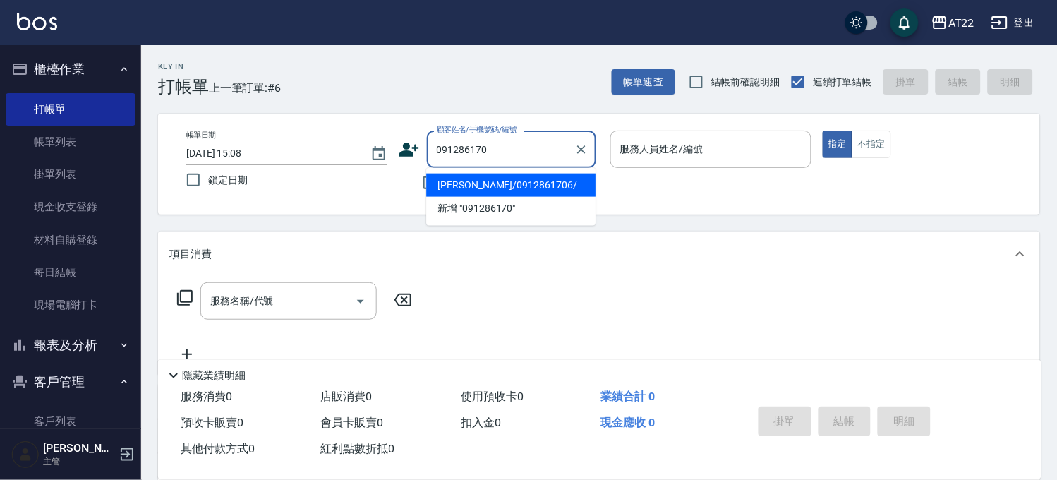
type input "[PERSON_NAME]/0912861706/"
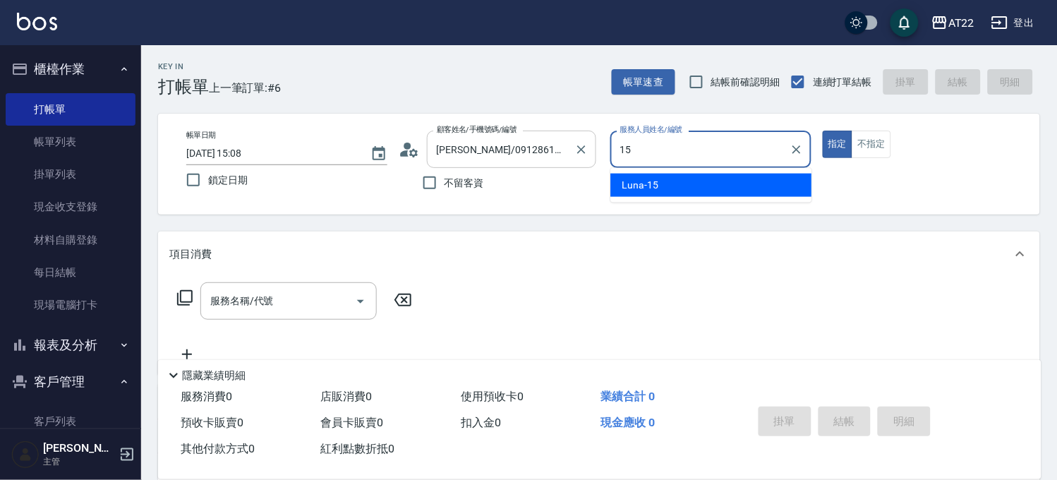
type input "Luna-15"
type button "true"
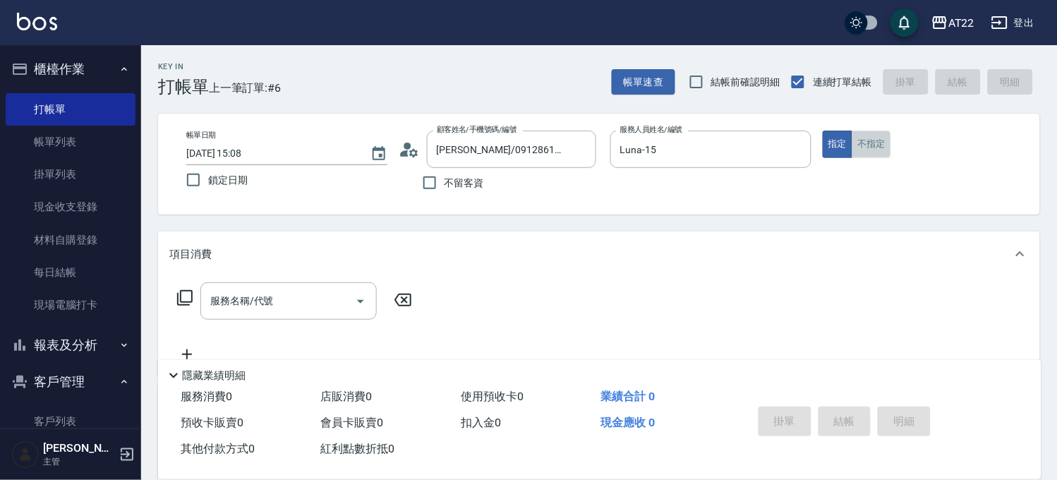
drag, startPoint x: 880, startPoint y: 136, endPoint x: 858, endPoint y: 165, distance: 36.3
click at [879, 138] on button "不指定" at bounding box center [872, 145] width 40 height 28
click at [290, 311] on input "服務名稱/代號" at bounding box center [278, 301] width 143 height 25
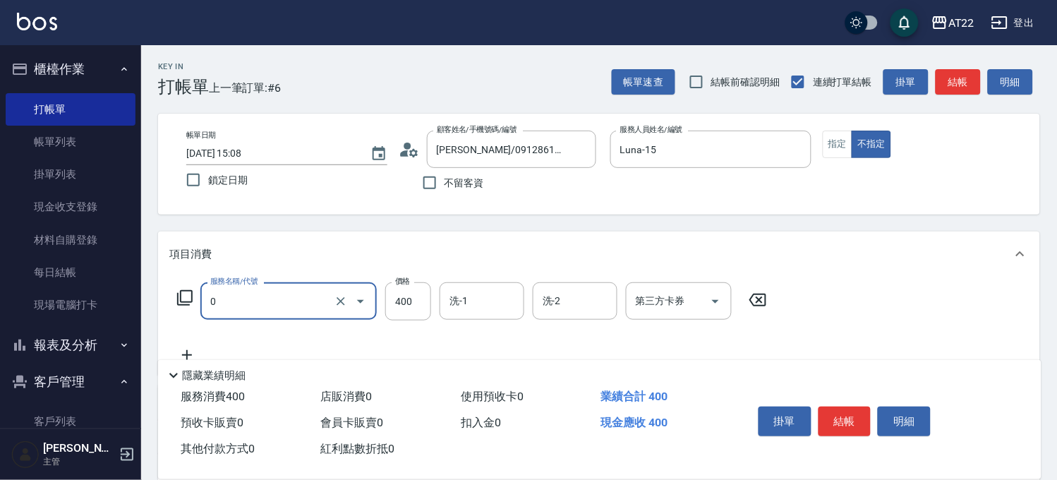
type input "有機洗髮(0)"
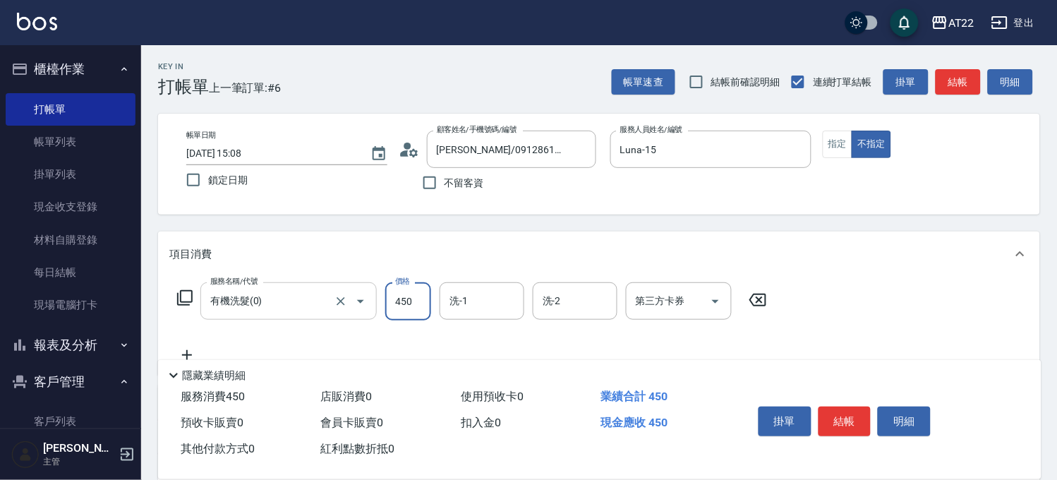
type input "450"
click at [193, 354] on icon at bounding box center [186, 355] width 35 height 17
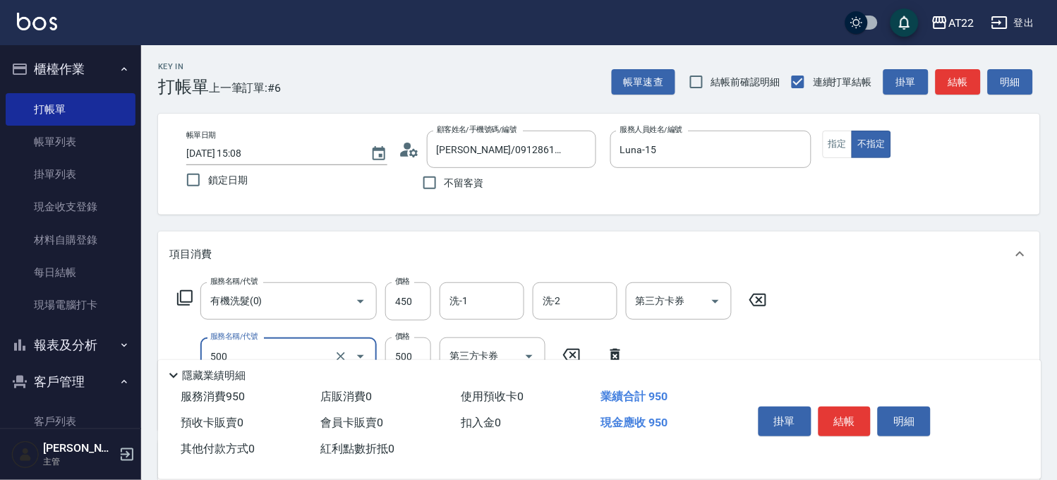
type input "剪髮(500)"
type input "200"
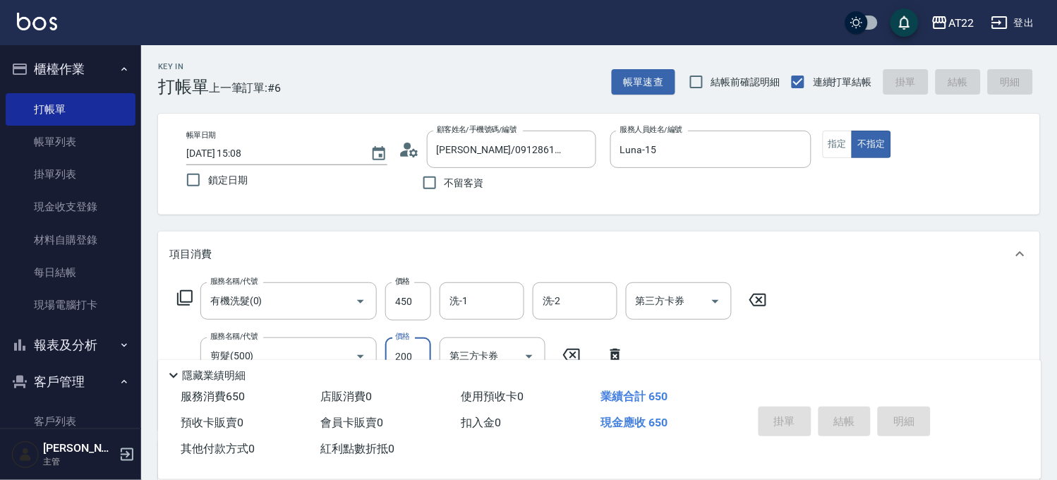
type input "[DATE] 15:09"
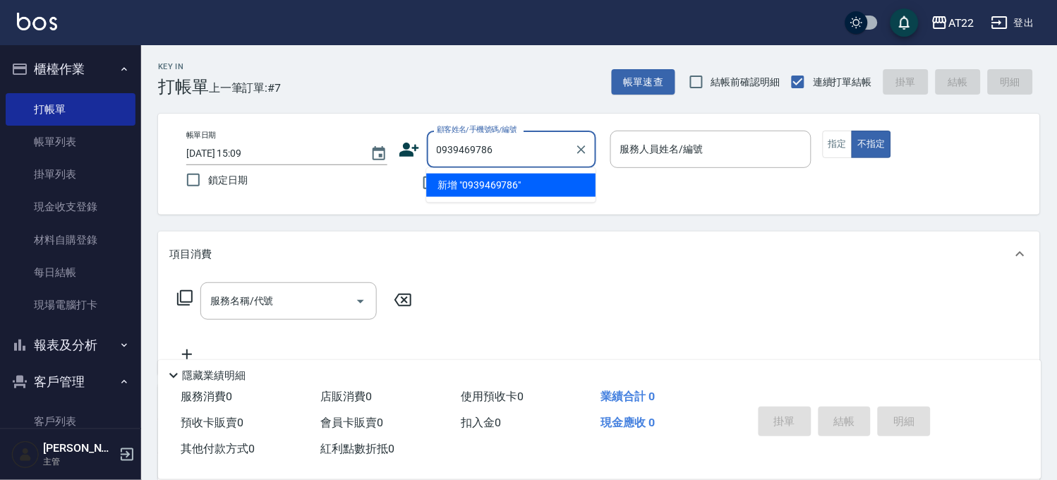
type input "0939469786"
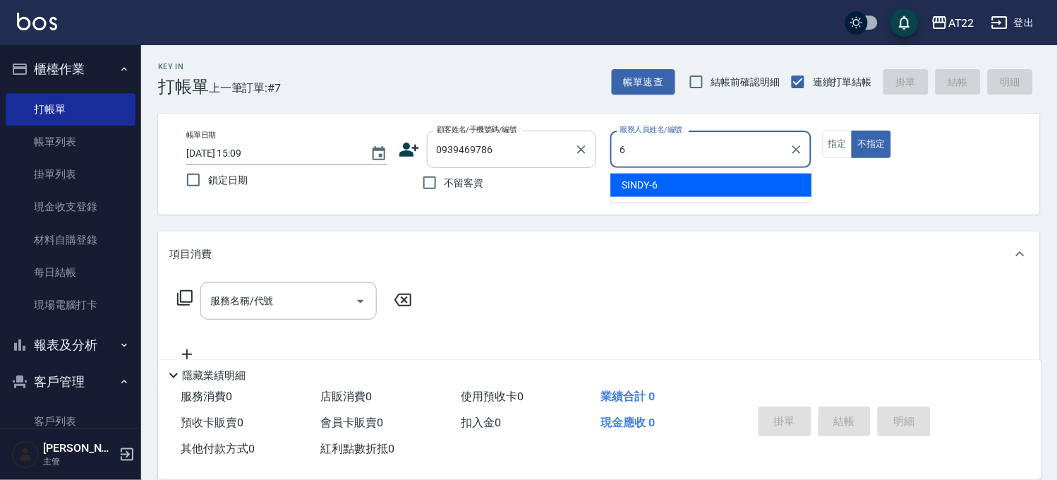
type input "SINDY-6"
type button "false"
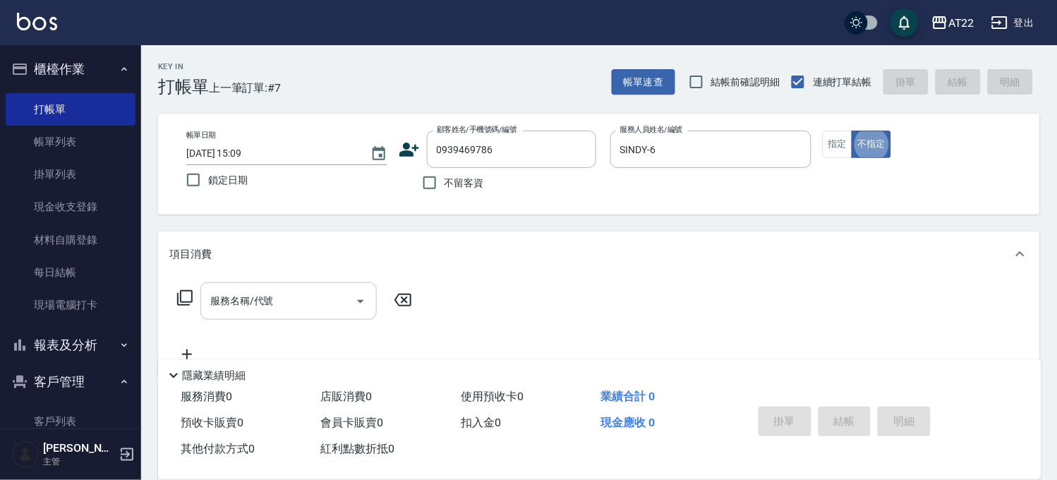
click at [261, 304] on input "服務名稱/代號" at bounding box center [278, 301] width 143 height 25
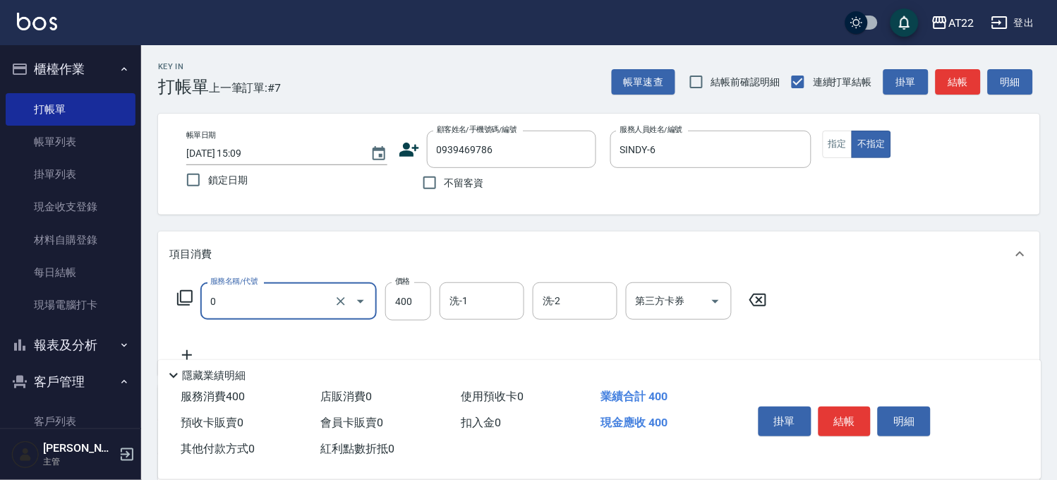
type input "有機洗髮(0)"
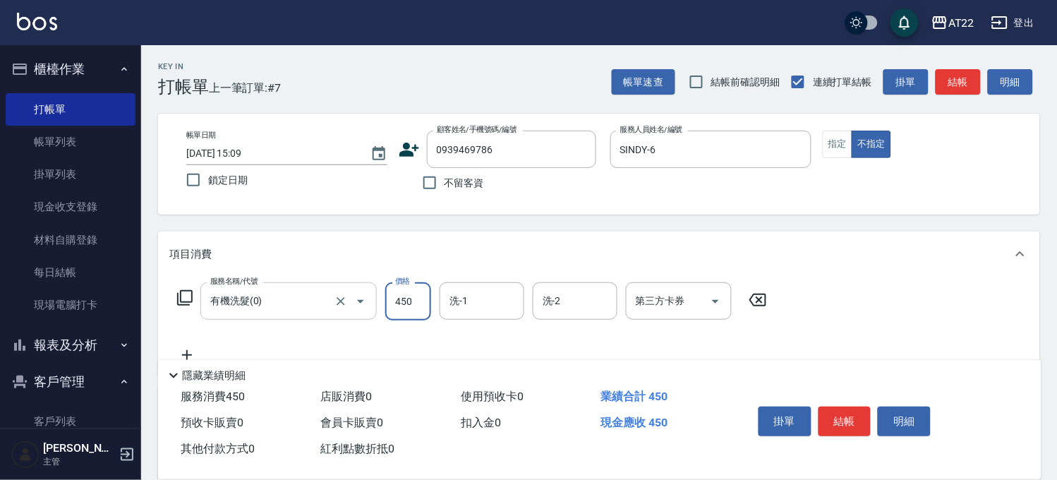
type input "450"
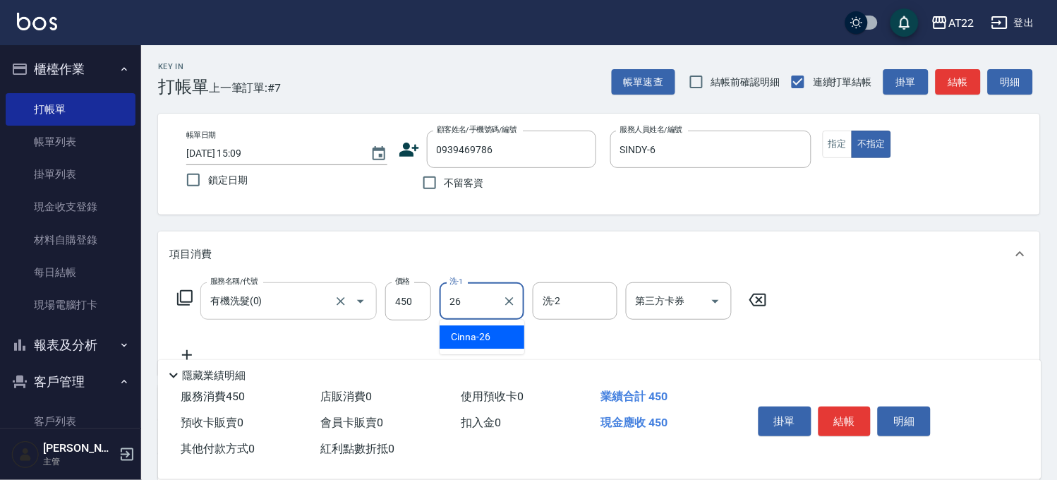
type input "Cinna-26"
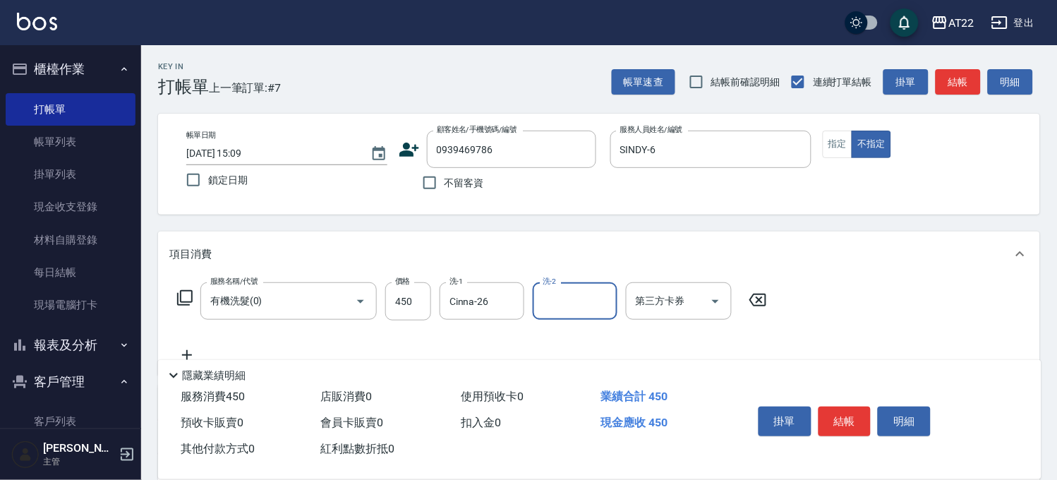
click at [195, 352] on icon at bounding box center [186, 355] width 35 height 17
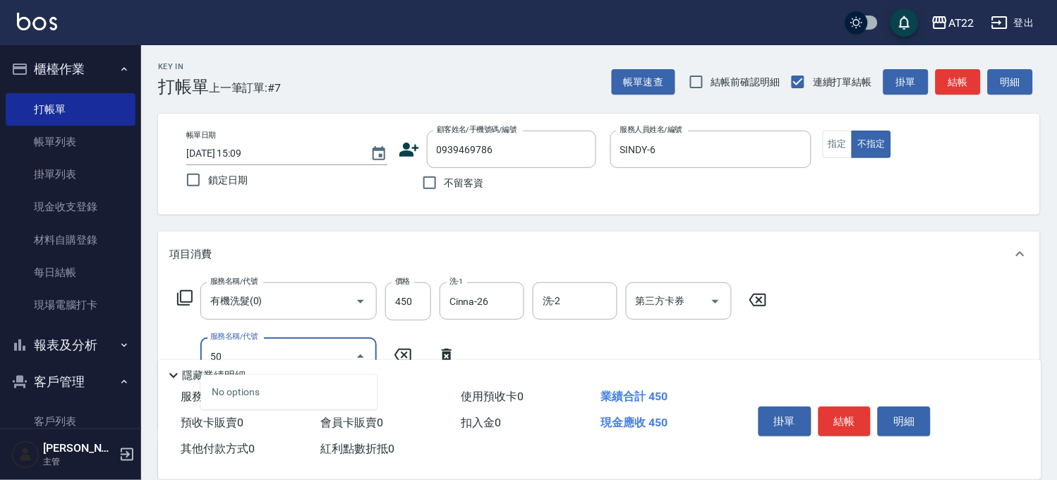
type input "5"
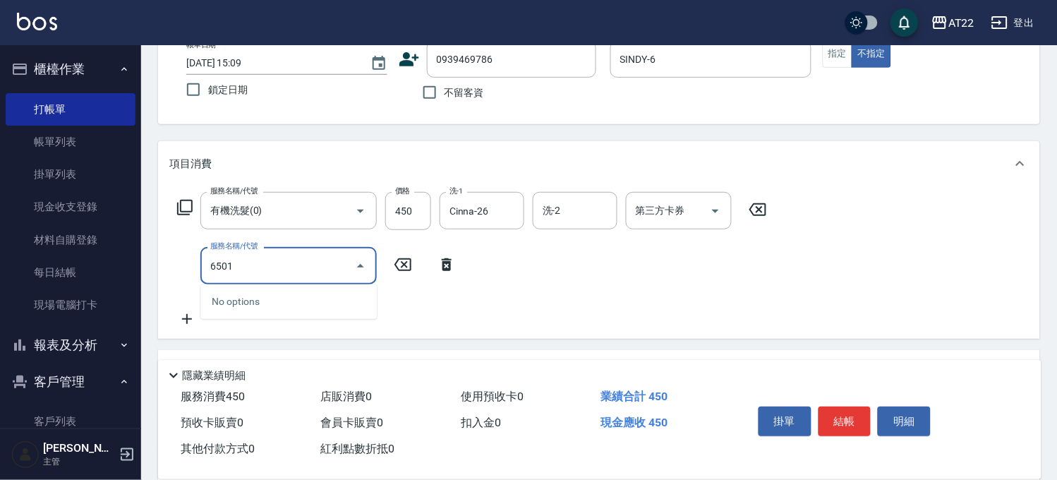
scroll to position [157, 0]
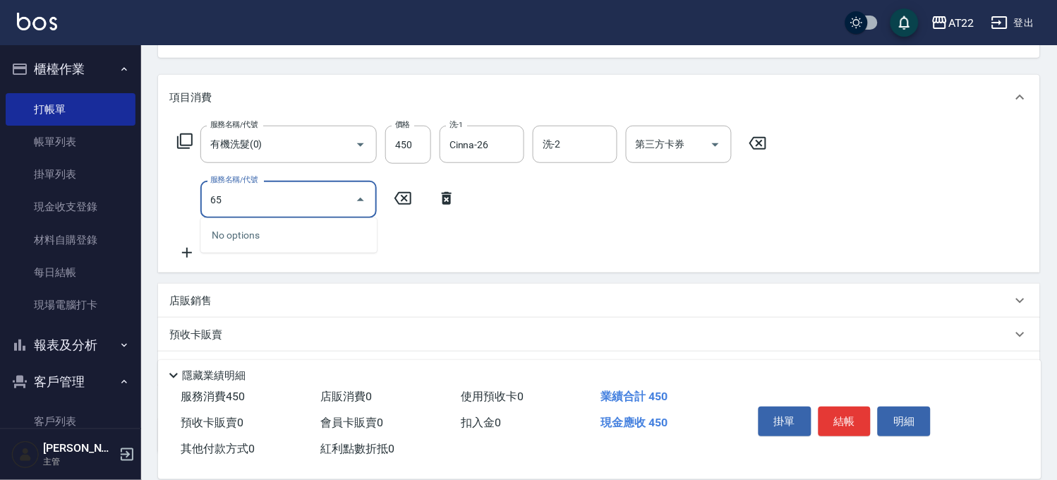
type input "6"
type input "升級滋養護髮(250)"
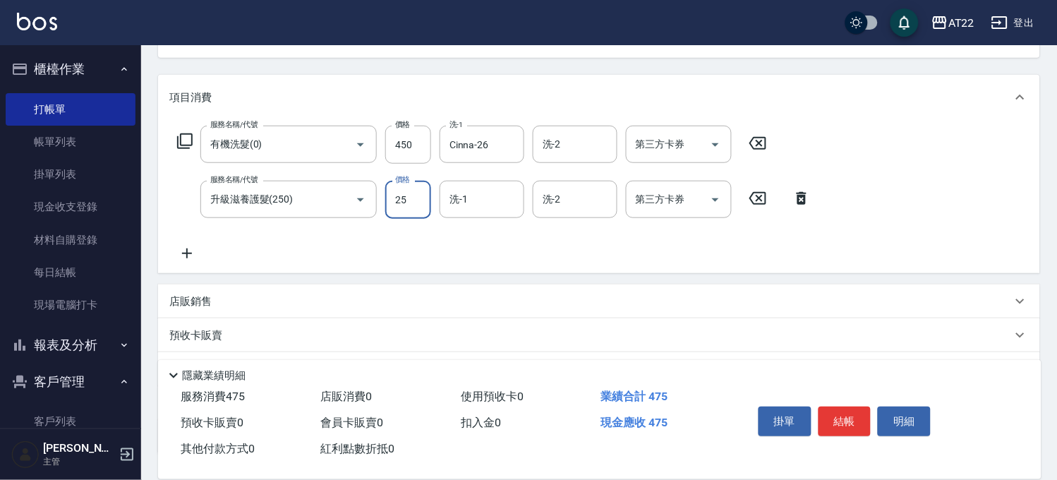
type input "250"
type input "Cinna-26"
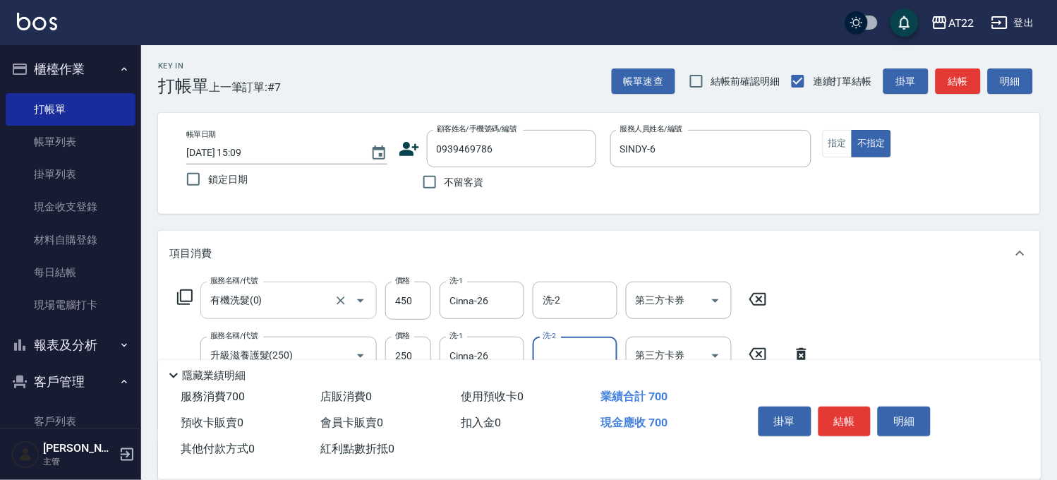
scroll to position [0, 0]
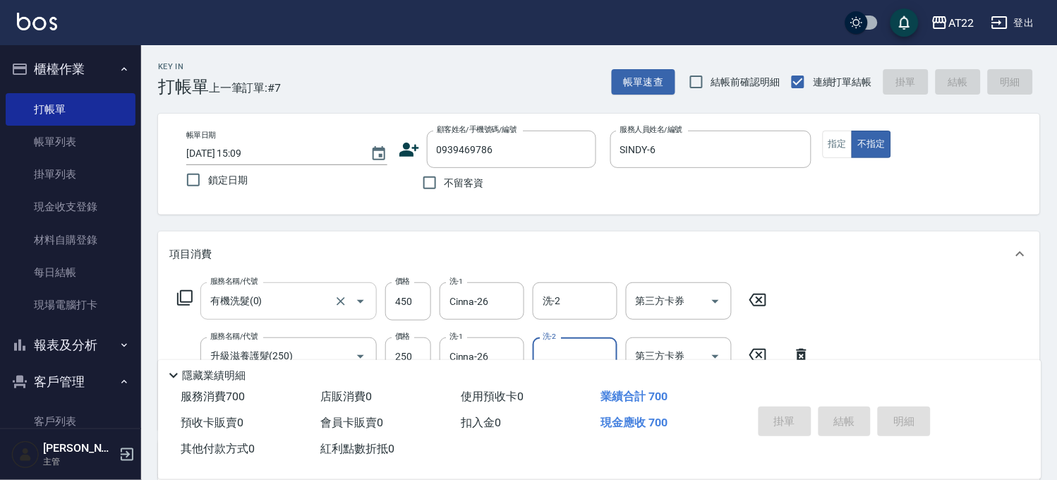
type input "[DATE] 15:10"
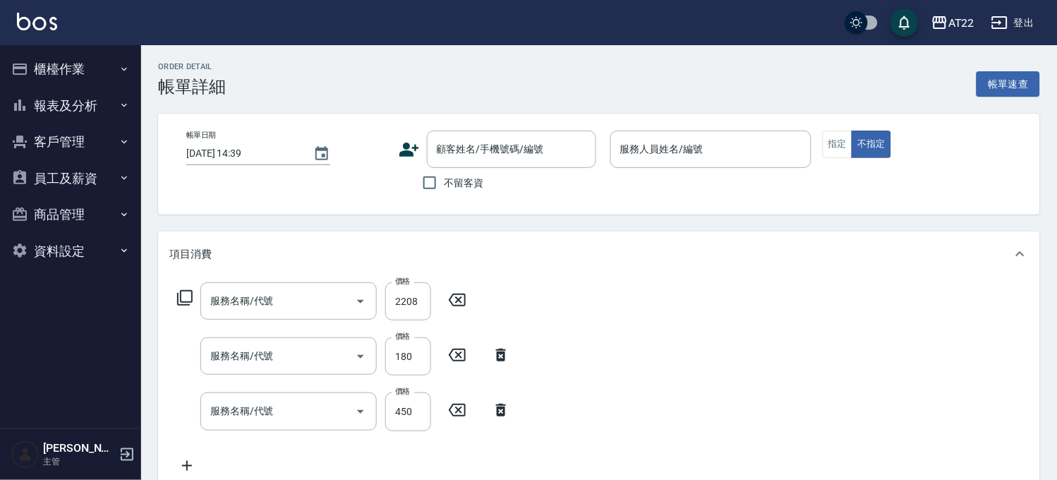
type input "[DATE] 15:48"
type input "SINDY-6"
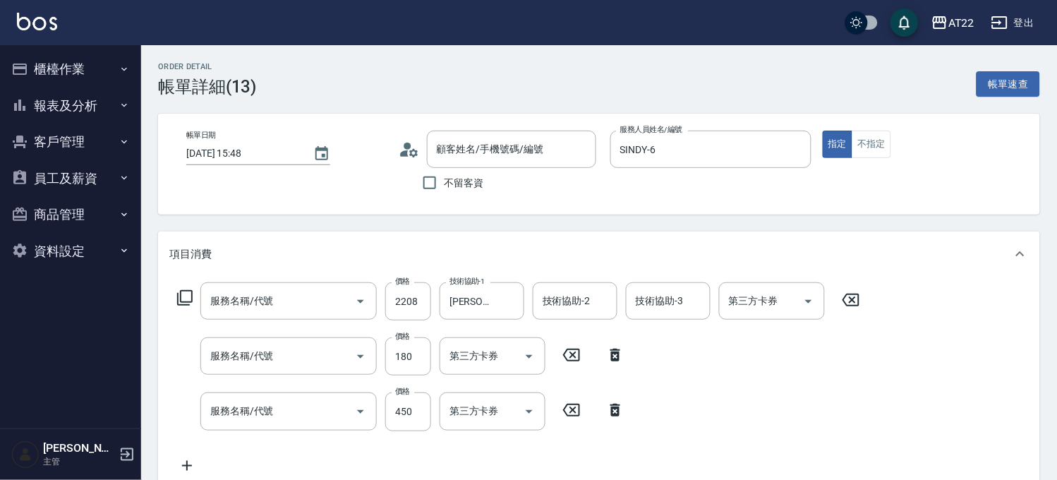
type input "M3D護髮(m1600)"
type input "剪髮(500)"
type input "有機洗髮(0)"
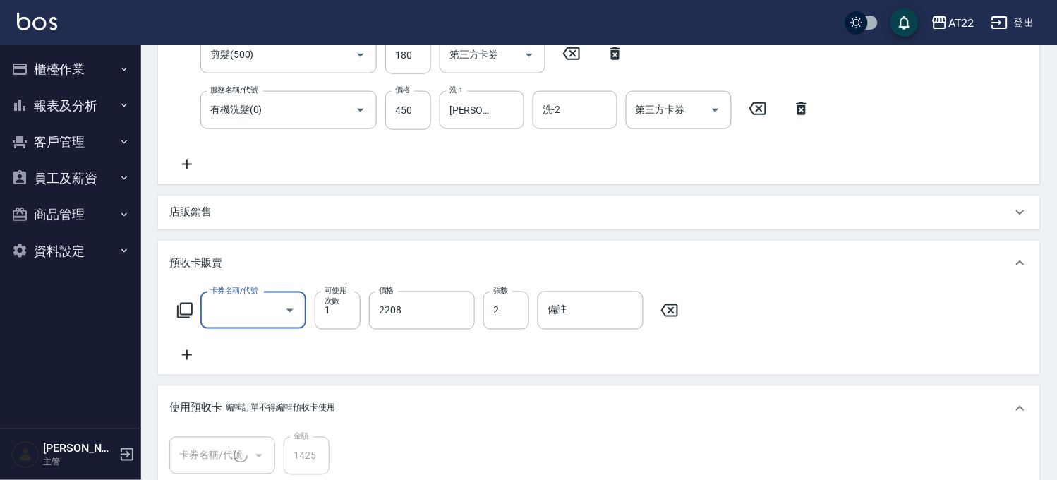
type input "王瀅瑄26.8.24/0970888909/金卡 2026.08.24"
type input "信用卡"
type input "2024.8月卡碧兒包套3次(1/1)"
type input "2025/M3D護髮 長 69折"
